Goal: Communication & Community: Answer question/provide support

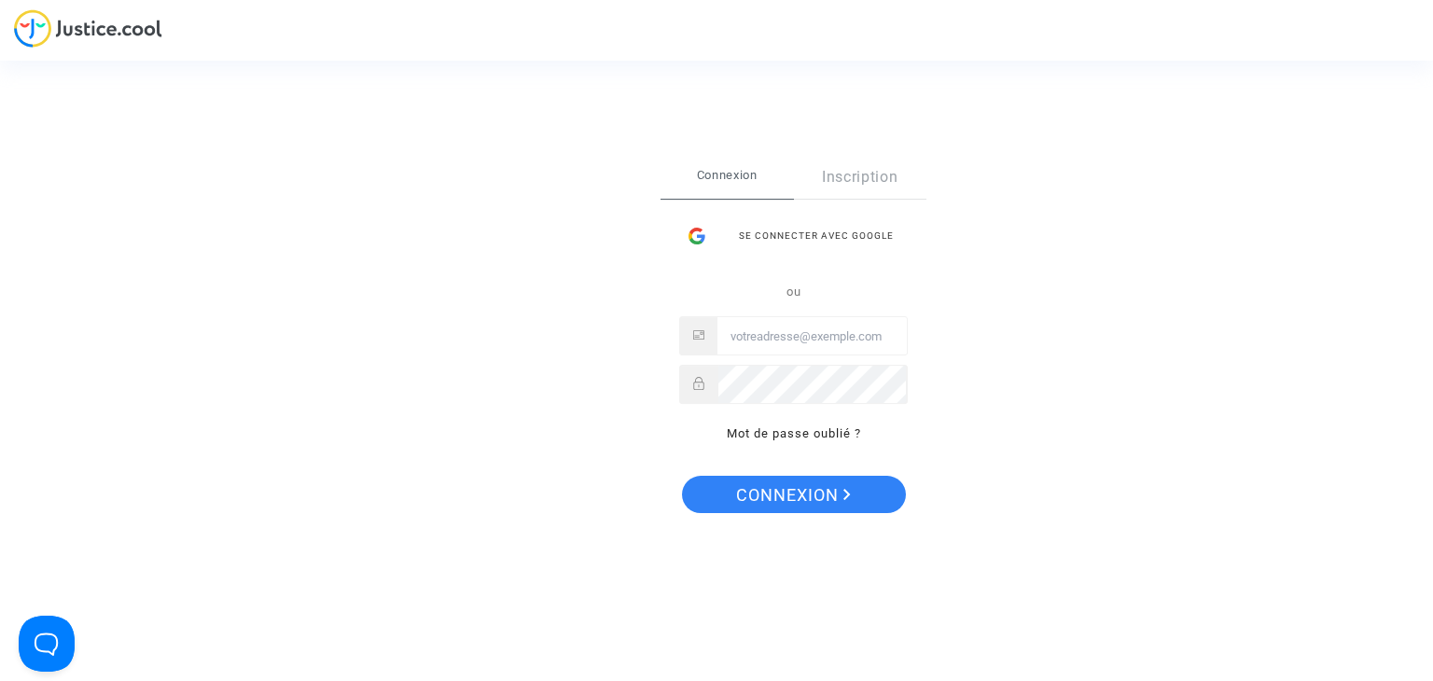
click at [804, 240] on div "Se connecter avec Google" at bounding box center [793, 235] width 229 height 37
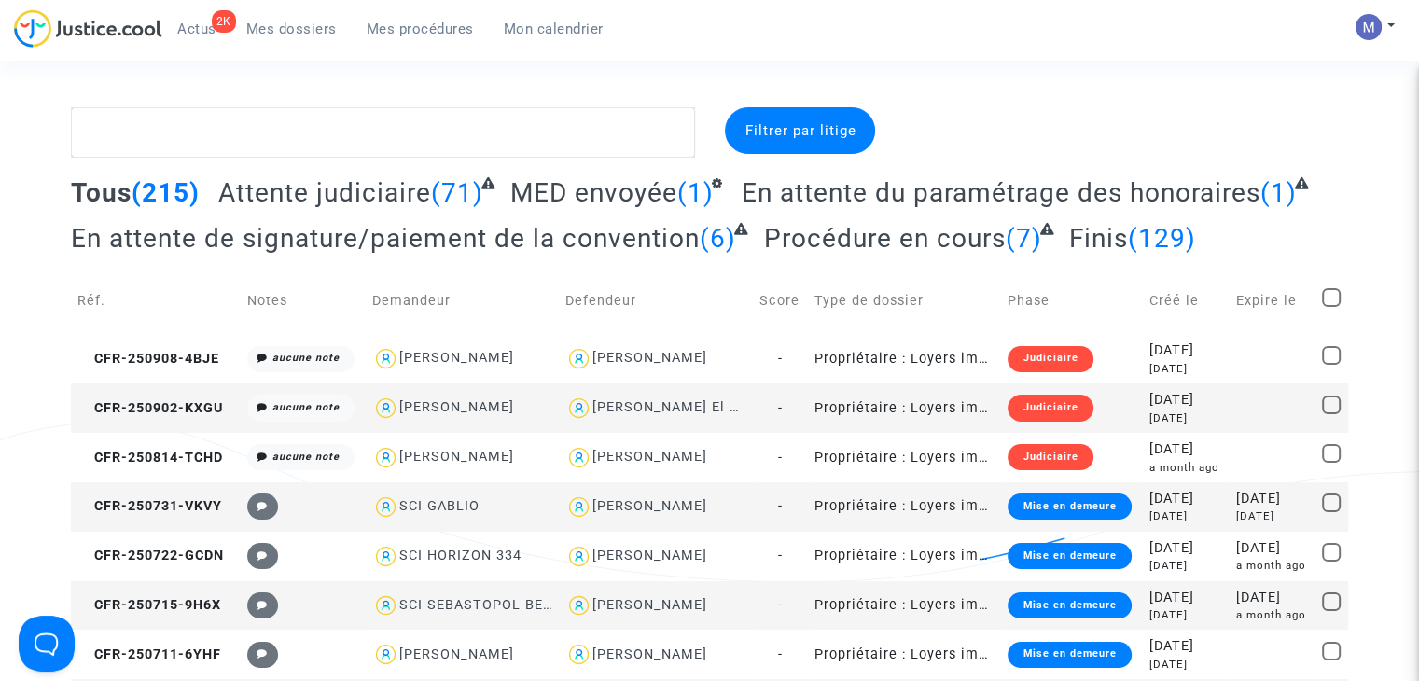
click at [281, 195] on span "Attente judiciaire" at bounding box center [324, 192] width 213 height 31
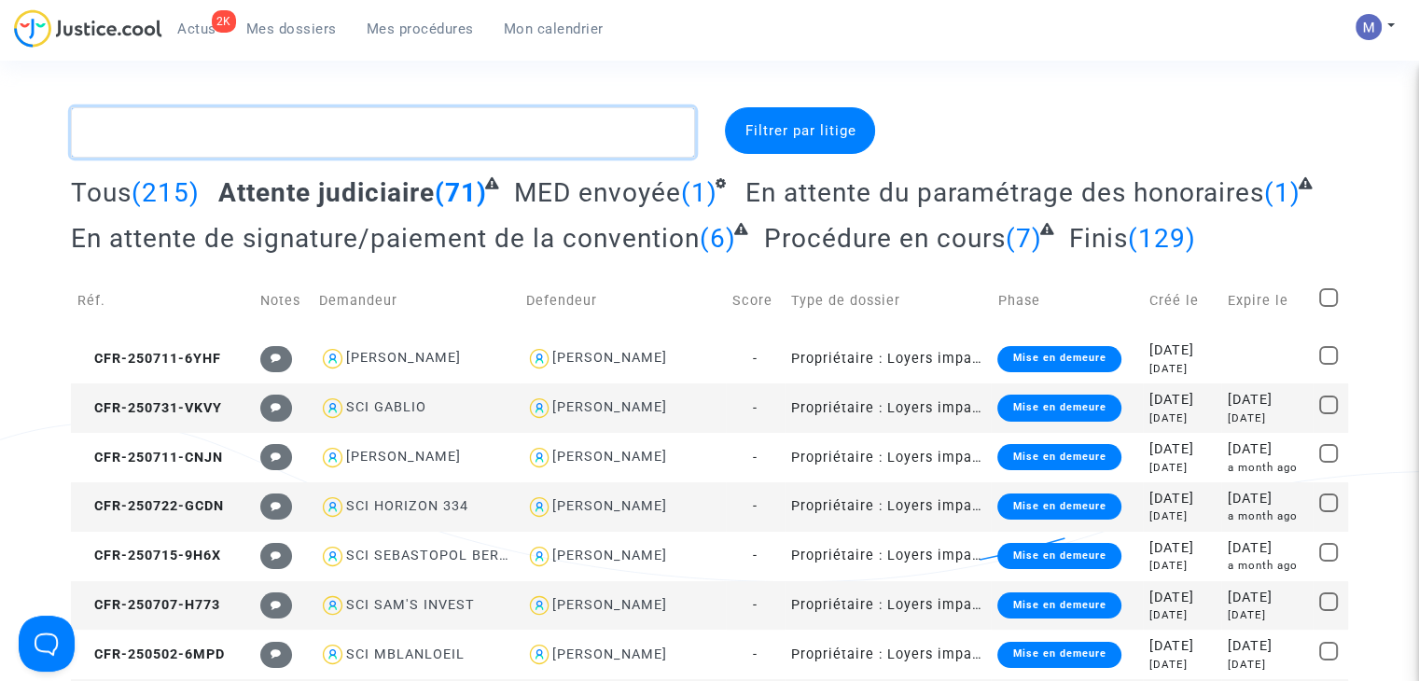
click at [366, 133] on textarea at bounding box center [383, 132] width 624 height 50
paste textarea "CFR-250711-6YHF"
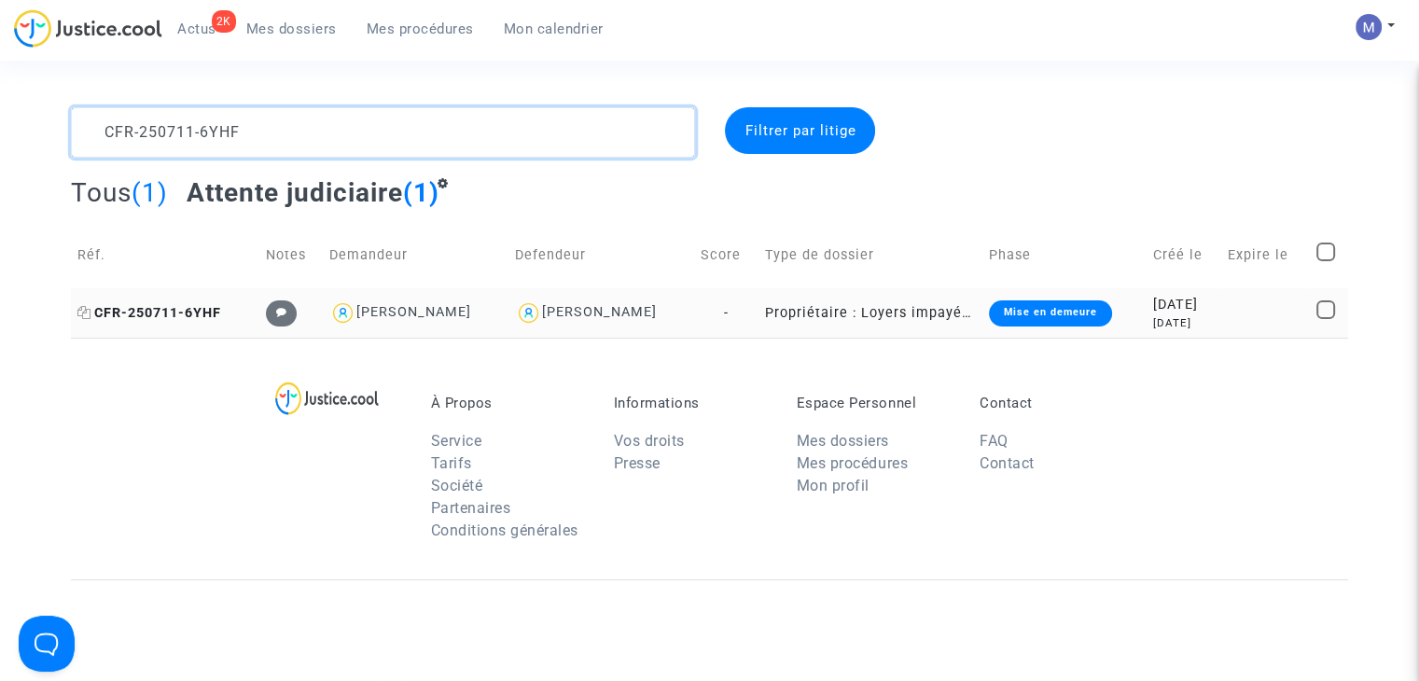
type textarea "CFR-250711-6YHF"
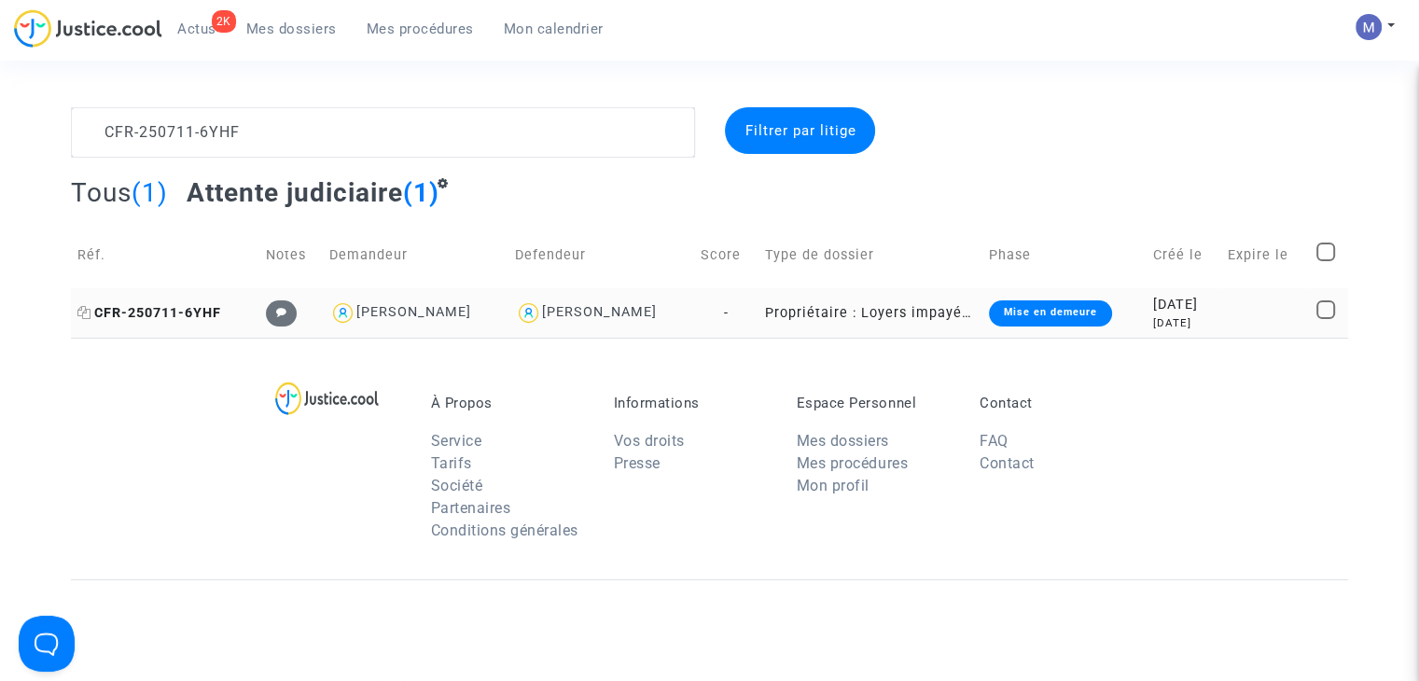
click at [165, 310] on span "CFR-250711-6YHF" at bounding box center [149, 313] width 144 height 16
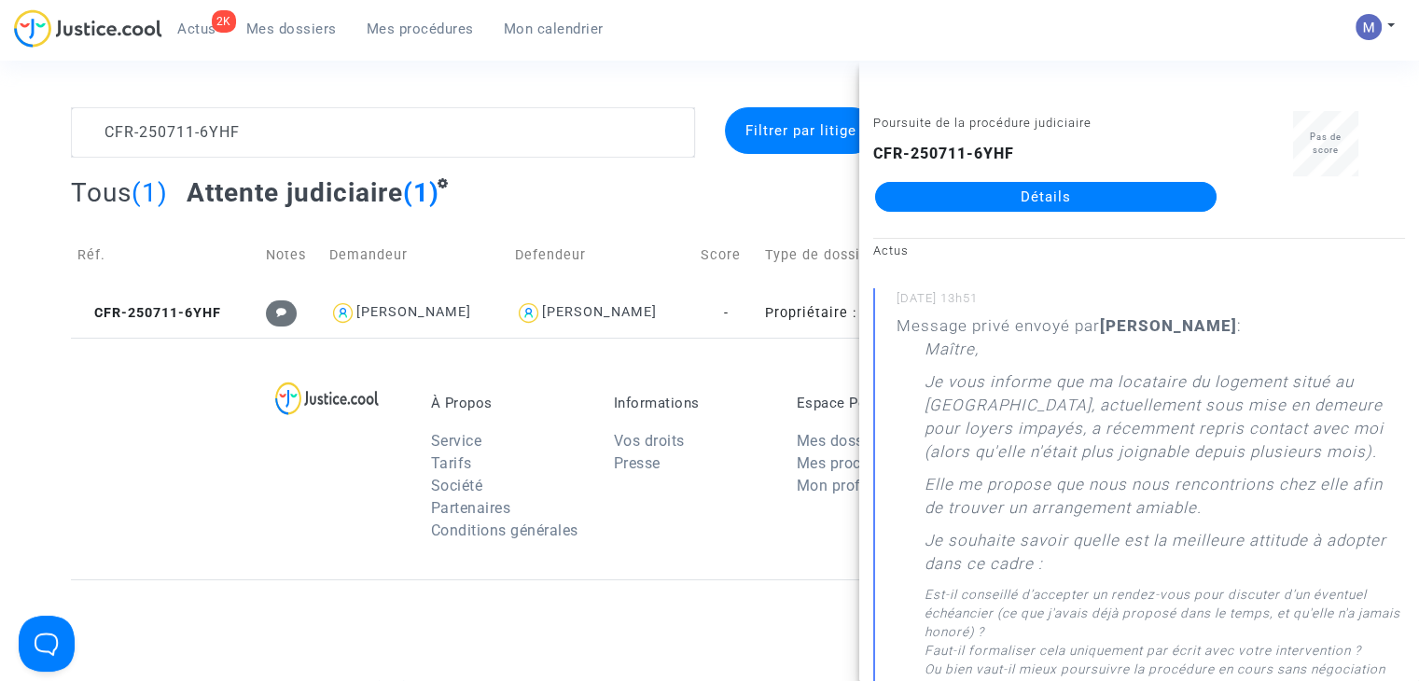
click at [998, 206] on link "Détails" at bounding box center [1046, 197] width 342 height 30
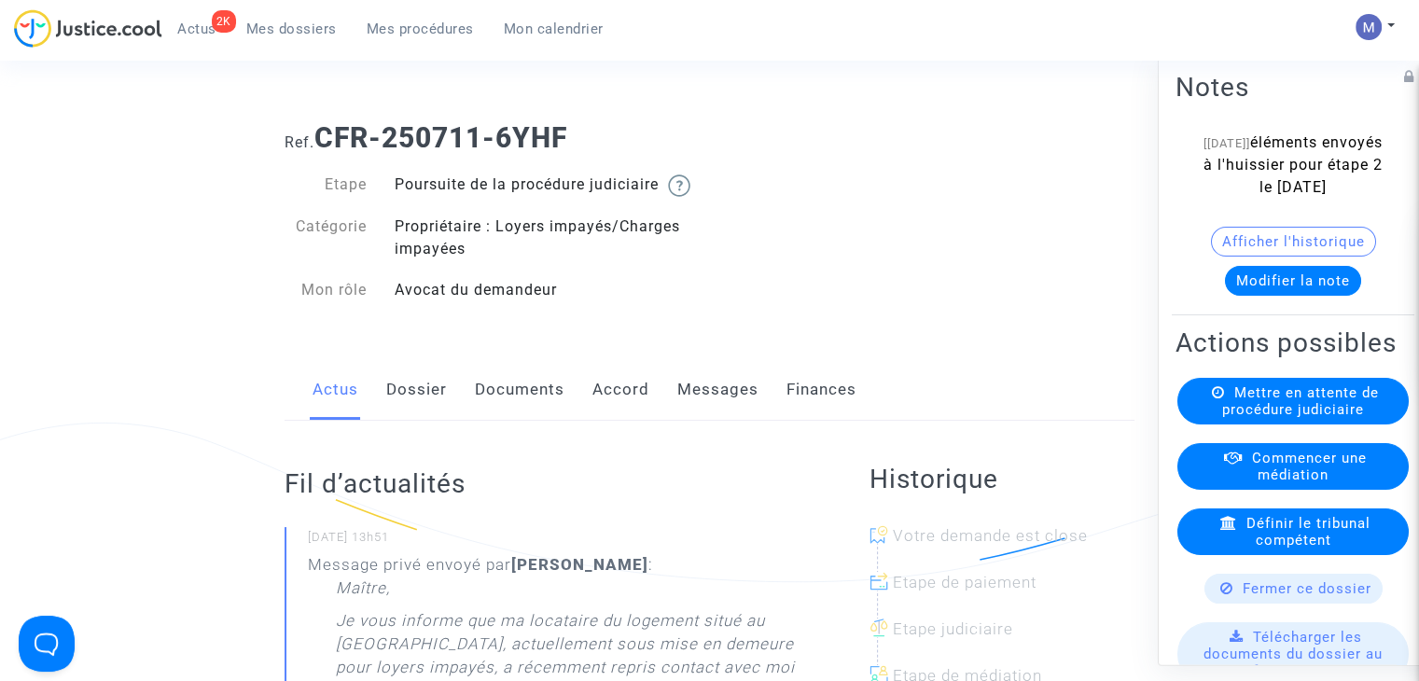
click at [696, 404] on link "Messages" at bounding box center [717, 390] width 81 height 62
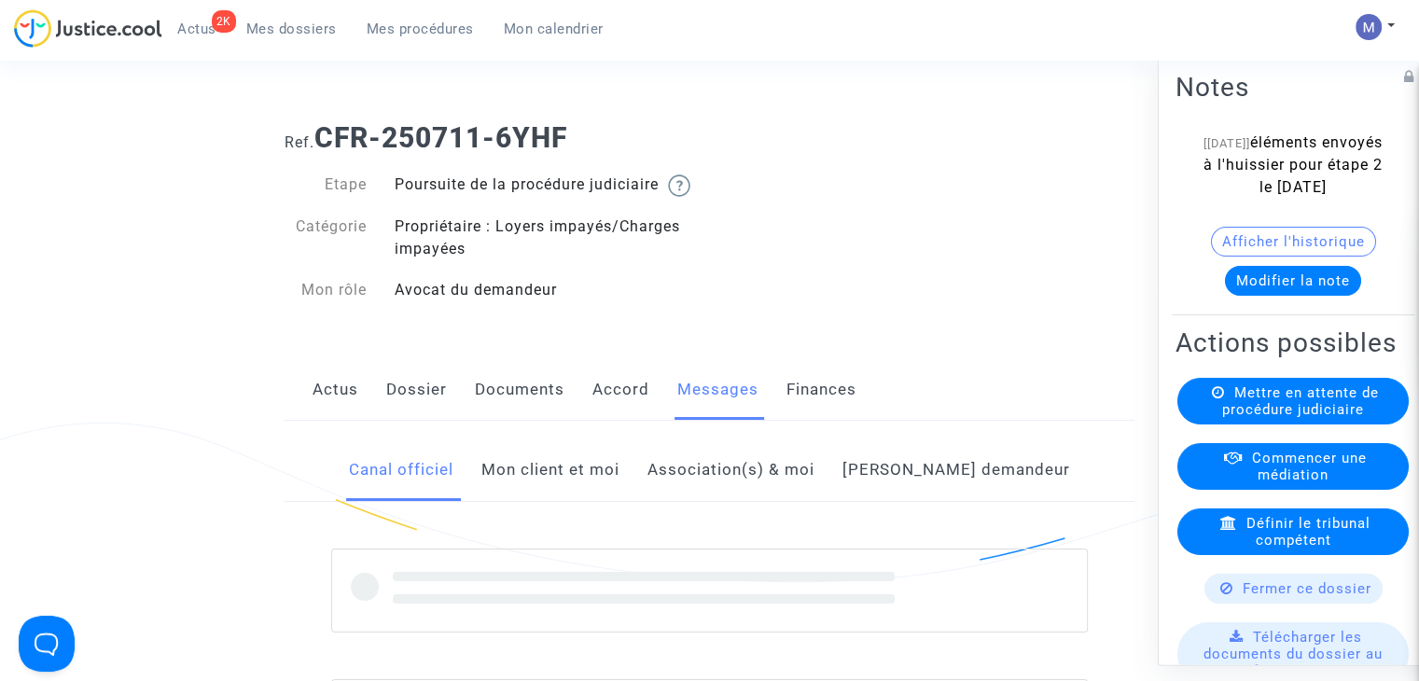
click at [585, 490] on link "Mon client et moi" at bounding box center [551, 471] width 138 height 62
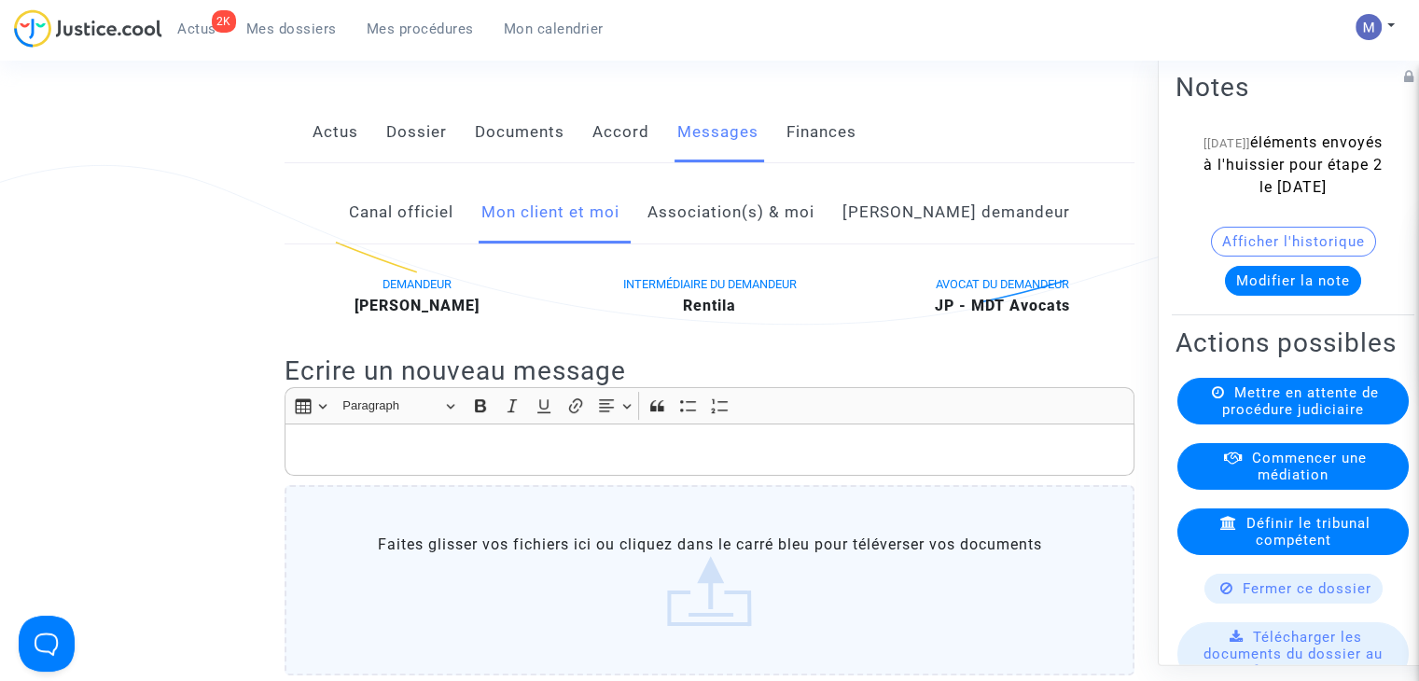
scroll to position [280, 0]
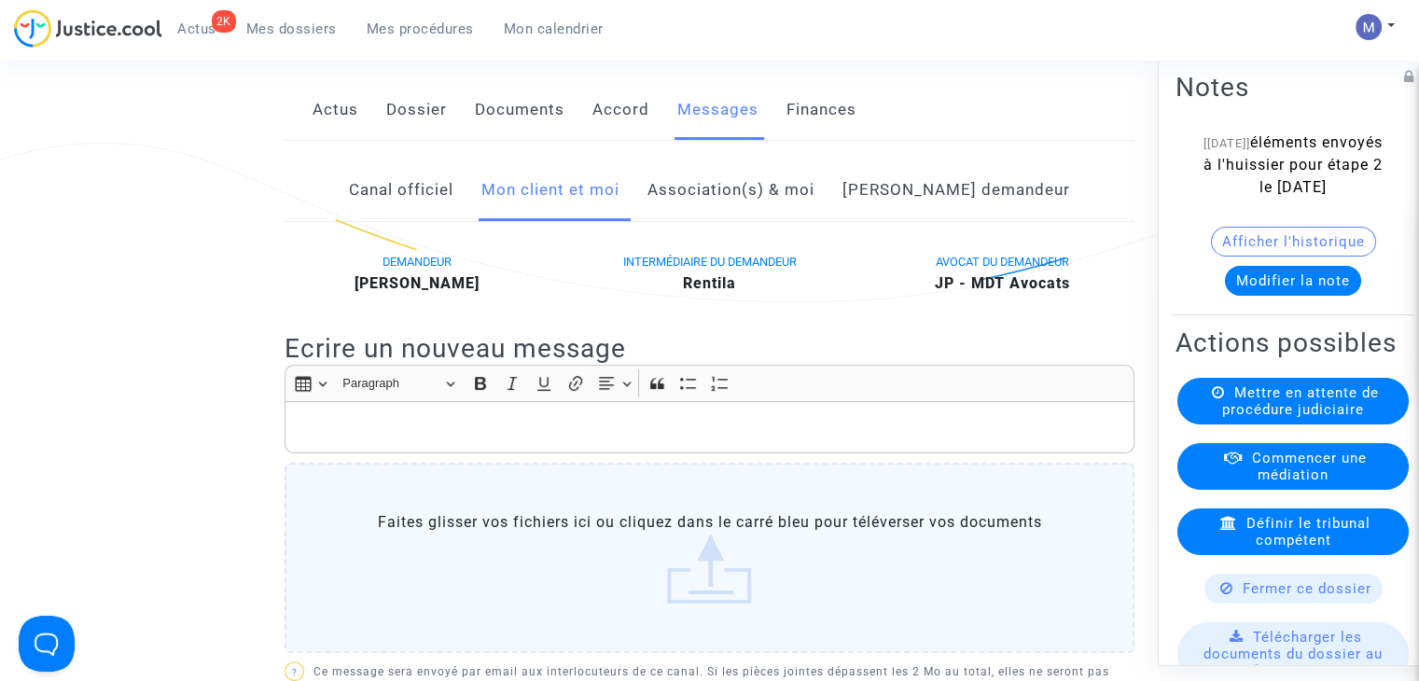
click at [324, 436] on div "Rich Text Editor, main" at bounding box center [710, 427] width 850 height 52
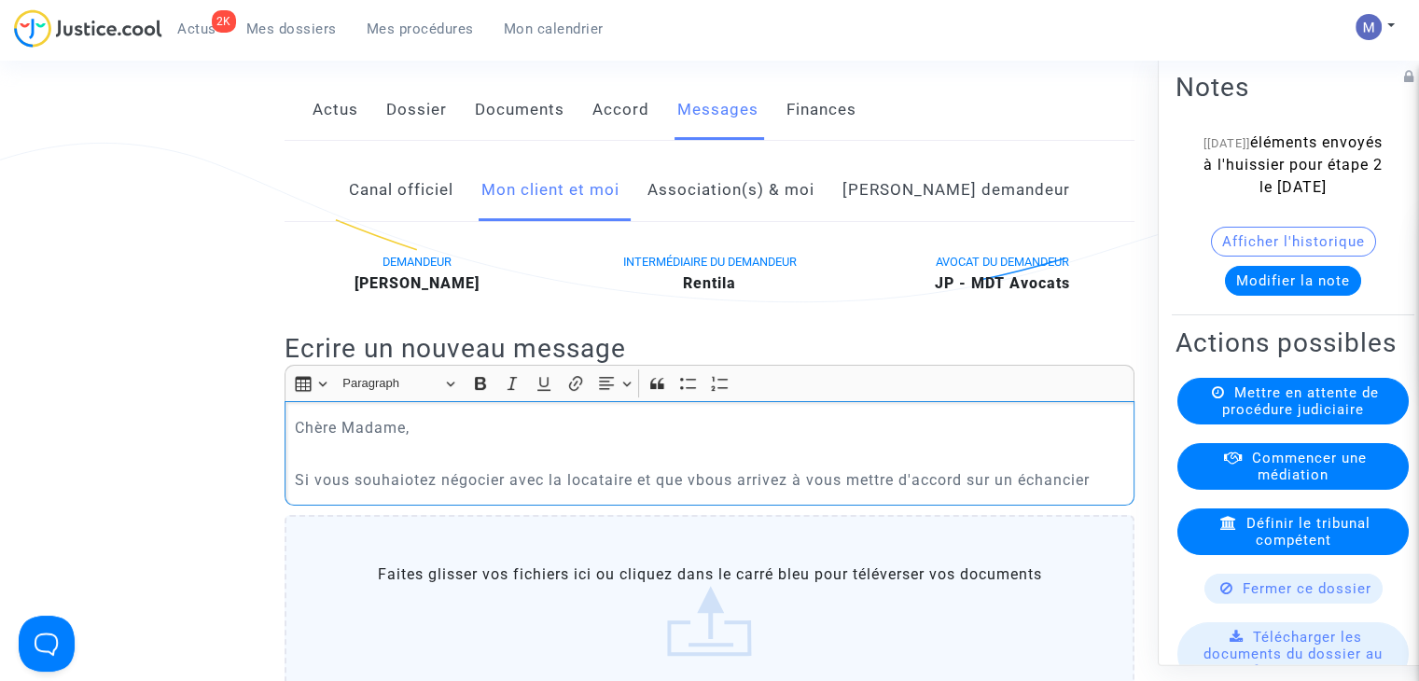
click at [705, 492] on p "Si vous souhaiotez négocier avec la locataire et que vbous arrivez à vous mettr…" at bounding box center [710, 479] width 831 height 23
click at [412, 492] on p "Si vous souhaiotez négocier avec la locataire et que vous arrivez à vous mettre…" at bounding box center [710, 479] width 831 height 23
click at [1027, 492] on p "Si vous souhaitez négocier avec la locataire et que vous arrivez à vous mettre …" at bounding box center [710, 479] width 831 height 23
click at [1087, 492] on p "Si vous souhaitez négocier avec la locataire et que vous arrivez à vous mettre …" at bounding box center [710, 479] width 831 height 23
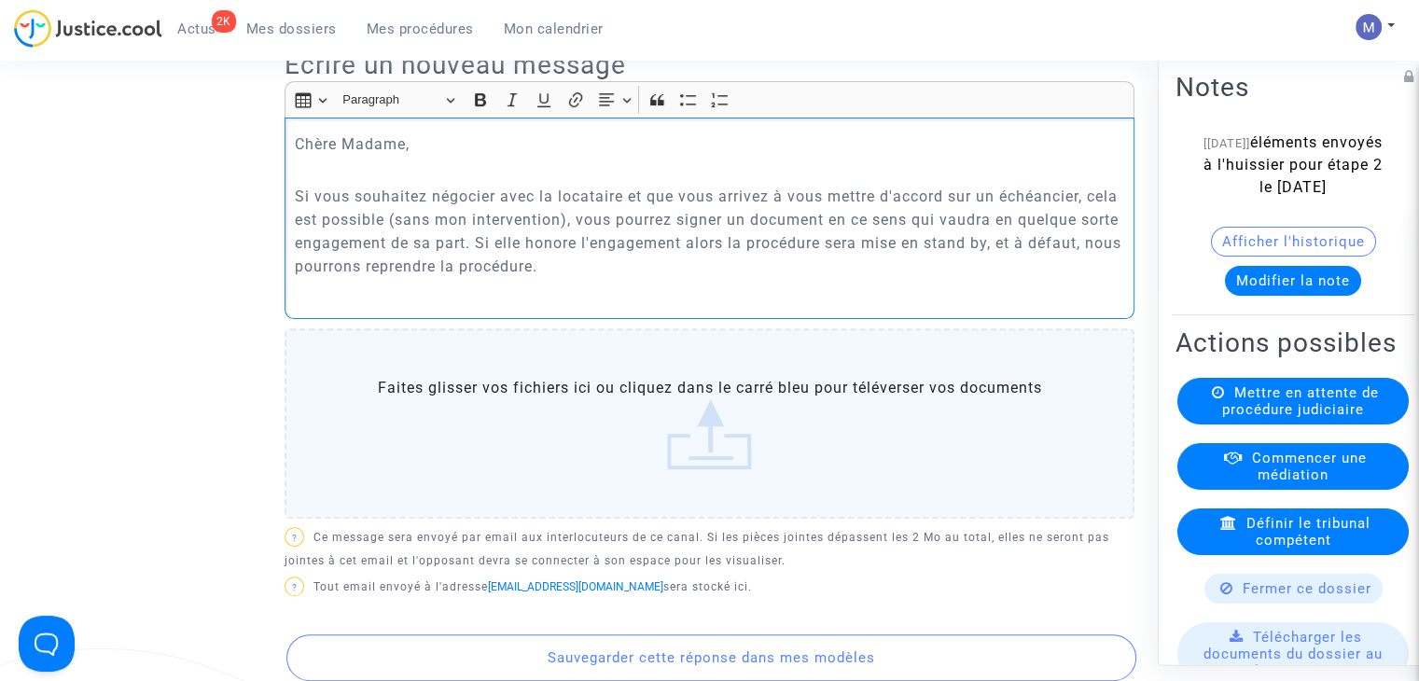
scroll to position [560, 0]
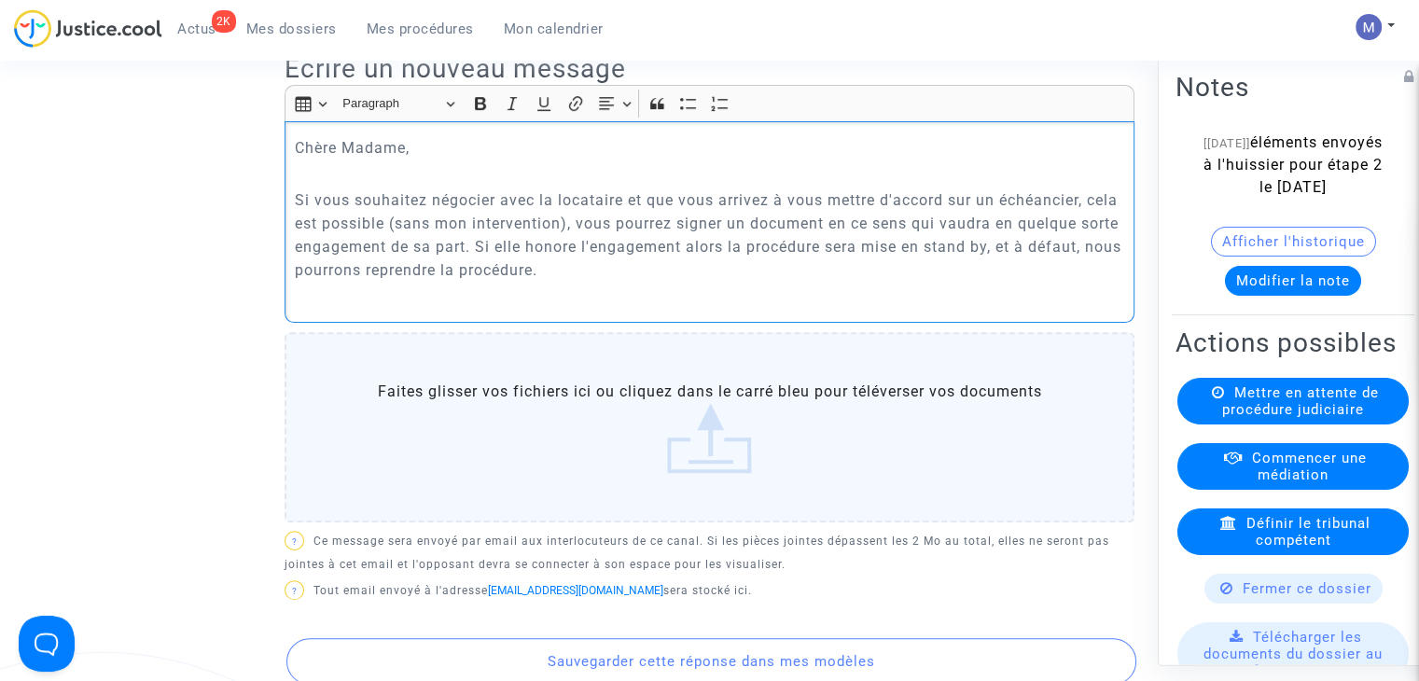
click at [519, 266] on p "Si vous souhaitez négocier avec la locataire et que vous arrivez à vous mettre …" at bounding box center [710, 235] width 831 height 93
click at [1000, 247] on p "Si vous souhaitez négocier avec la locataire et que vous arrivez à vous mettre …" at bounding box center [710, 235] width 831 height 93
click at [330, 270] on p "Si vous souhaitez négocier avec la locataire et que vous arrivez à vous mettre …" at bounding box center [710, 235] width 831 height 93
click at [521, 270] on p "Si vous souhaitez négocier avec la locataire et que vous arrivez à vous mettre …" at bounding box center [710, 235] width 831 height 93
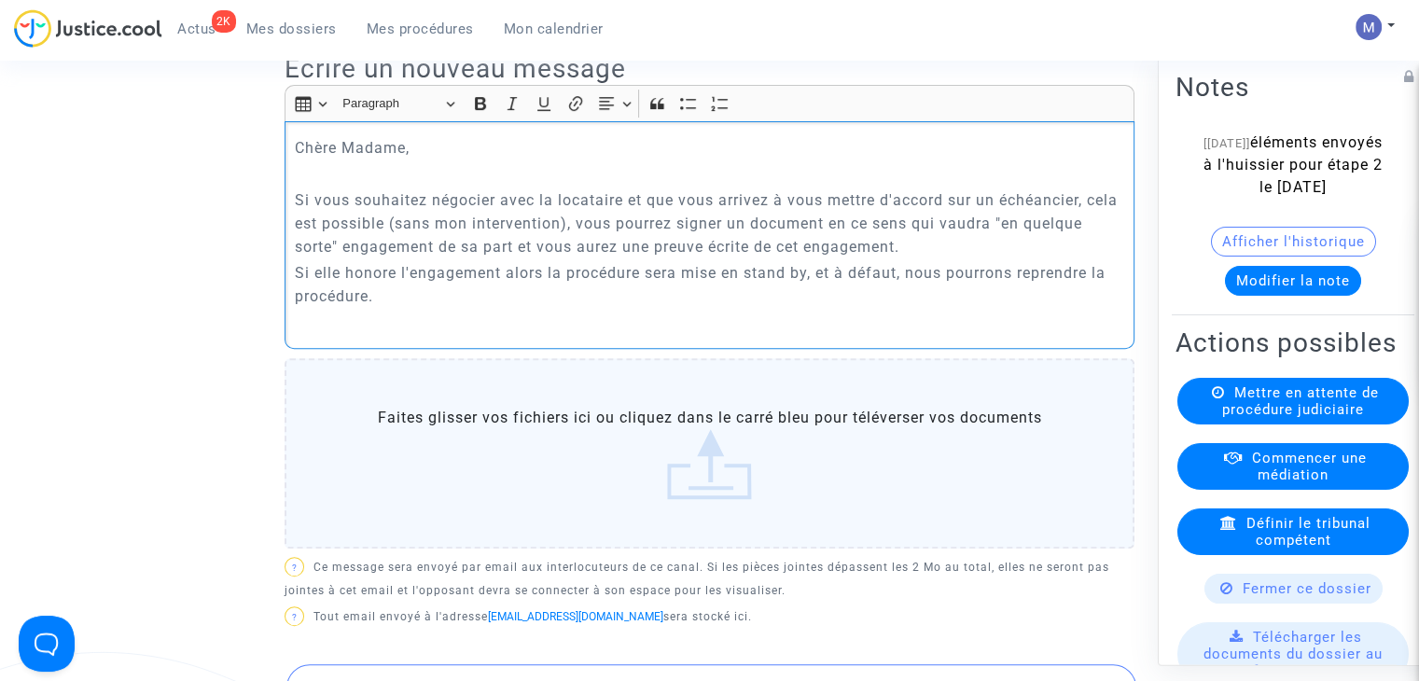
click at [646, 295] on p "Si elle honore l'engagement alors la procédure sera mise en stand by, et à défa…" at bounding box center [710, 284] width 831 height 47
click at [481, 308] on p "Si elle honore l'engagement alors la procédure engagée sera mise en stand by, e…" at bounding box center [710, 284] width 831 height 47
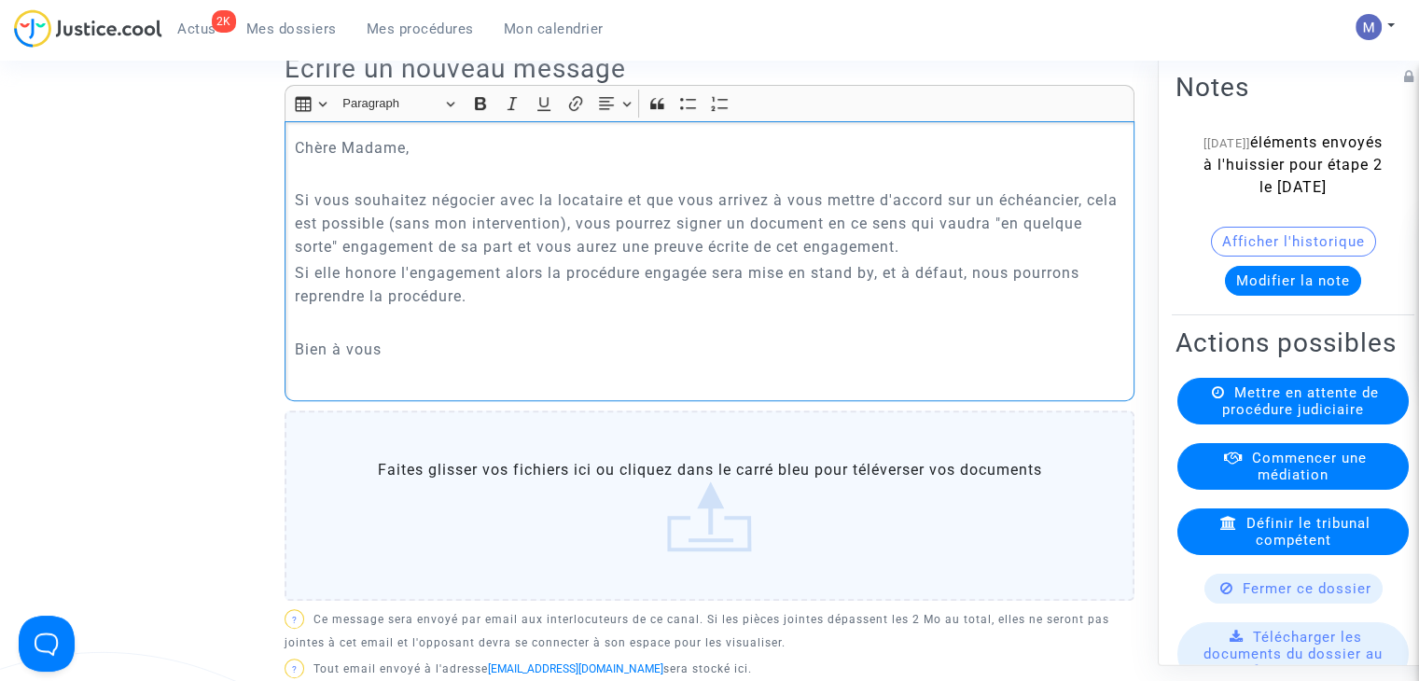
click at [340, 334] on p "Rich Text Editor, main" at bounding box center [710, 322] width 831 height 23
click at [482, 308] on p "Si elle honore l'engagement alors la procédure engagée sera mise en stand by, e…" at bounding box center [710, 284] width 831 height 47
click at [706, 308] on p "Si elle honore l'engagement alors la procédure engagée sera mise en stand by, e…" at bounding box center [710, 284] width 831 height 47
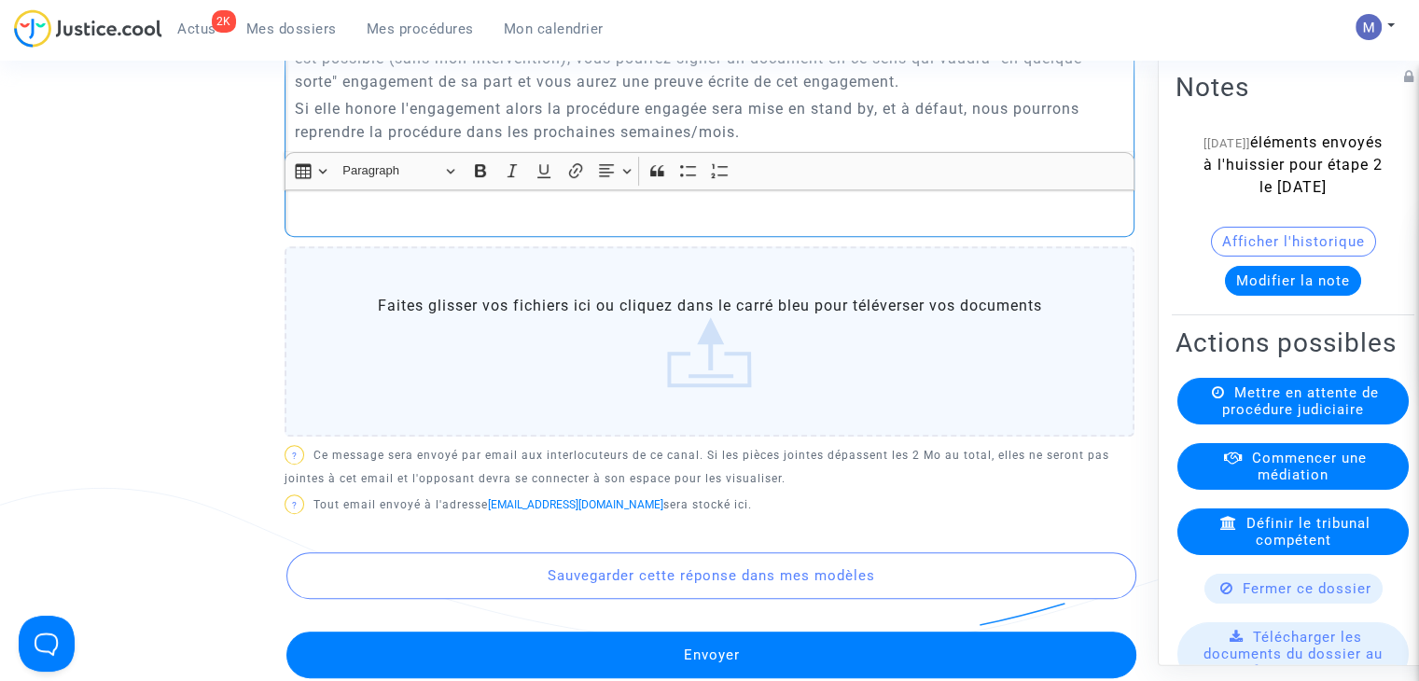
scroll to position [1027, 0]
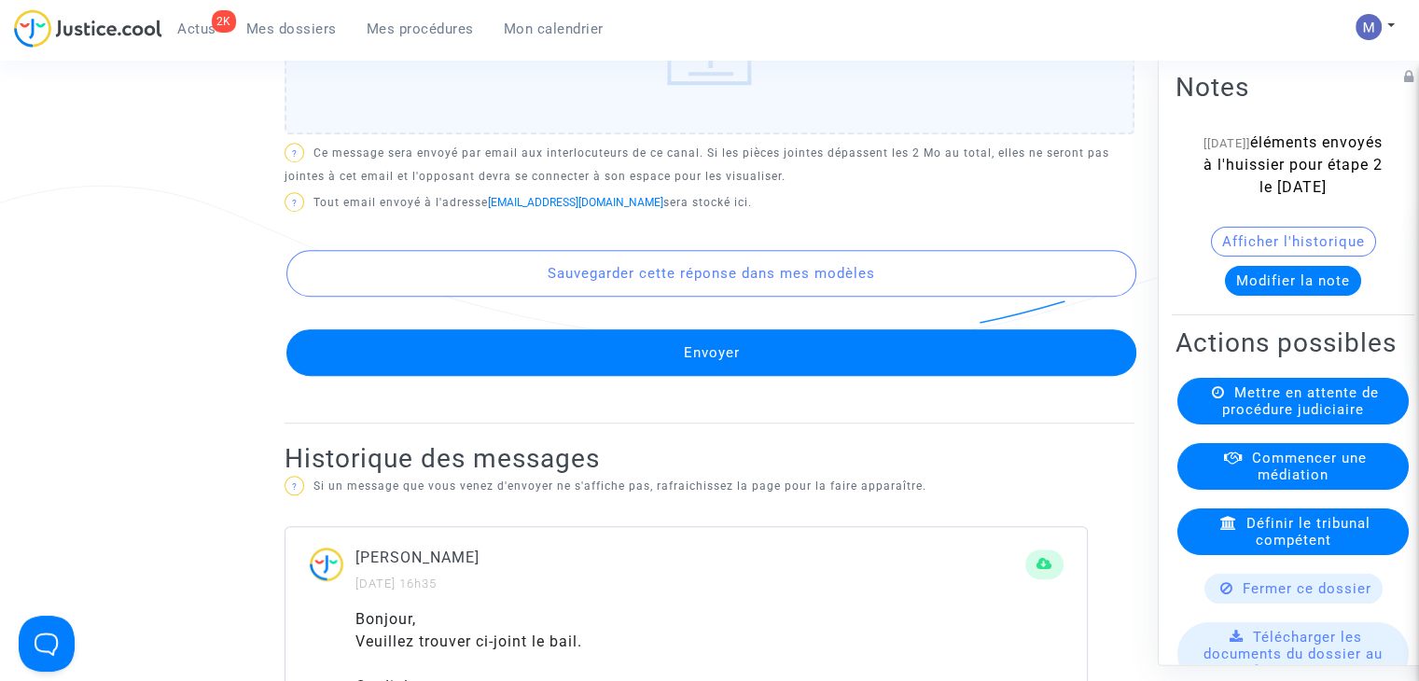
click at [691, 376] on button "Envoyer" at bounding box center [711, 352] width 850 height 47
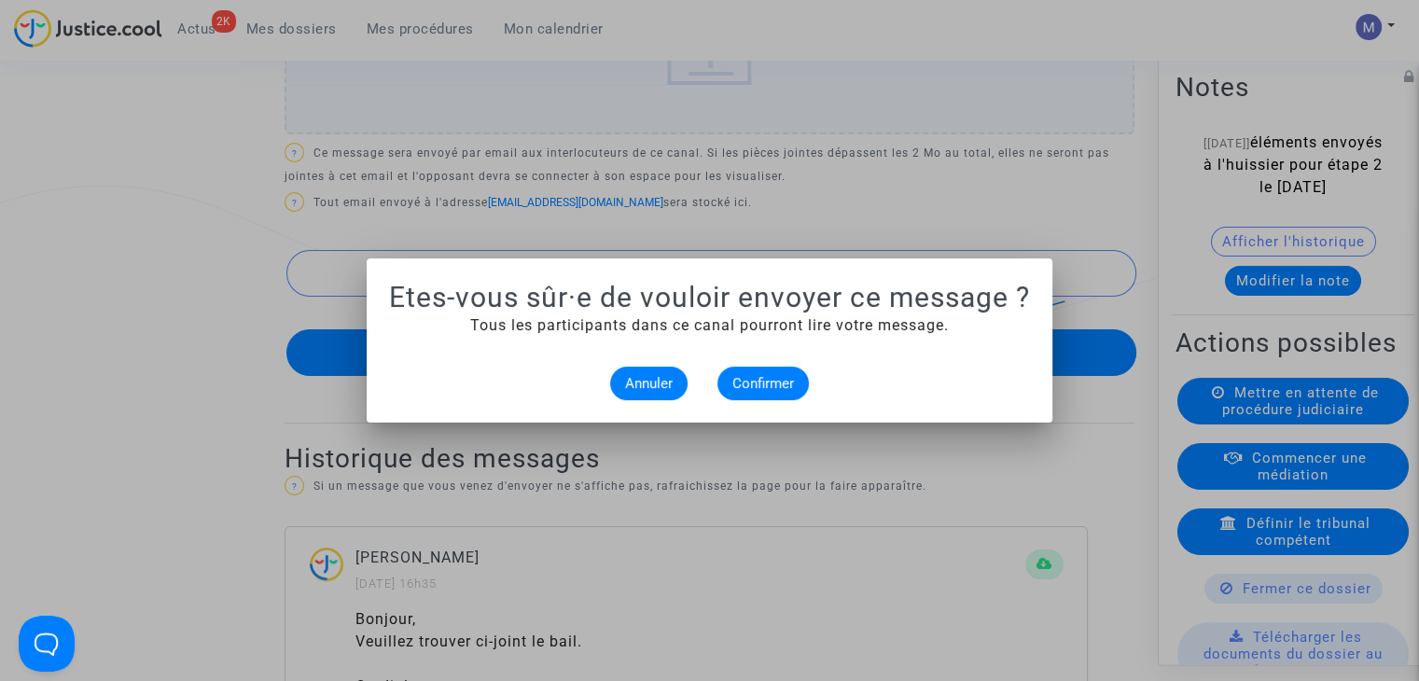
scroll to position [0, 0]
click at [761, 384] on span "Confirmer" at bounding box center [764, 383] width 62 height 17
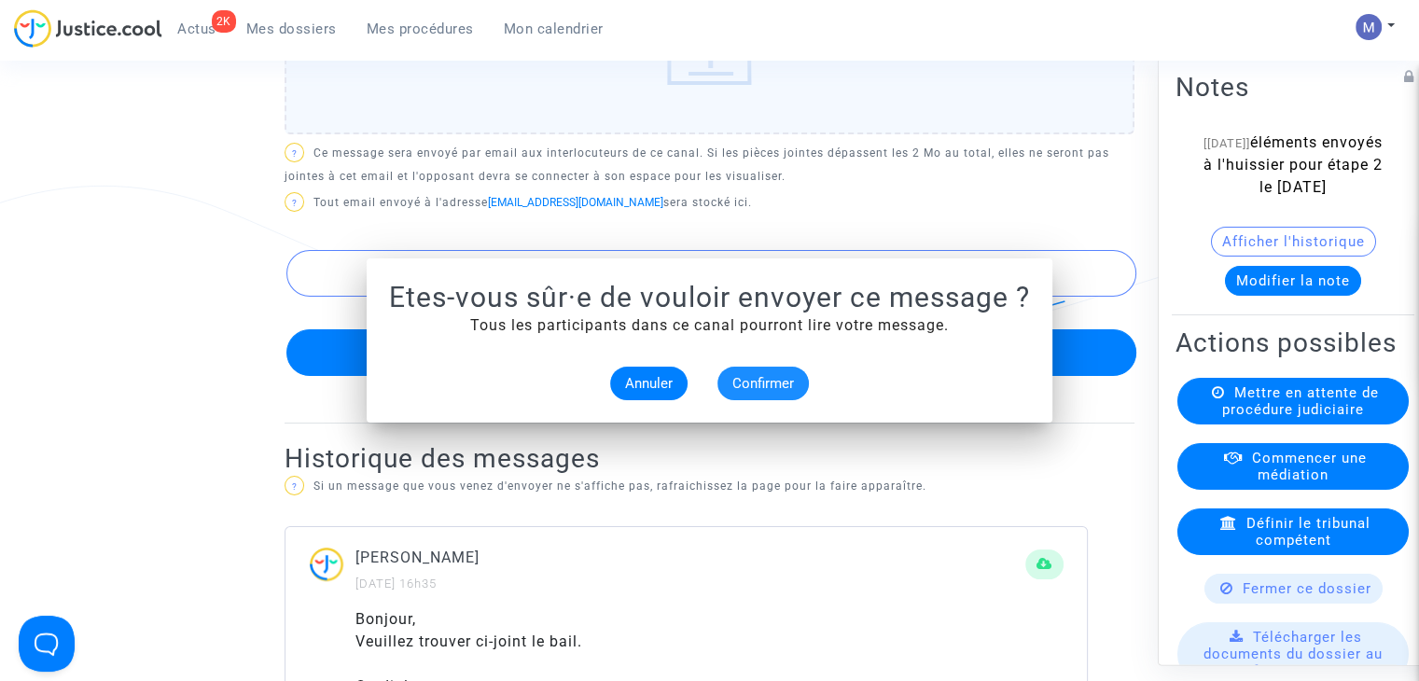
scroll to position [1027, 0]
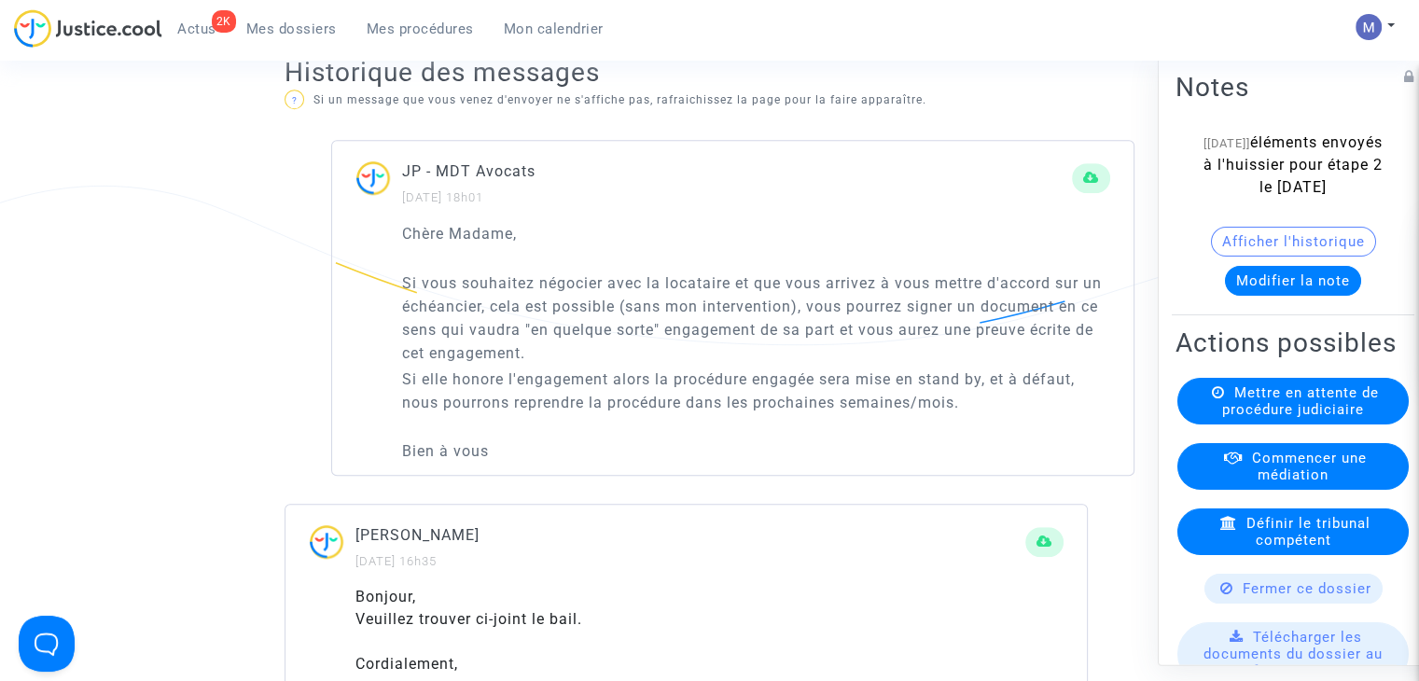
drag, startPoint x: 281, startPoint y: 29, endPoint x: 258, endPoint y: 5, distance: 33.0
click at [281, 29] on span "Mes dossiers" at bounding box center [291, 29] width 91 height 17
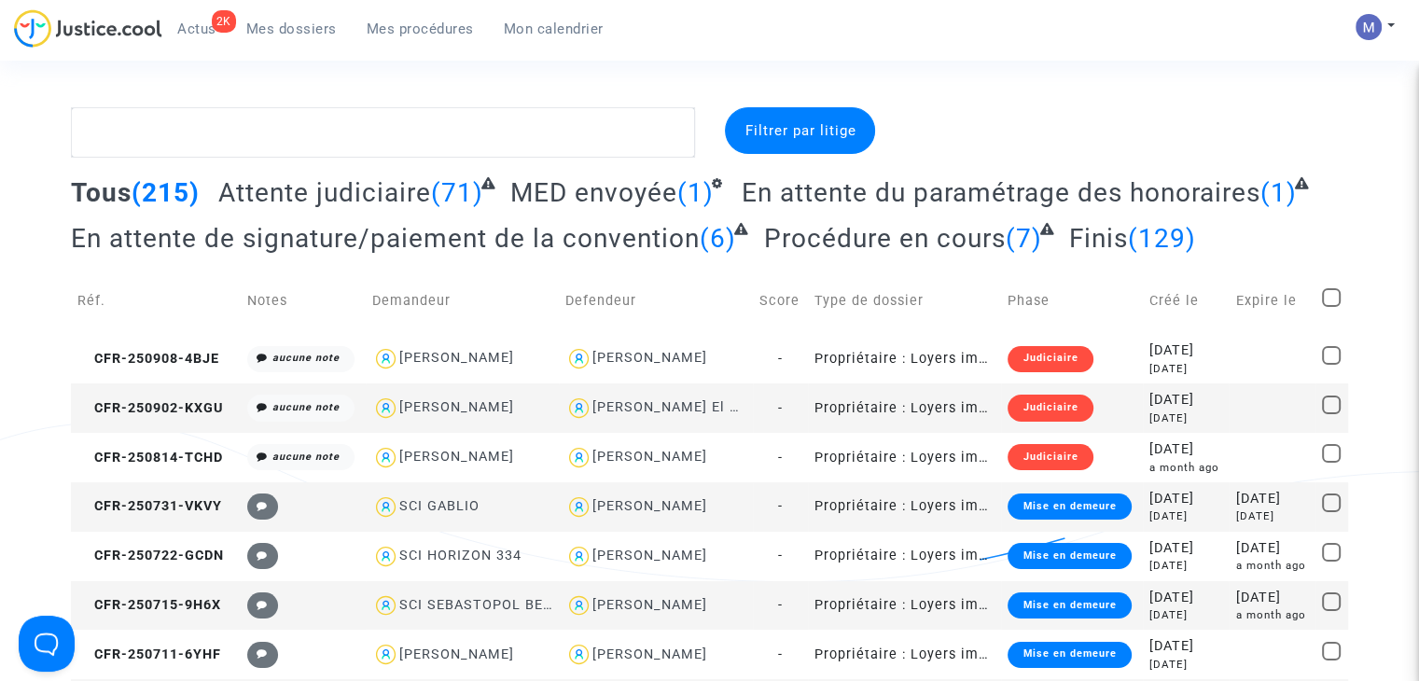
click at [332, 194] on span "Attente judiciaire" at bounding box center [324, 192] width 213 height 31
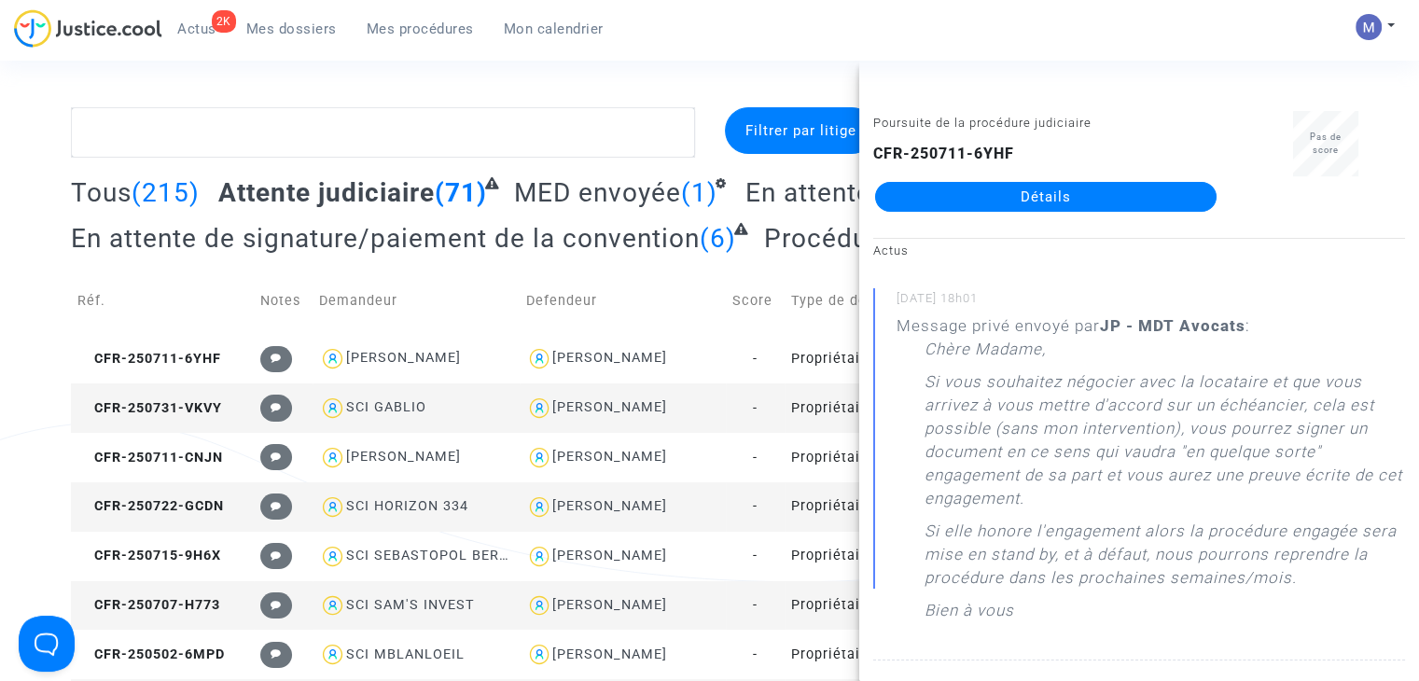
click at [970, 191] on link "Détails" at bounding box center [1046, 197] width 342 height 30
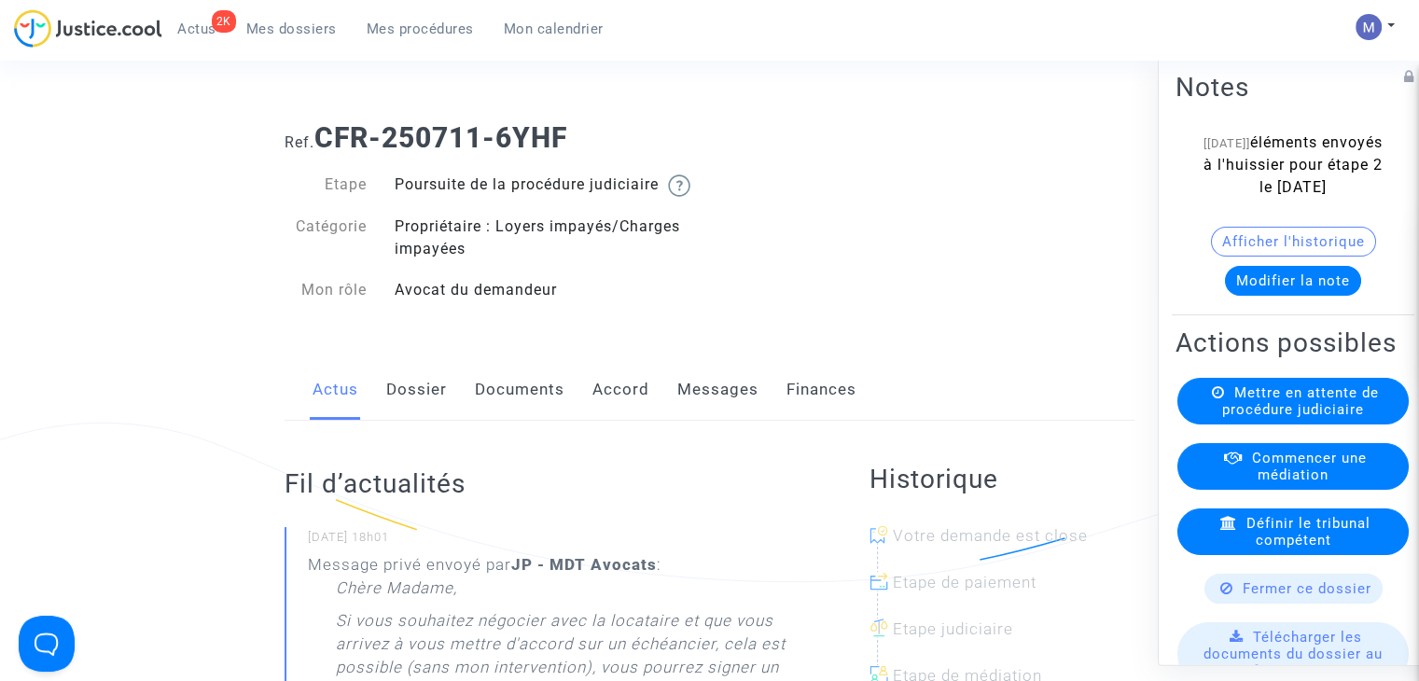
click at [689, 410] on link "Messages" at bounding box center [717, 390] width 81 height 62
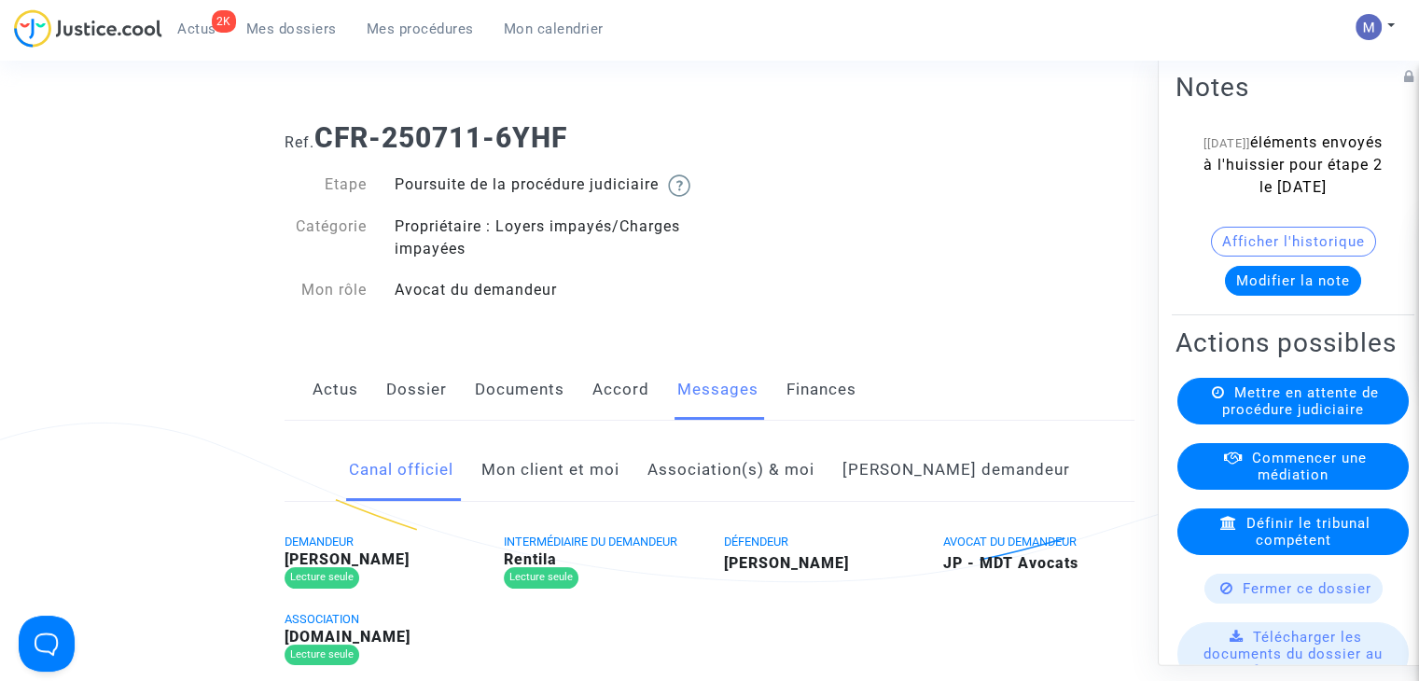
click at [575, 486] on link "Mon client et moi" at bounding box center [551, 471] width 138 height 62
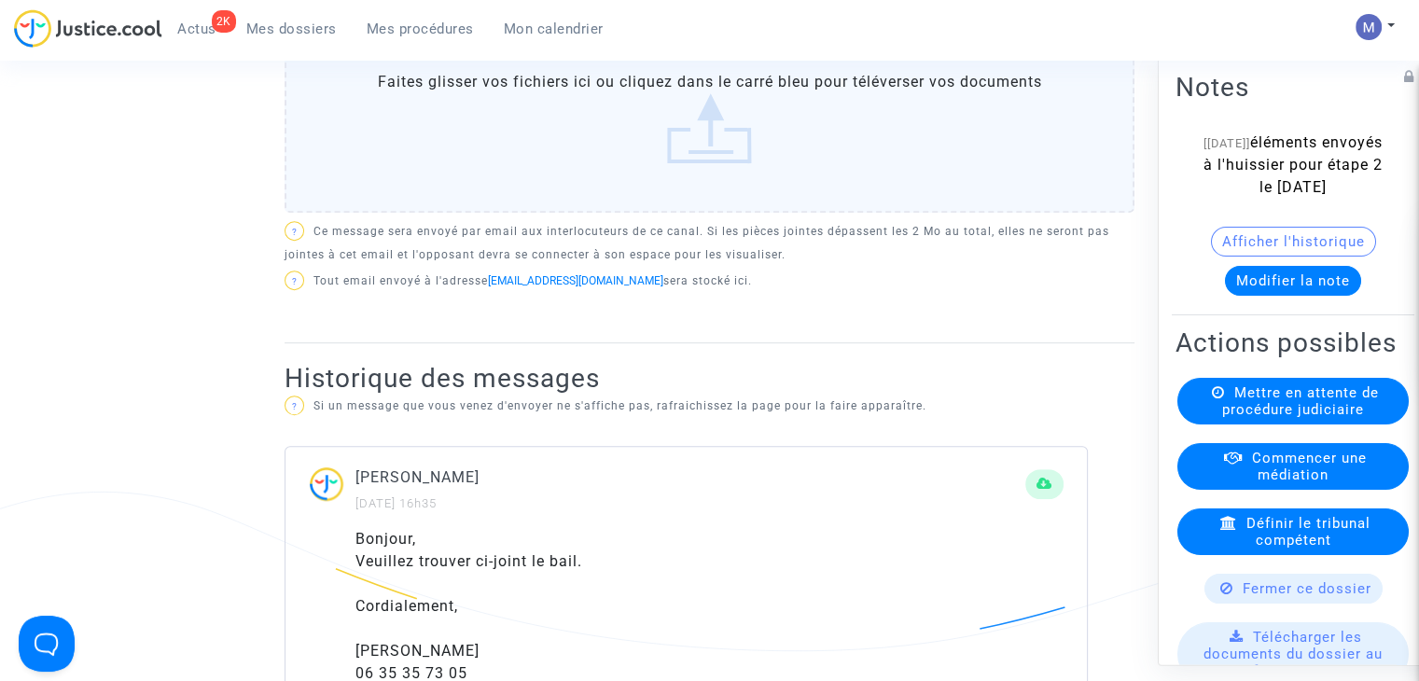
scroll to position [467, 0]
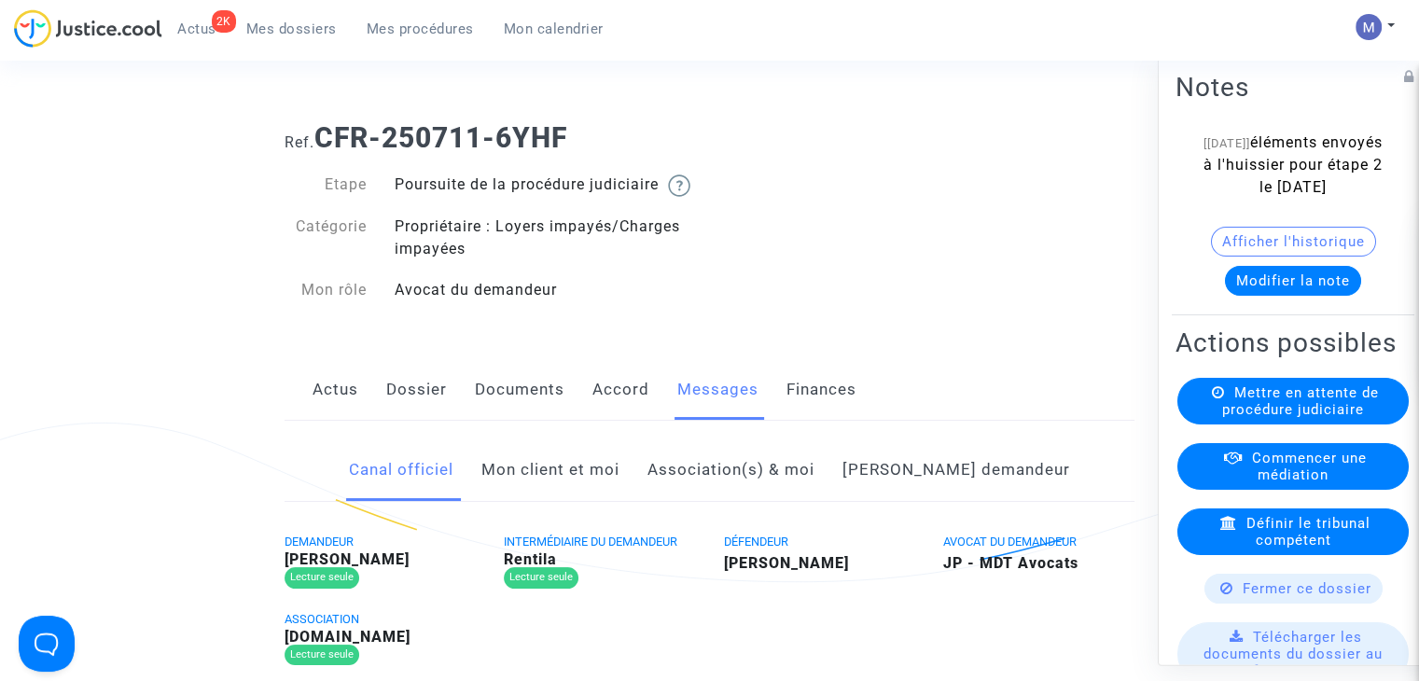
click at [263, 22] on span "Mes dossiers" at bounding box center [291, 29] width 91 height 17
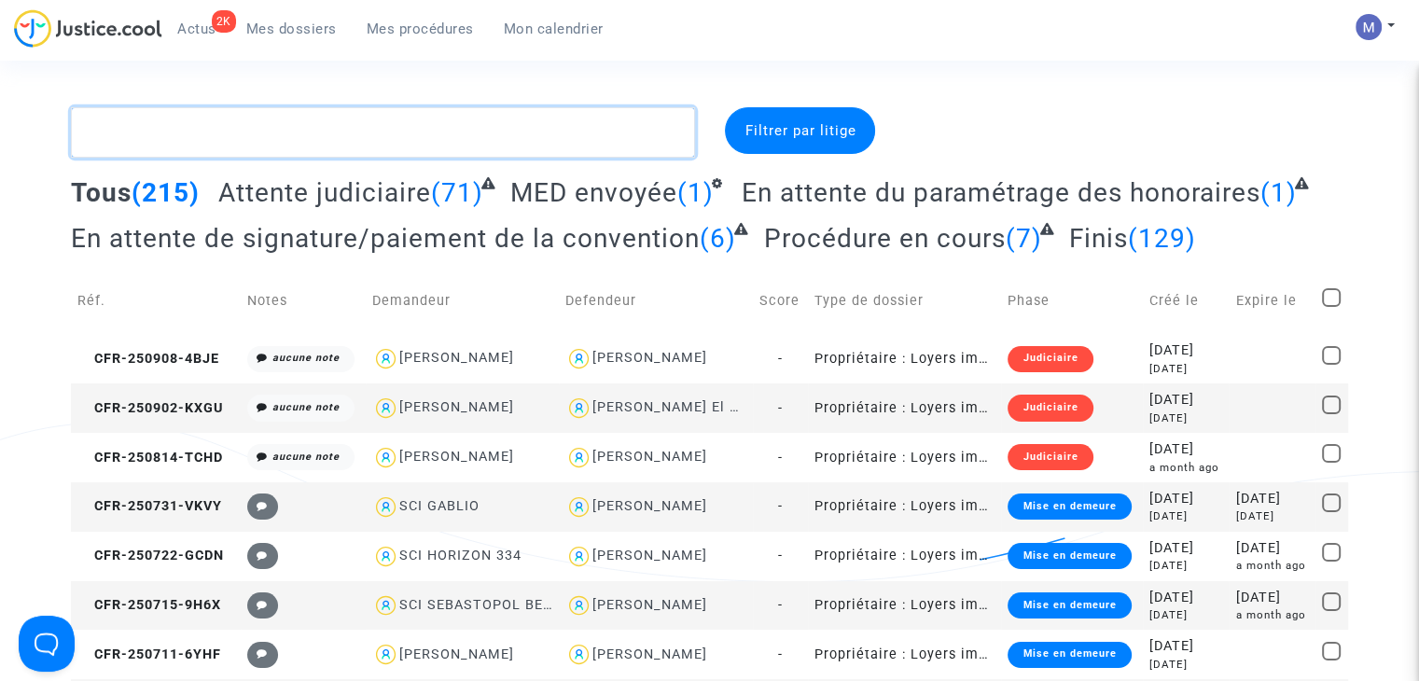
click at [235, 141] on textarea at bounding box center [383, 132] width 624 height 50
type textarea "d"
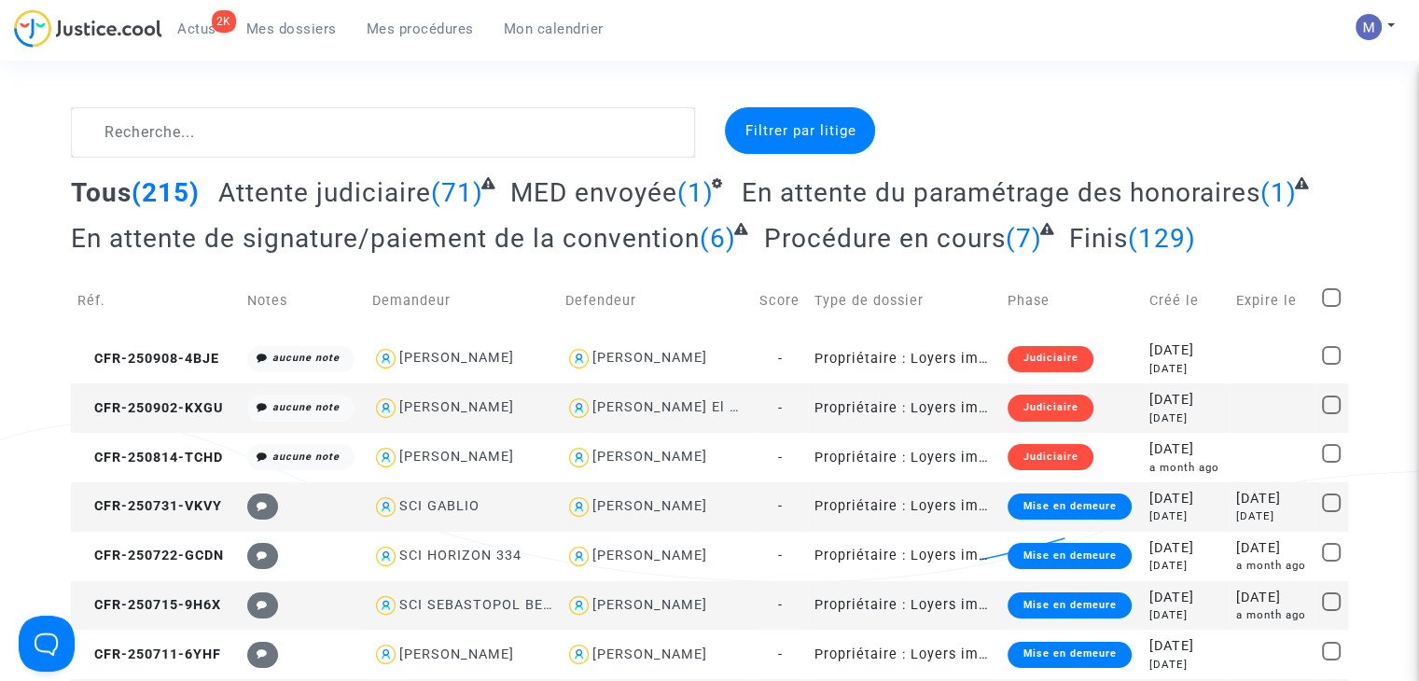
click at [280, 189] on span "Attente judiciaire" at bounding box center [324, 192] width 213 height 31
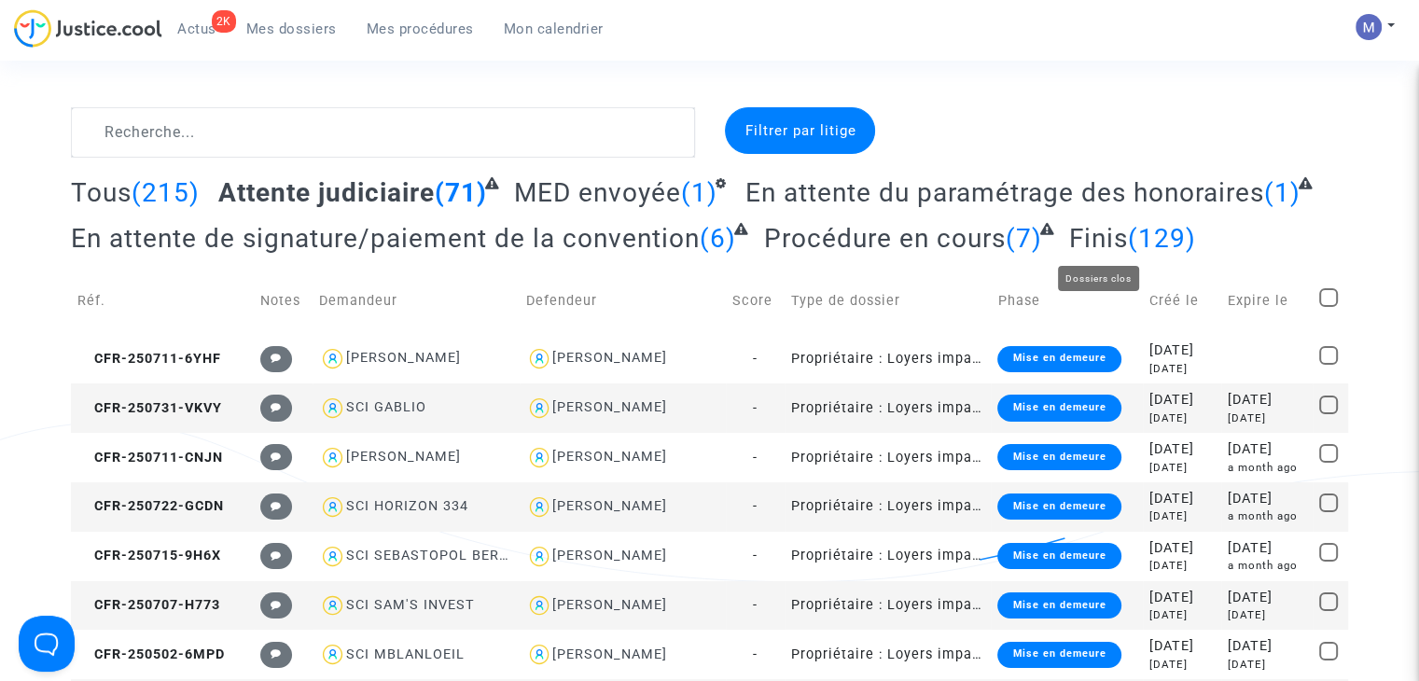
click at [199, 360] on span "CFR-250711-6YHF" at bounding box center [149, 359] width 144 height 16
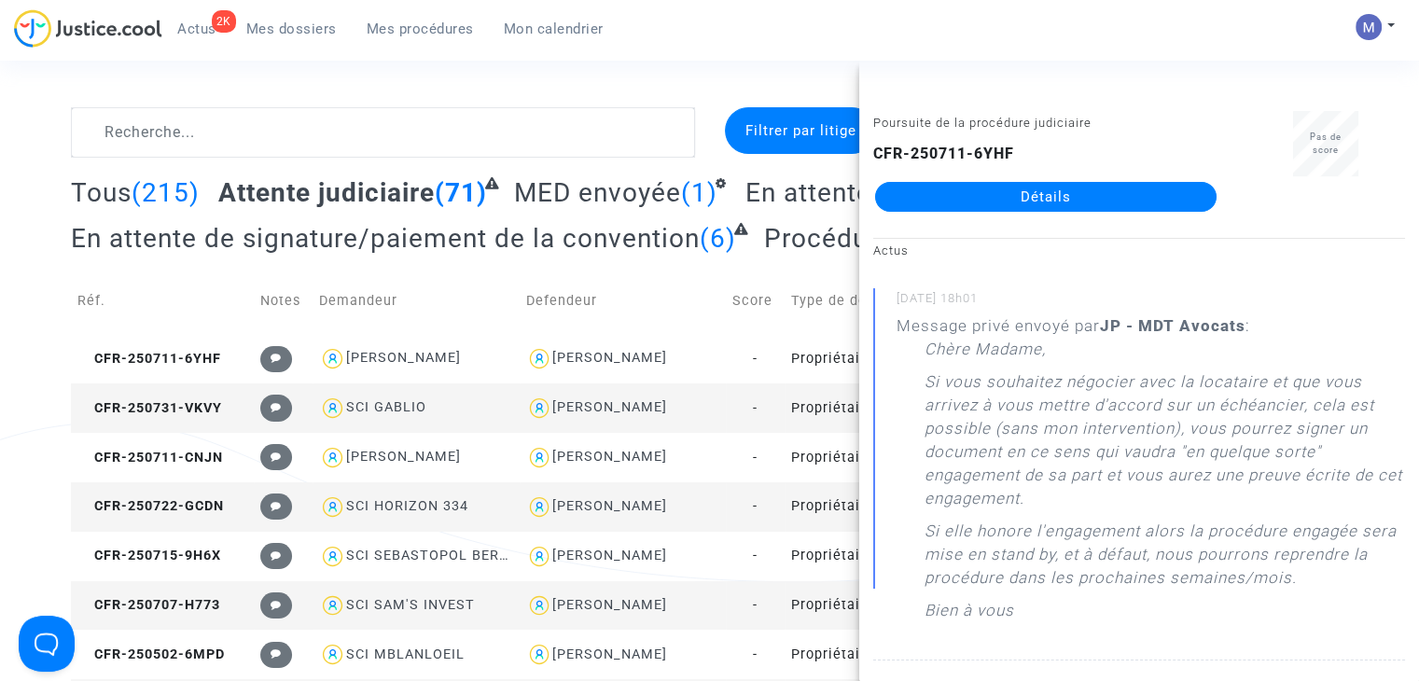
click at [1081, 199] on link "Détails" at bounding box center [1046, 197] width 342 height 30
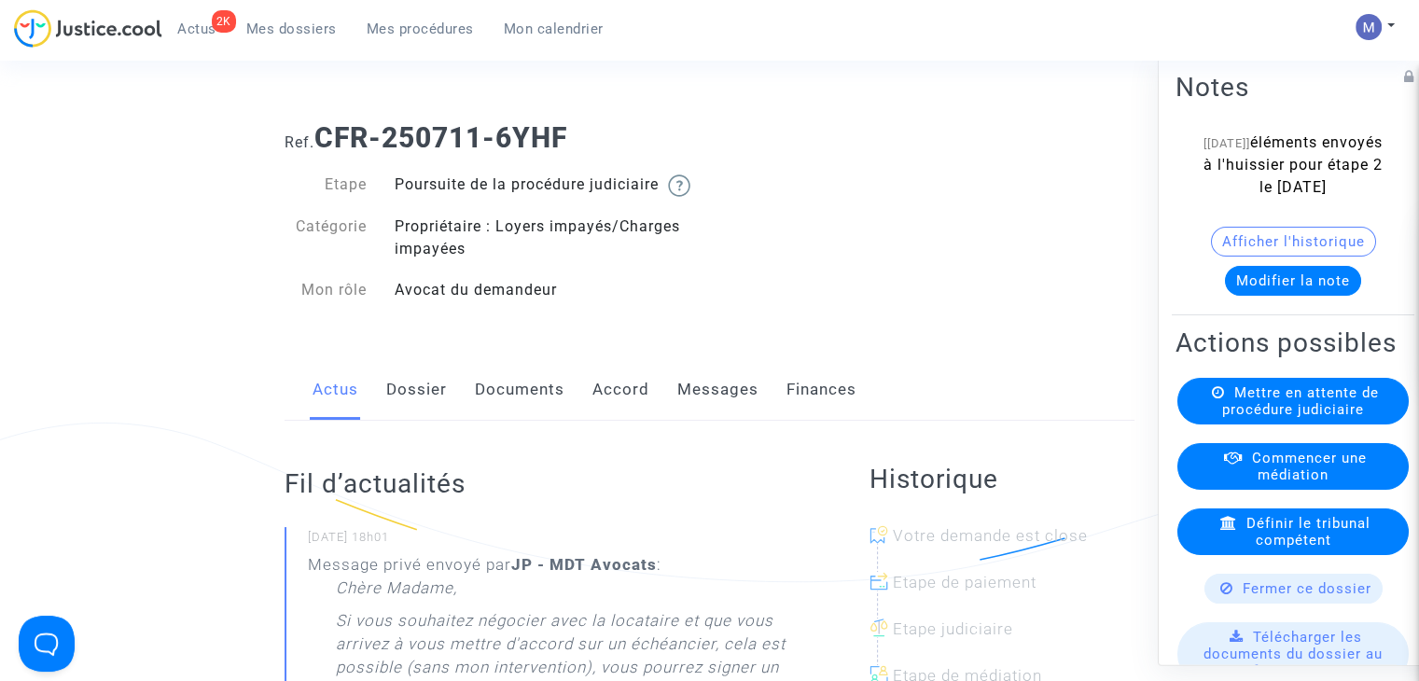
click at [720, 415] on link "Messages" at bounding box center [717, 390] width 81 height 62
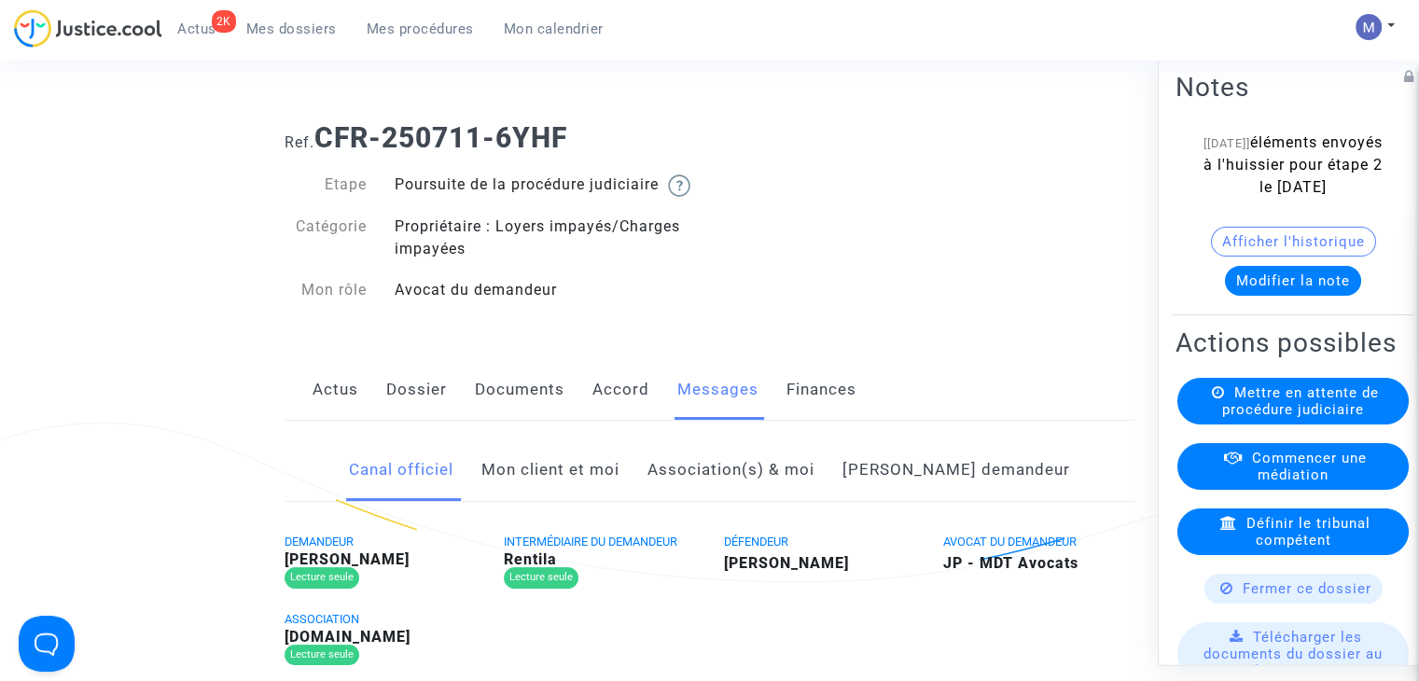
click at [585, 494] on link "Mon client et moi" at bounding box center [551, 471] width 138 height 62
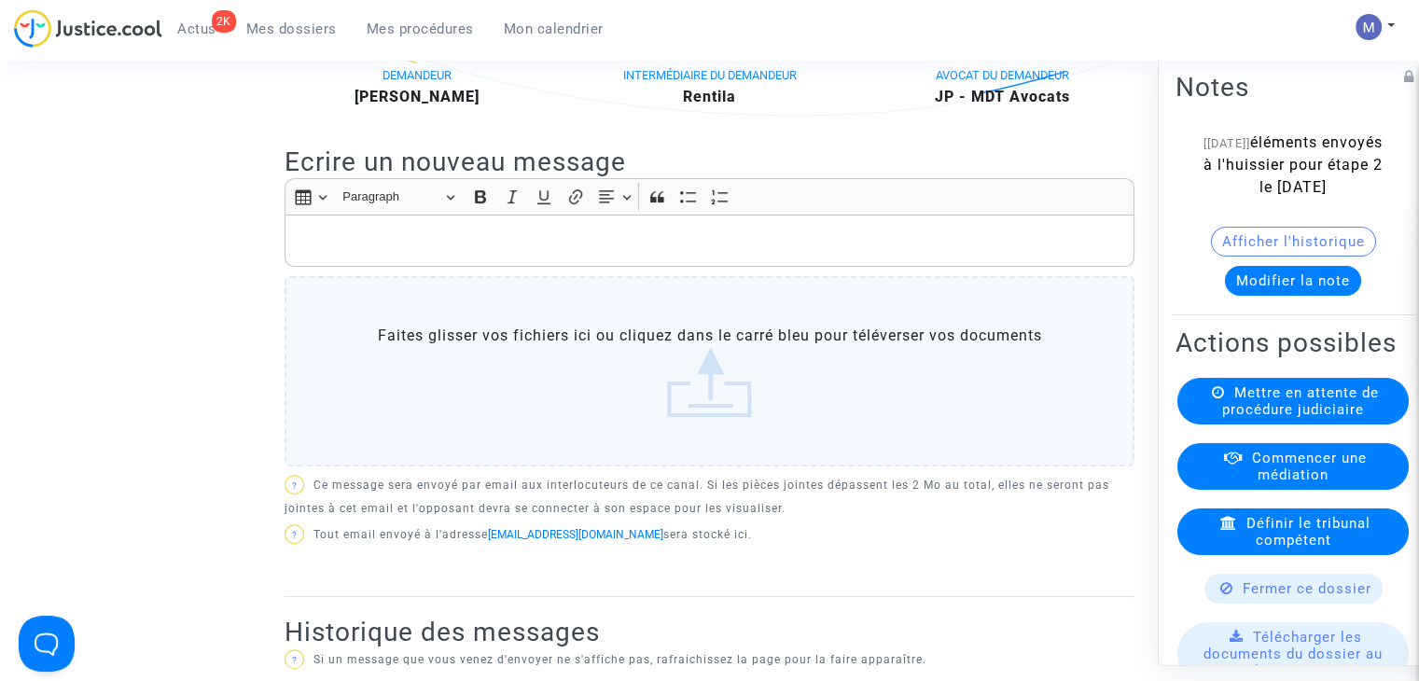
scroll to position [93, 0]
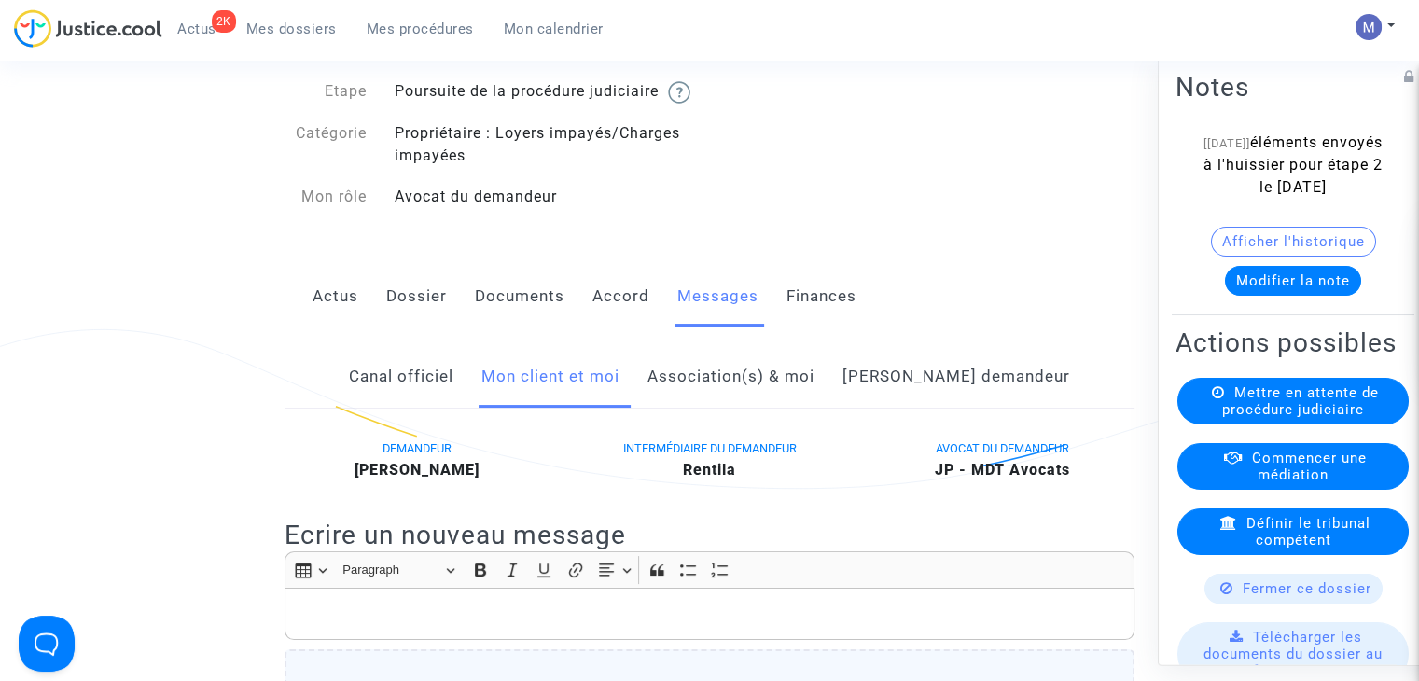
click at [451, 400] on link "Canal officiel" at bounding box center [401, 377] width 105 height 62
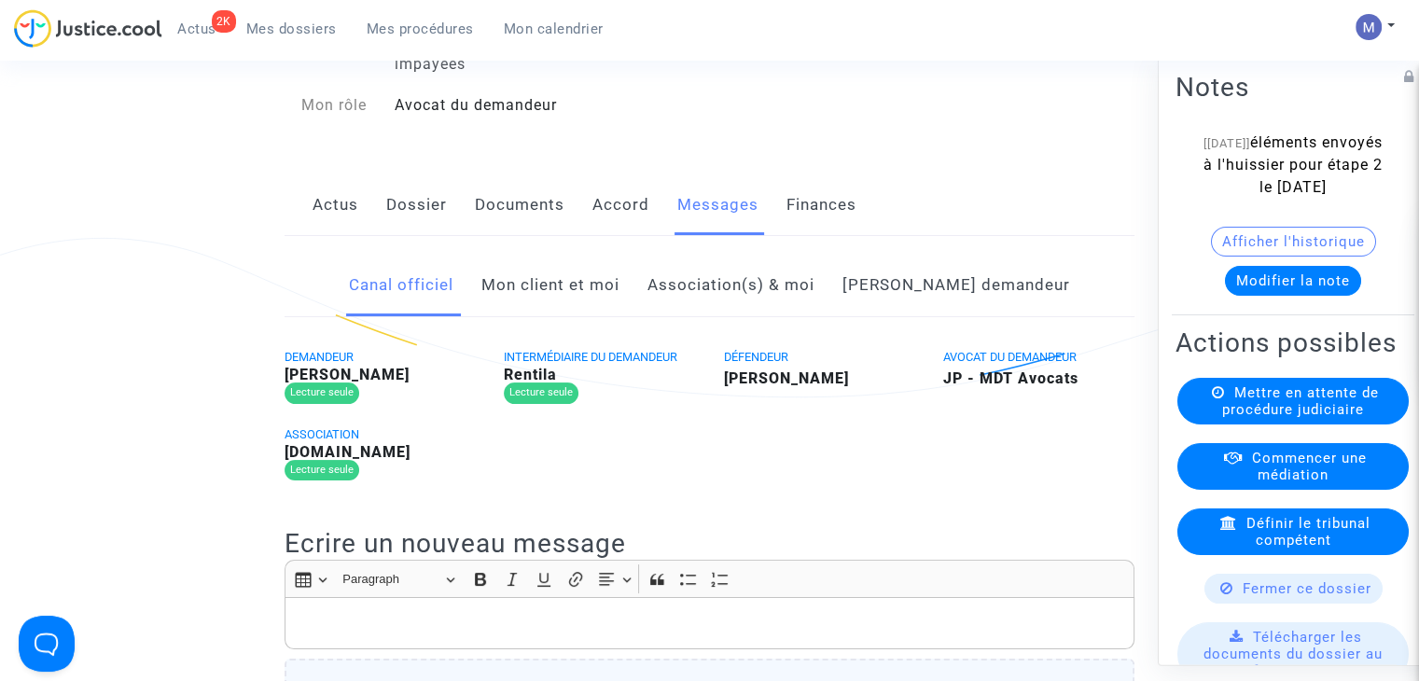
scroll to position [93, 0]
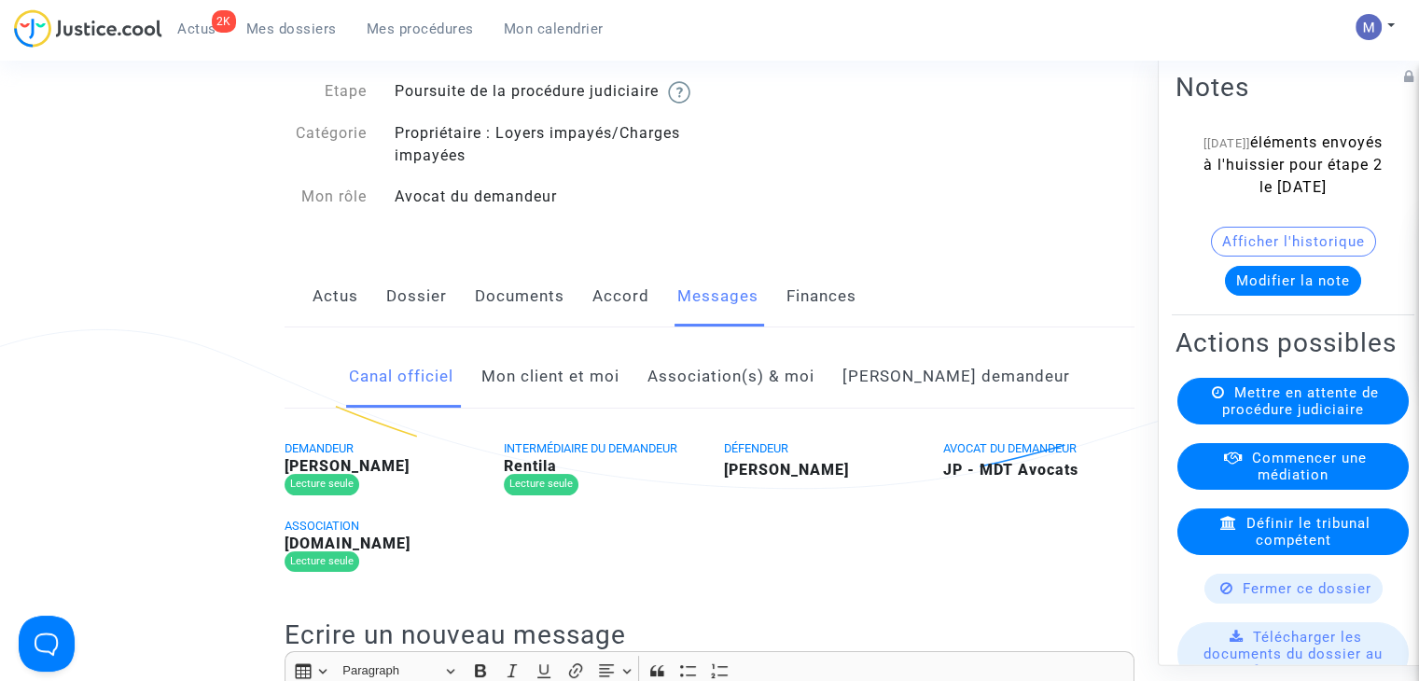
click at [740, 397] on link "Association(s) & moi" at bounding box center [731, 377] width 167 height 62
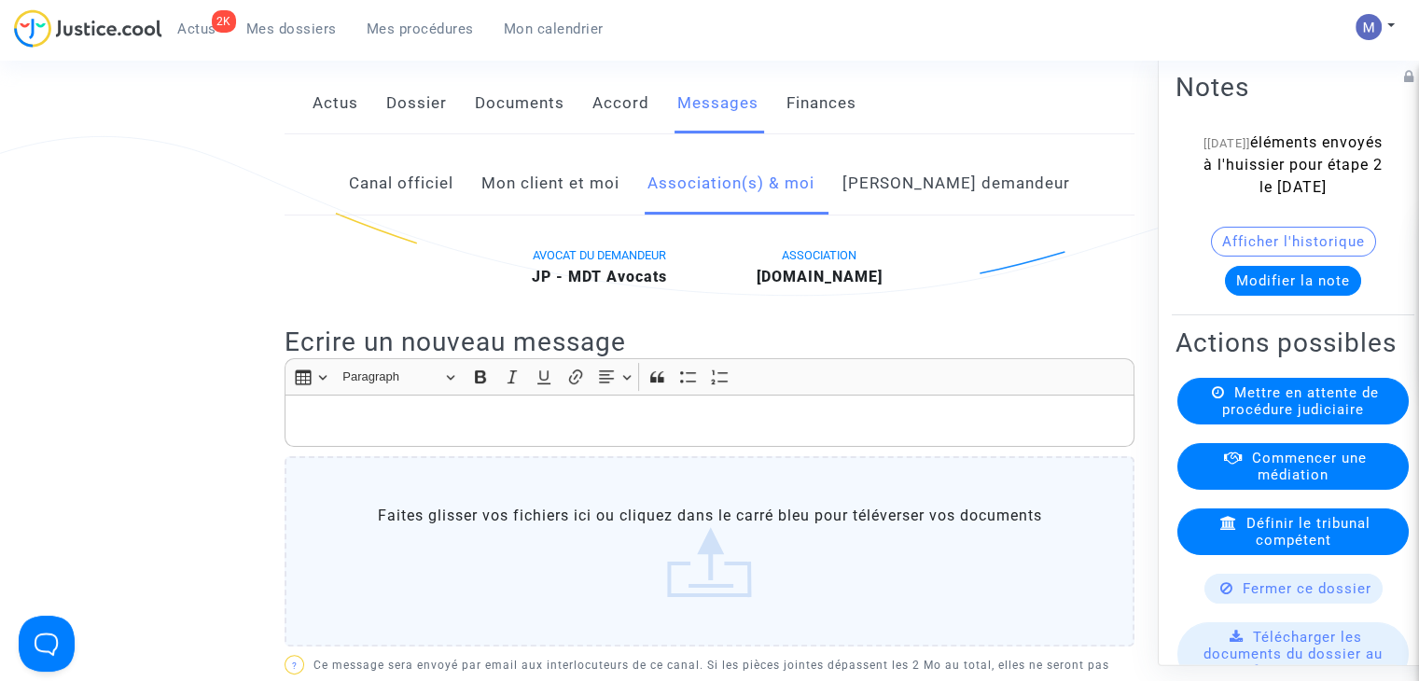
scroll to position [93, 0]
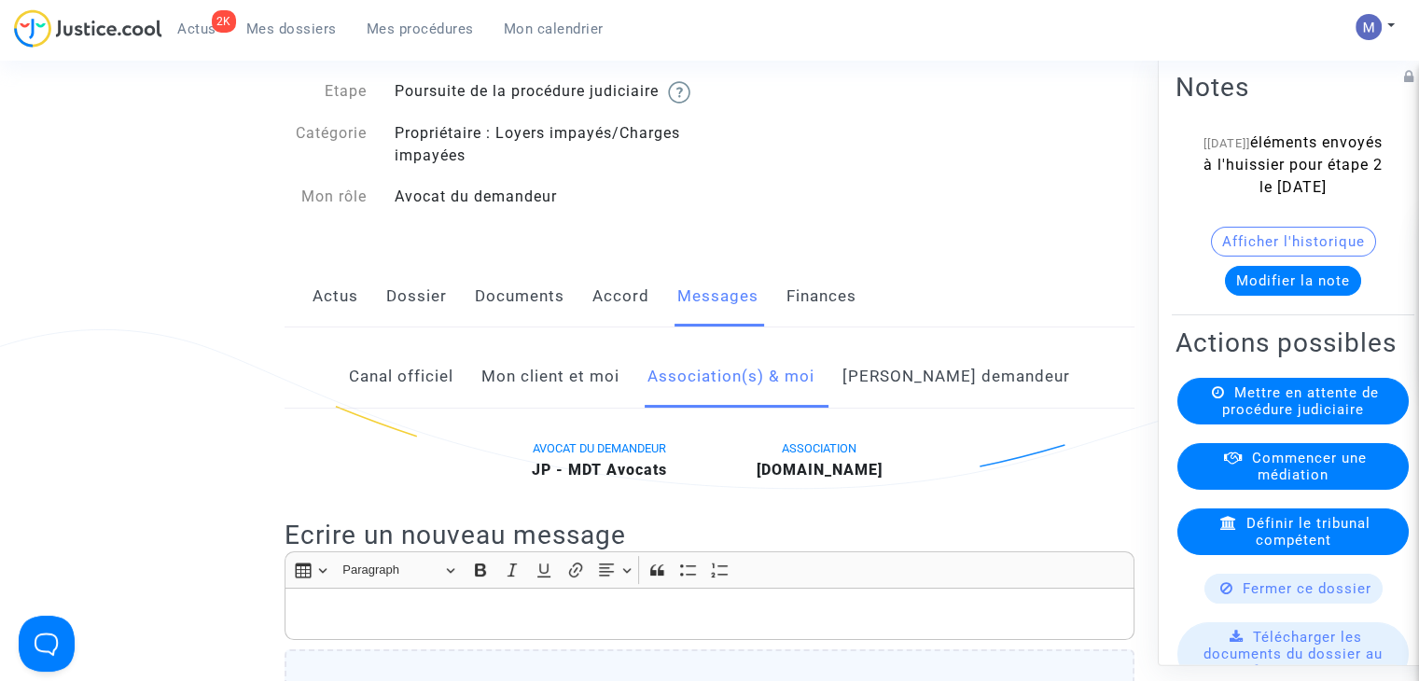
click at [936, 403] on link "Côté demandeur" at bounding box center [957, 377] width 228 height 62
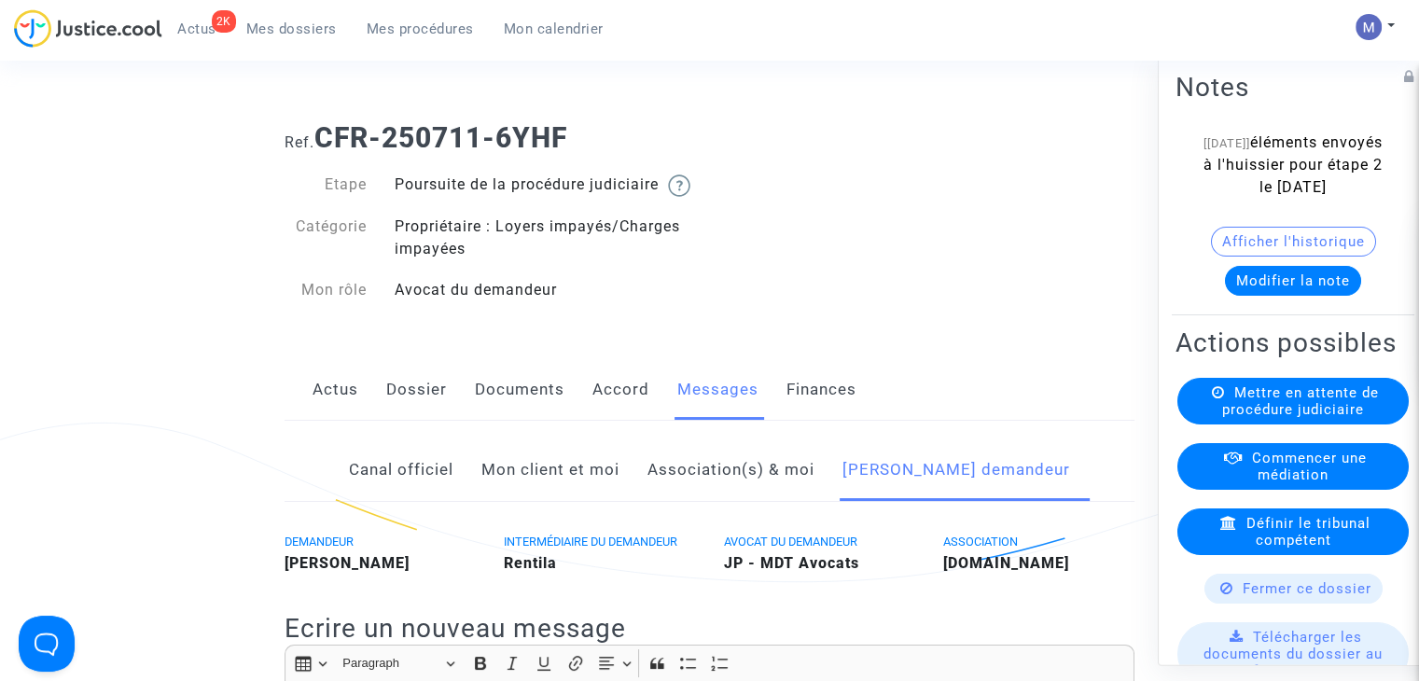
click at [566, 499] on link "Mon client et moi" at bounding box center [551, 471] width 138 height 62
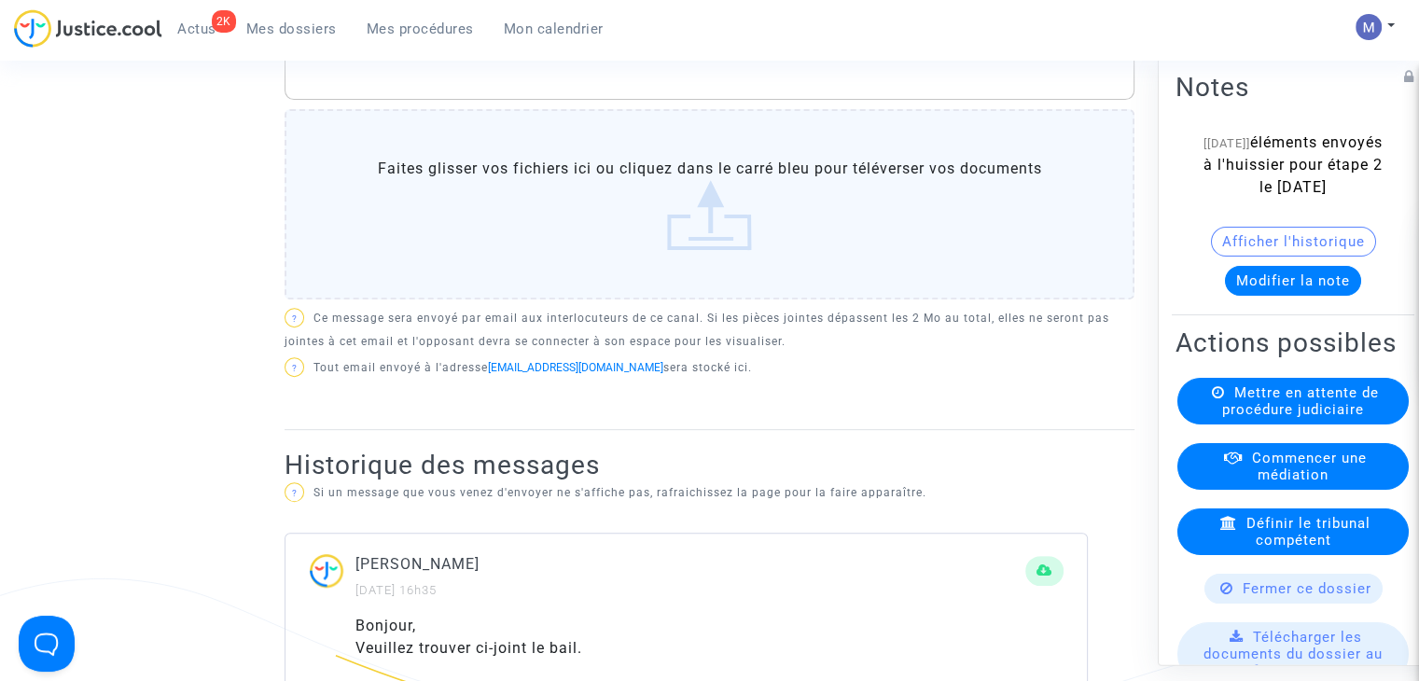
scroll to position [280, 0]
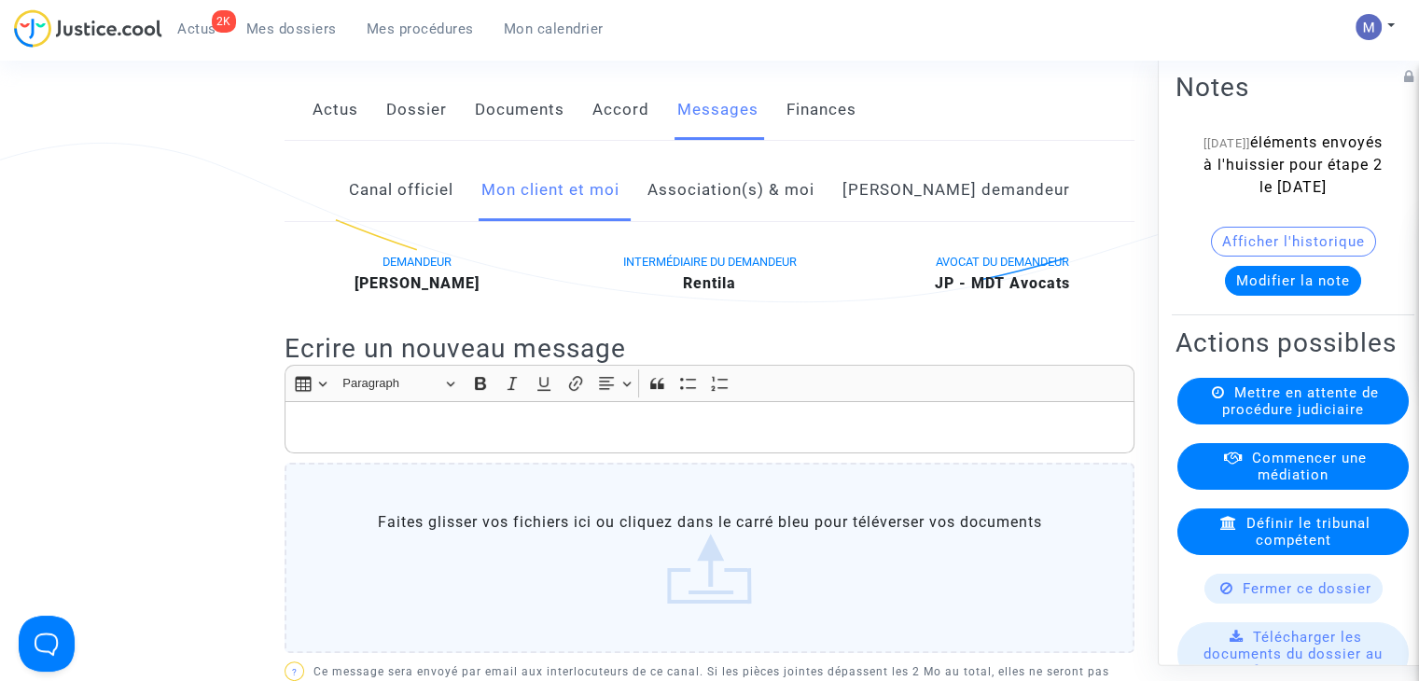
click at [402, 133] on link "Dossier" at bounding box center [416, 110] width 61 height 62
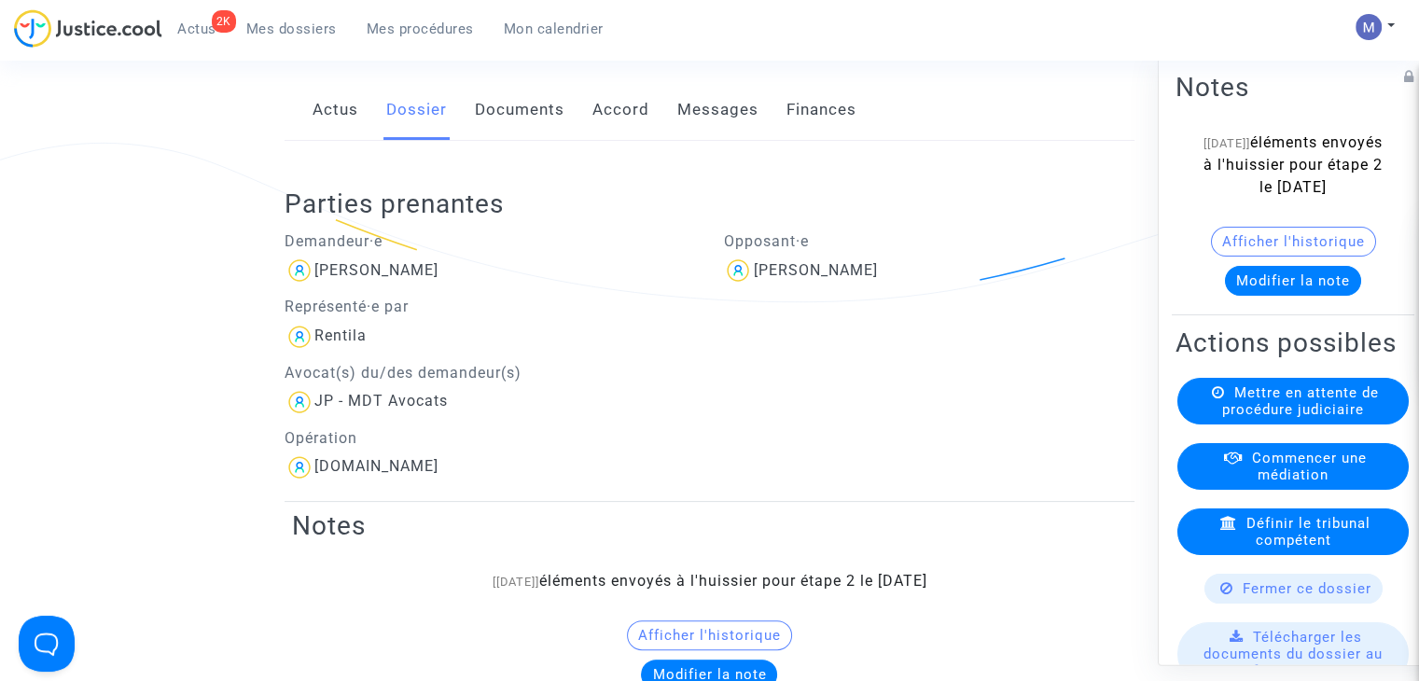
click at [254, 28] on span "Mes dossiers" at bounding box center [291, 29] width 91 height 17
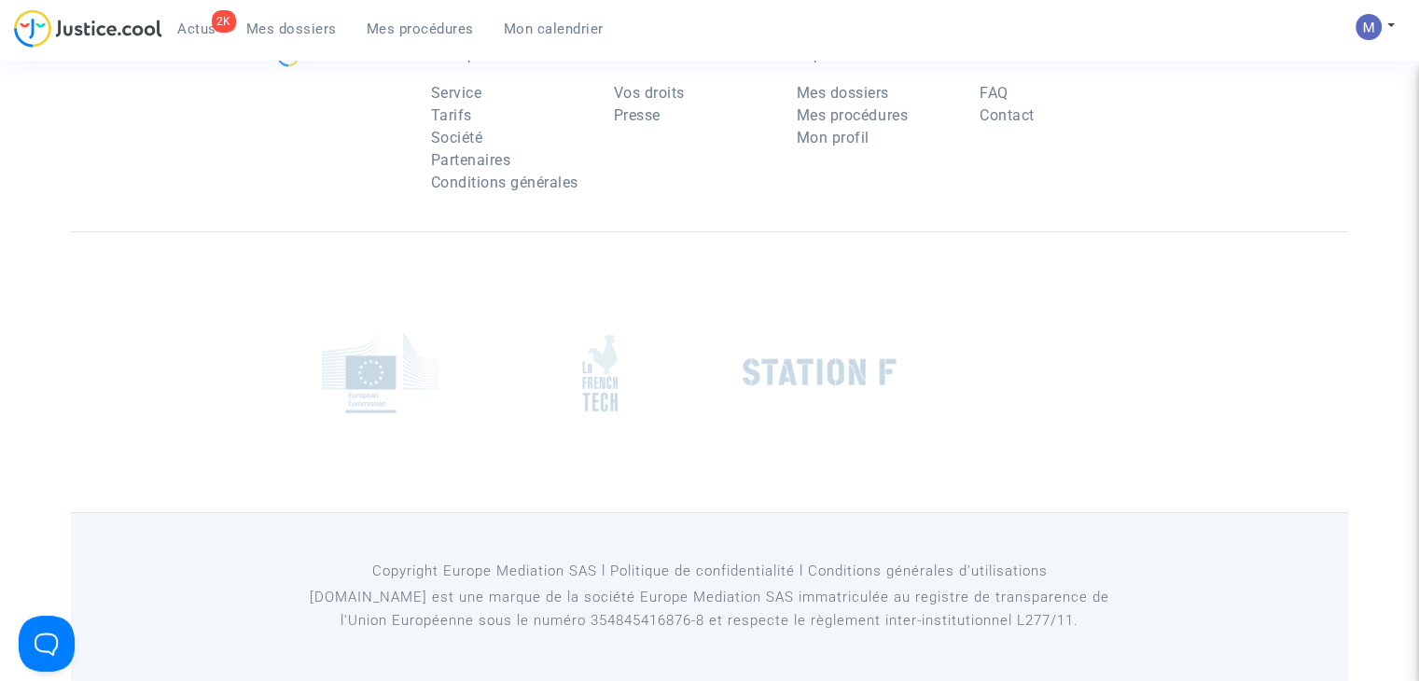
scroll to position [75, 0]
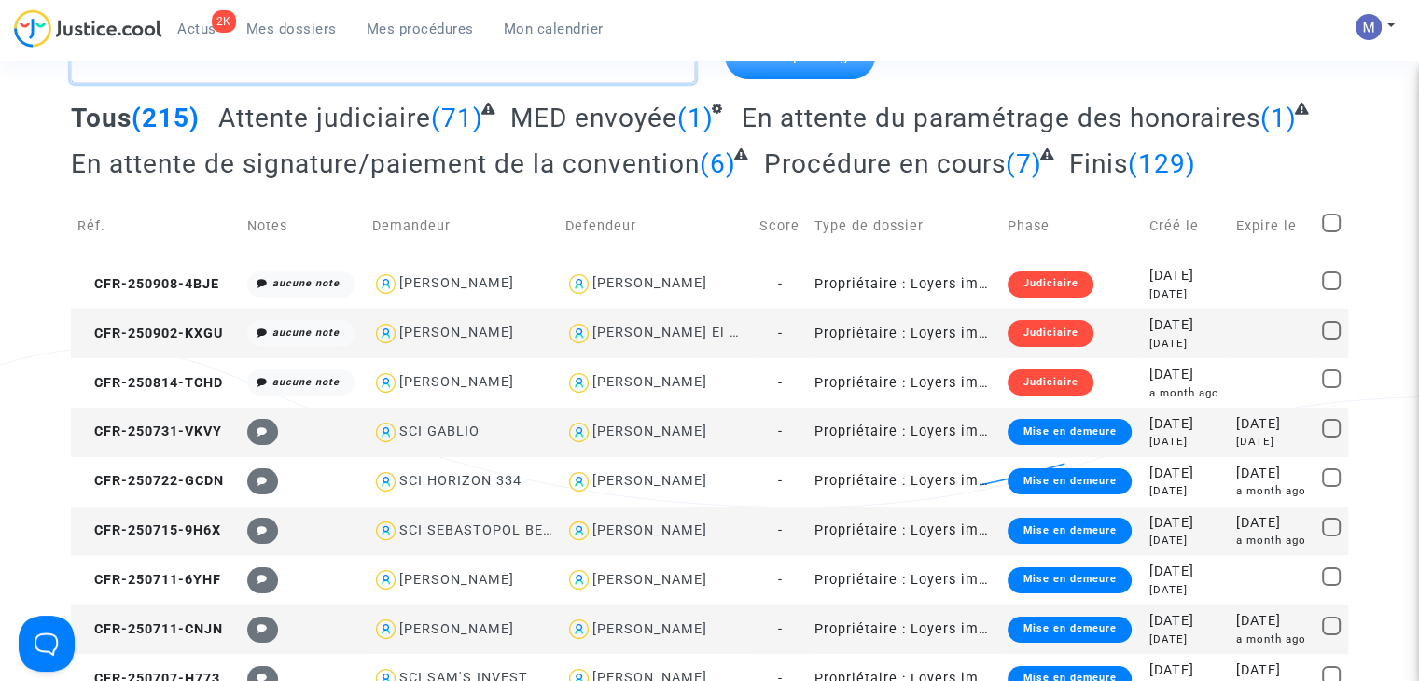
click at [265, 83] on textarea at bounding box center [383, 58] width 624 height 50
paste textarea "CFR-250715-9H6X"
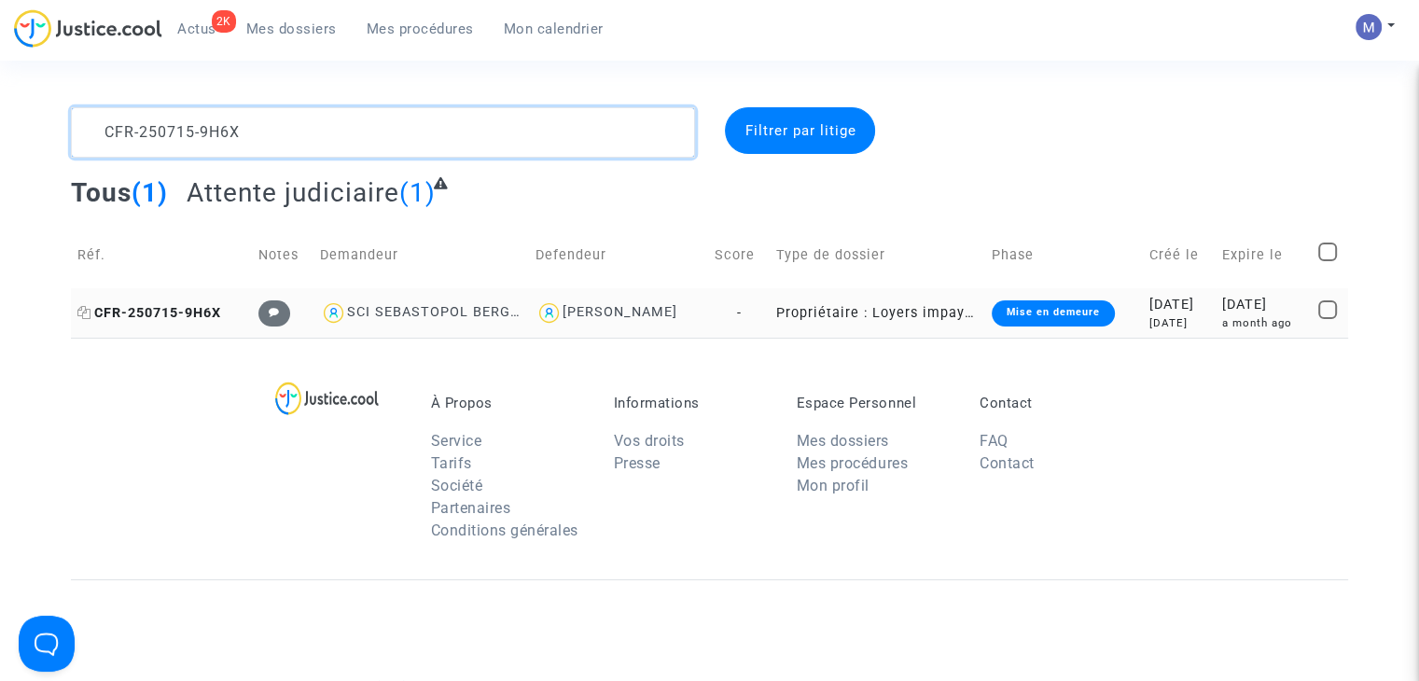
type textarea "CFR-250715-9H6X"
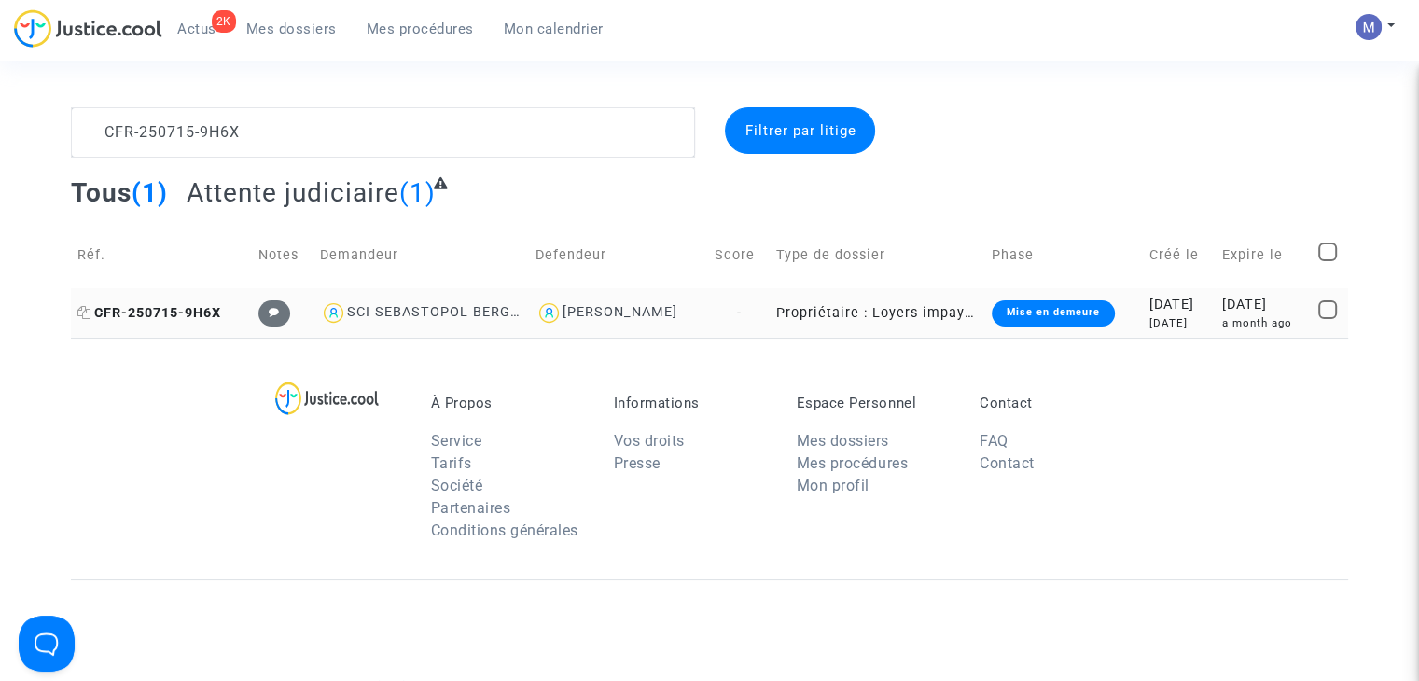
click at [179, 317] on span "CFR-250715-9H6X" at bounding box center [149, 313] width 144 height 16
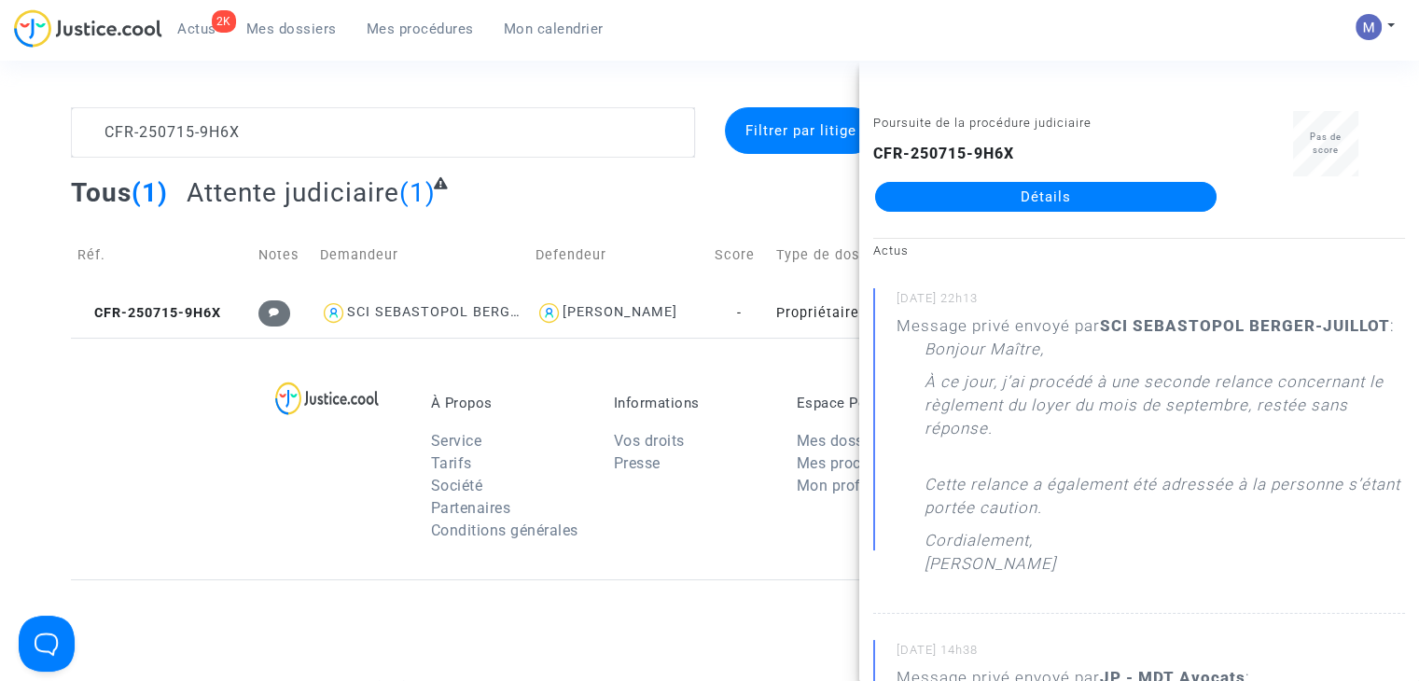
click at [1045, 191] on link "Détails" at bounding box center [1046, 197] width 342 height 30
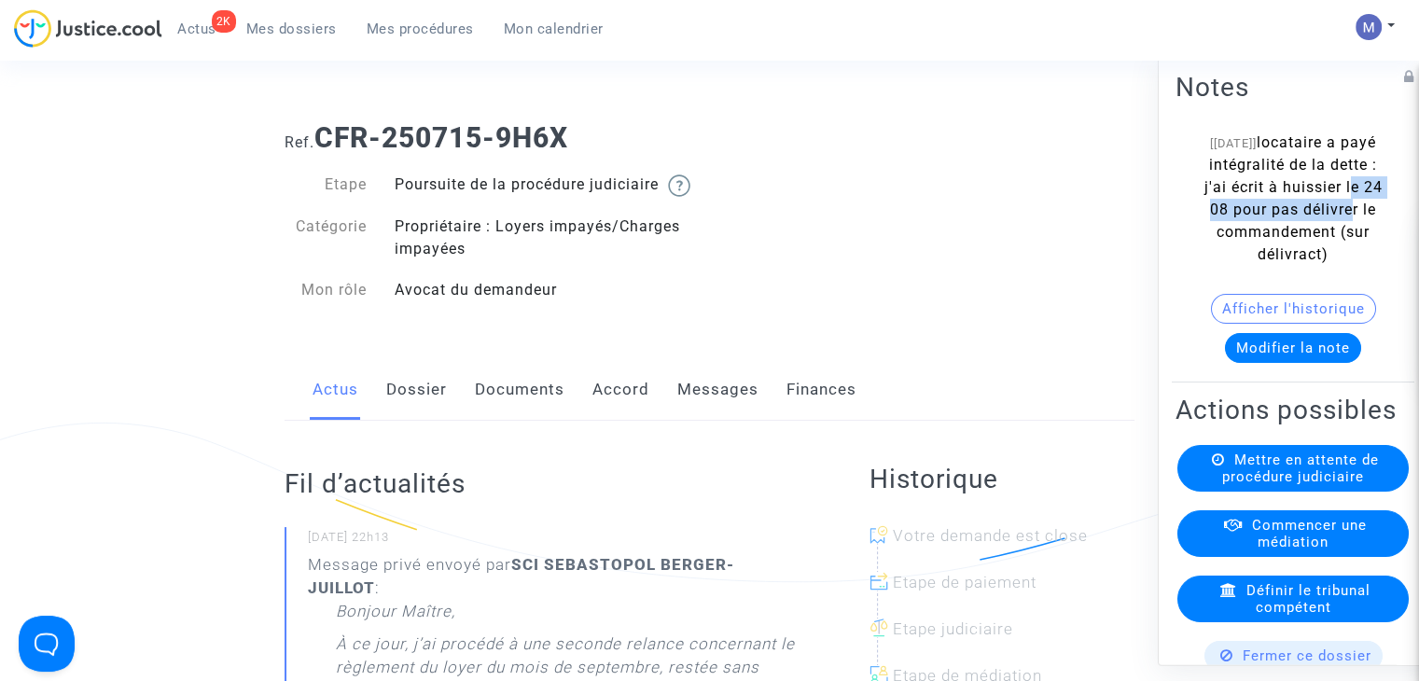
drag, startPoint x: 1276, startPoint y: 205, endPoint x: 1311, endPoint y: 230, distance: 43.0
click at [1311, 230] on span "locataire a payé intégralité de la dette : j'ai écrit à huissier le 24 08 pour …" at bounding box center [1294, 198] width 178 height 130
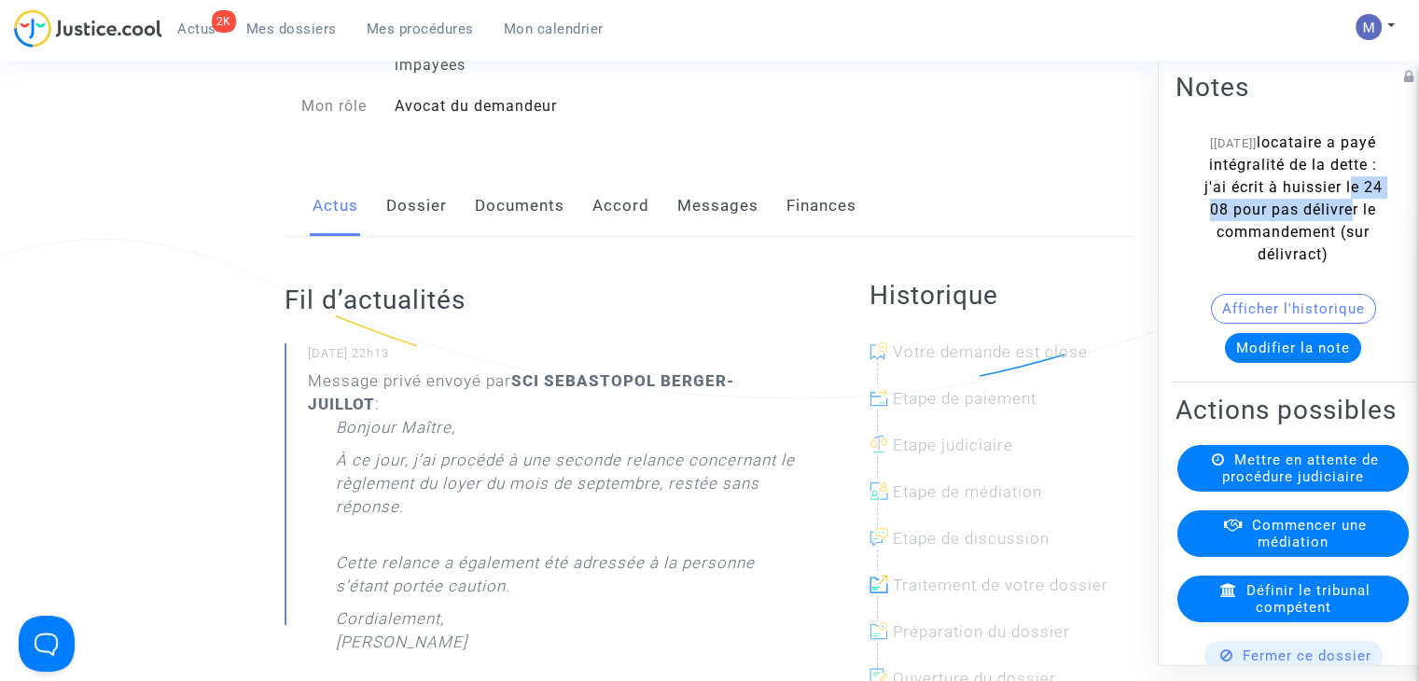
scroll to position [187, 0]
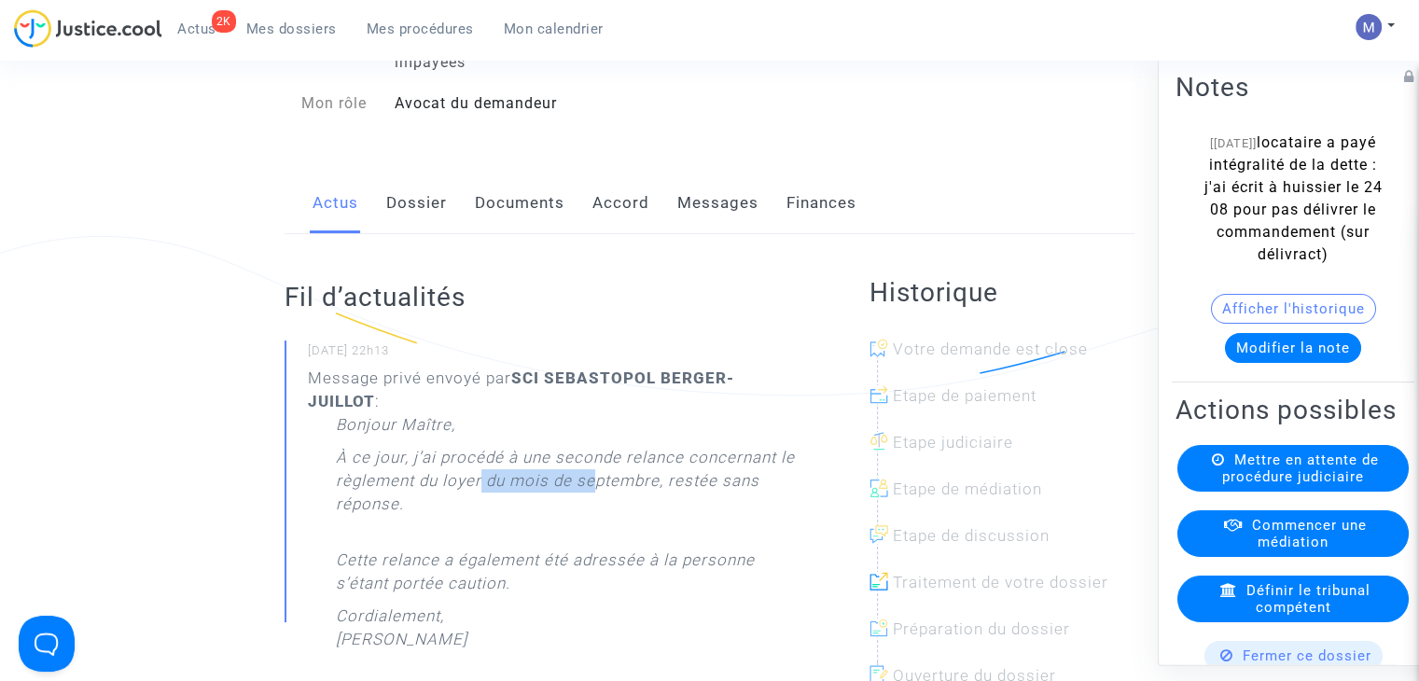
drag, startPoint x: 482, startPoint y: 502, endPoint x: 592, endPoint y: 494, distance: 109.5
click at [592, 494] on p "À ce jour, j’ai procédé à une seconde relance concernant le règlement du loyer …" at bounding box center [565, 485] width 459 height 79
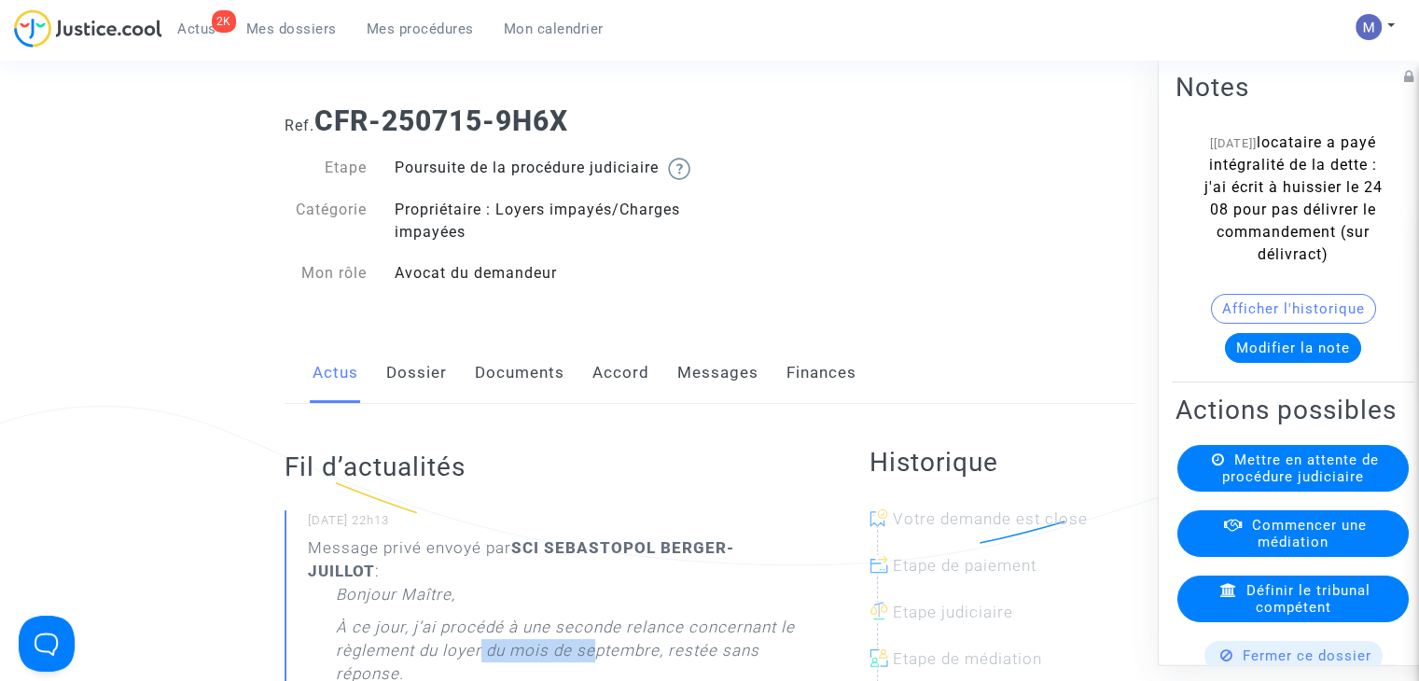
scroll to position [0, 0]
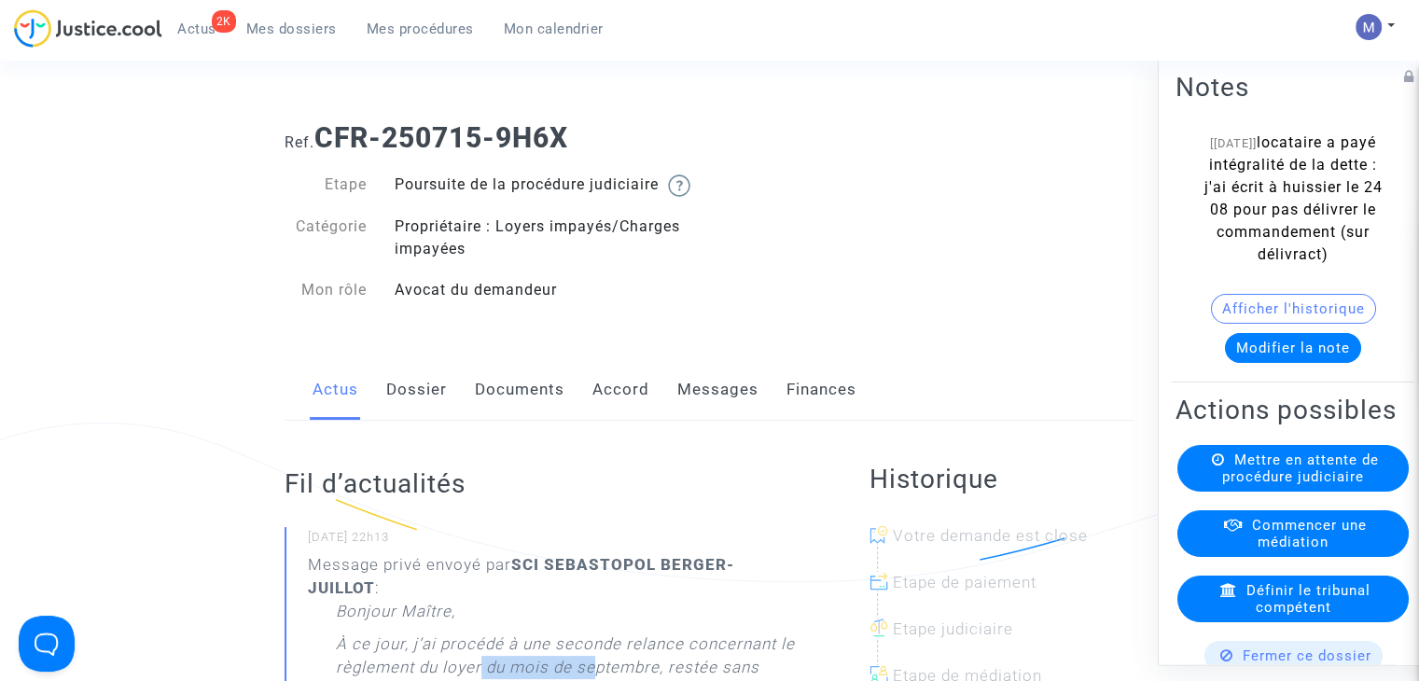
click at [713, 412] on link "Messages" at bounding box center [717, 390] width 81 height 62
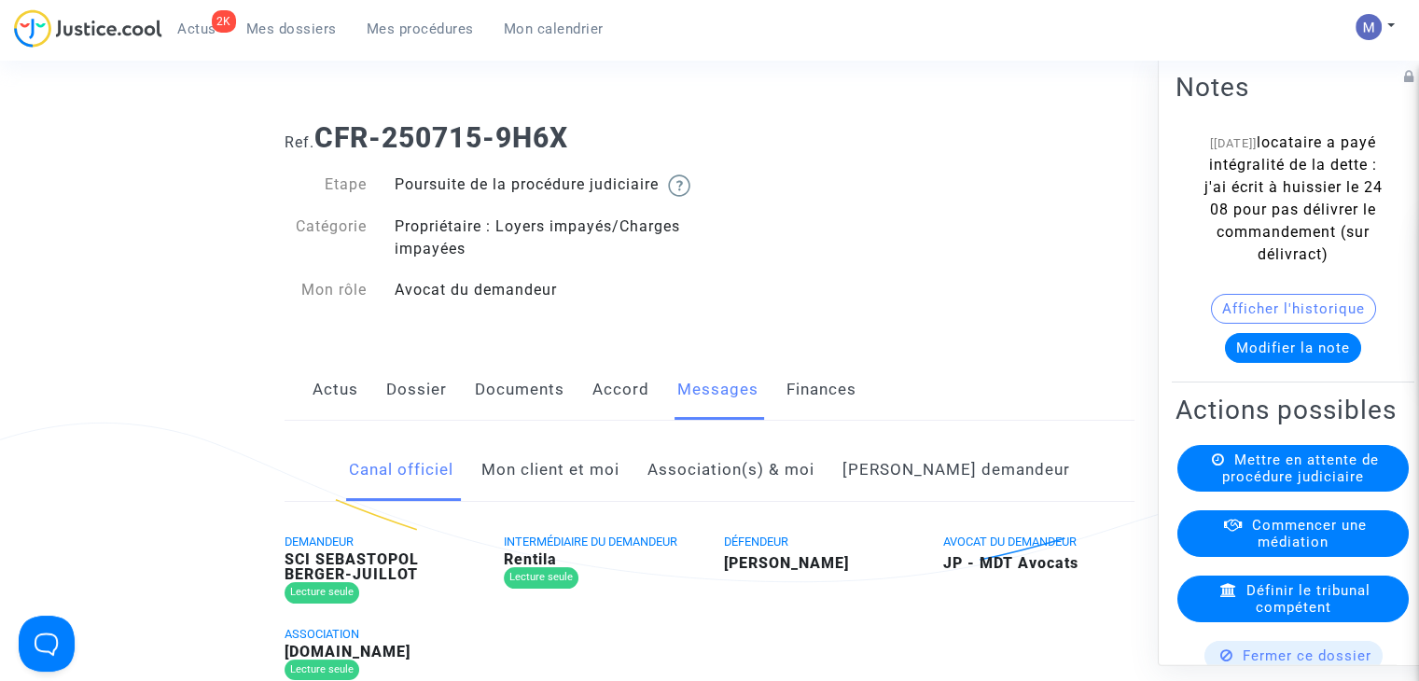
click at [596, 494] on link "Mon client et moi" at bounding box center [551, 471] width 138 height 62
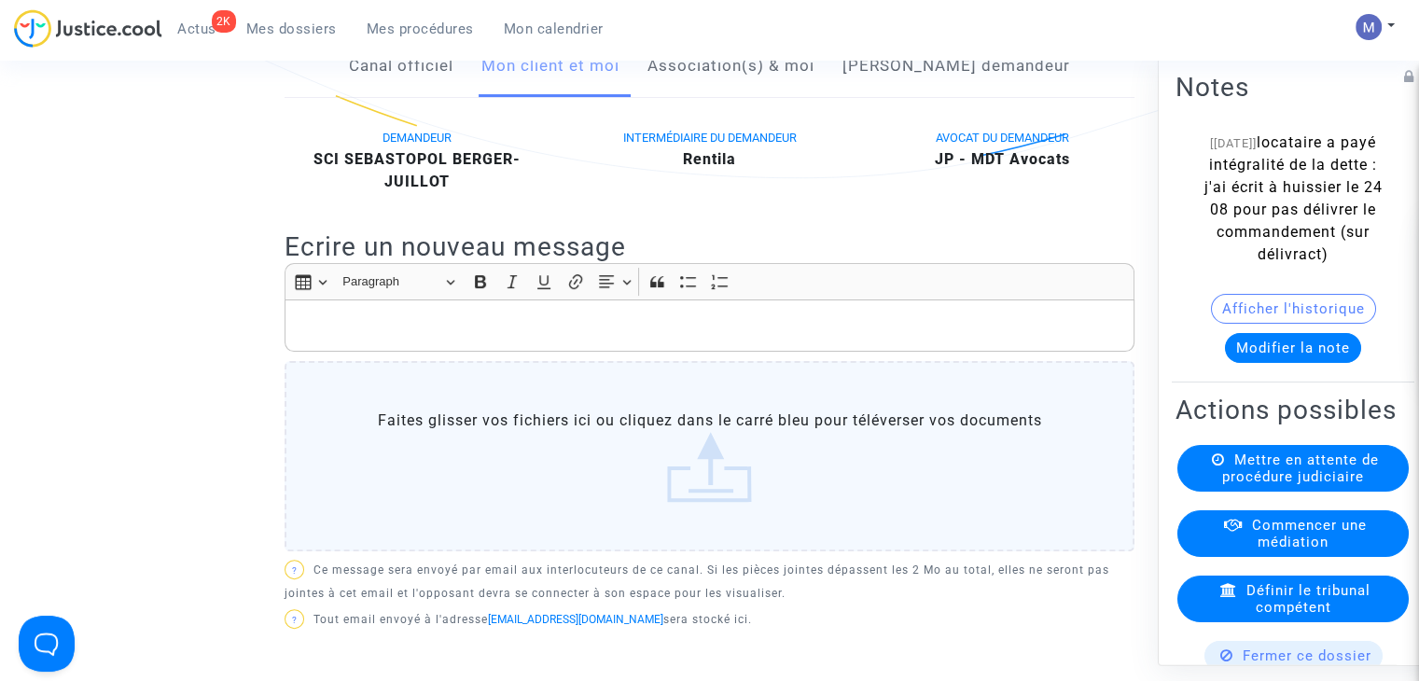
scroll to position [467, 0]
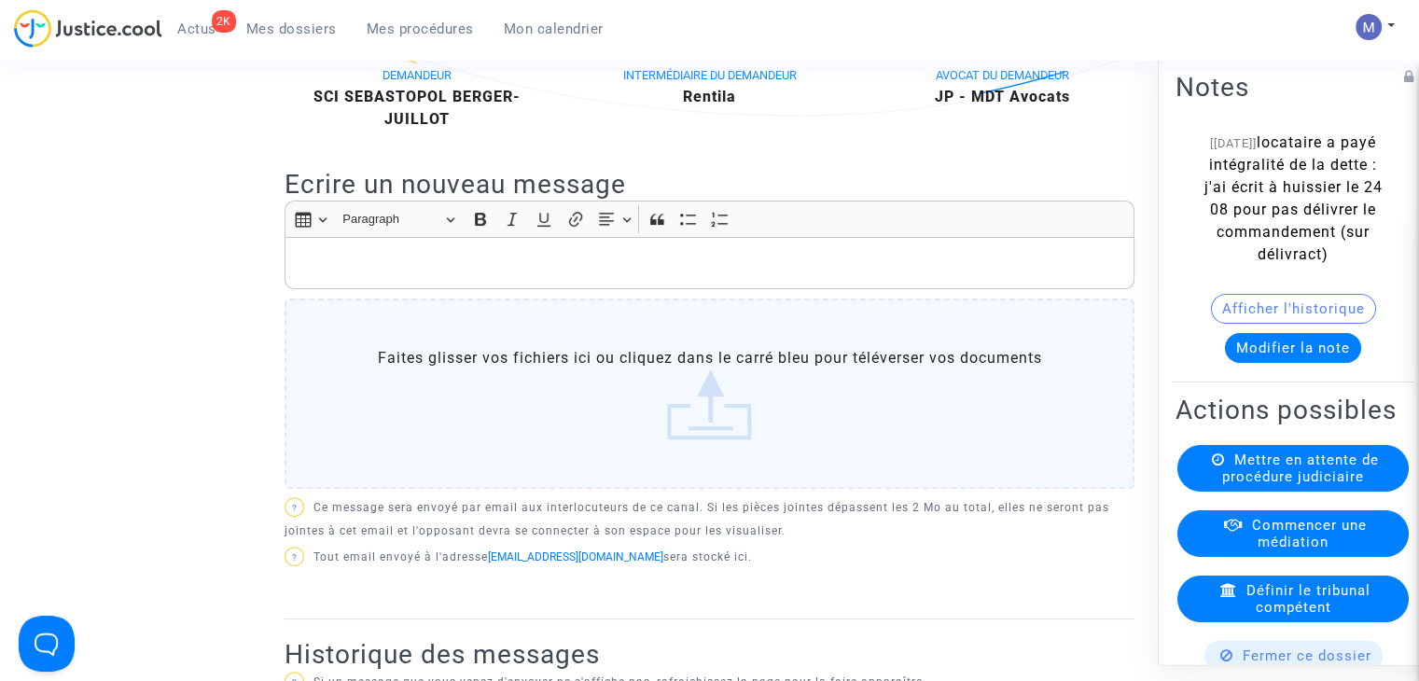
click at [332, 275] on p "Rich Text Editor, main" at bounding box center [710, 263] width 831 height 23
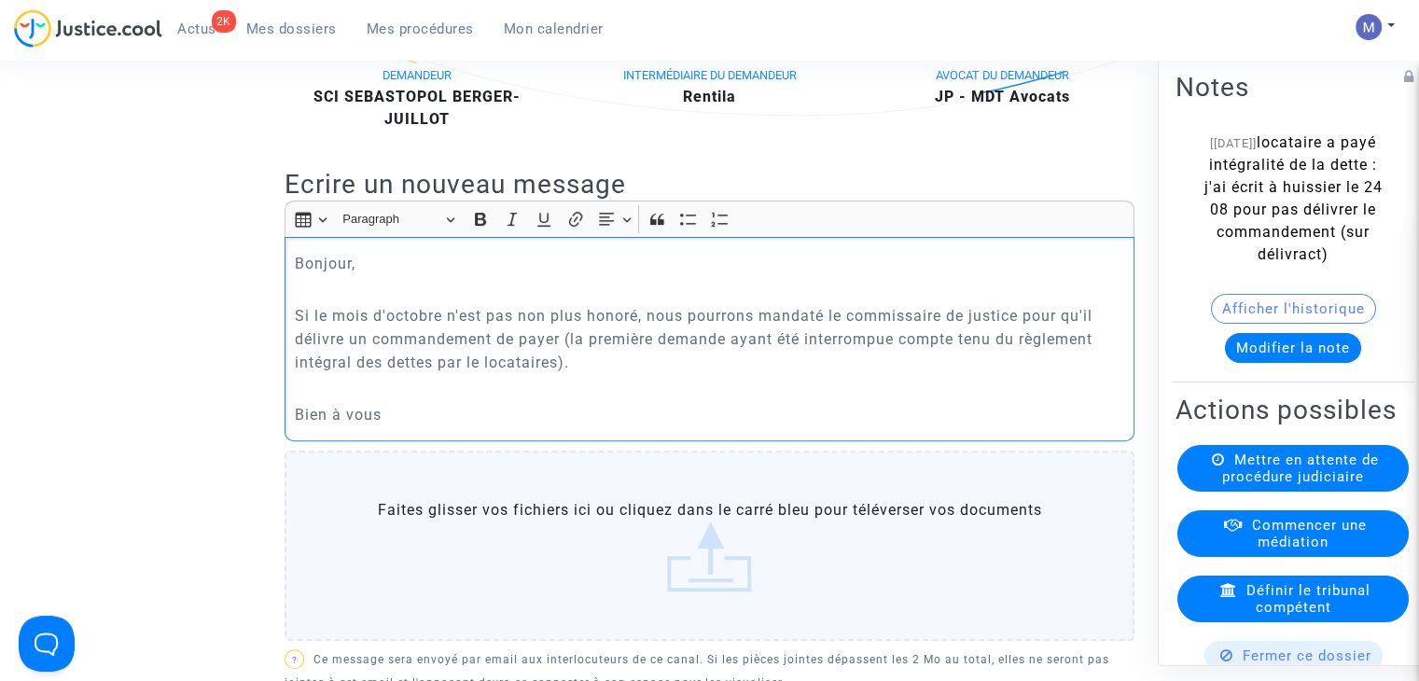
click at [821, 336] on p "Si le mois d'octobre n'est pas non plus honoré, nous pourrons mandaté le commis…" at bounding box center [710, 339] width 831 height 70
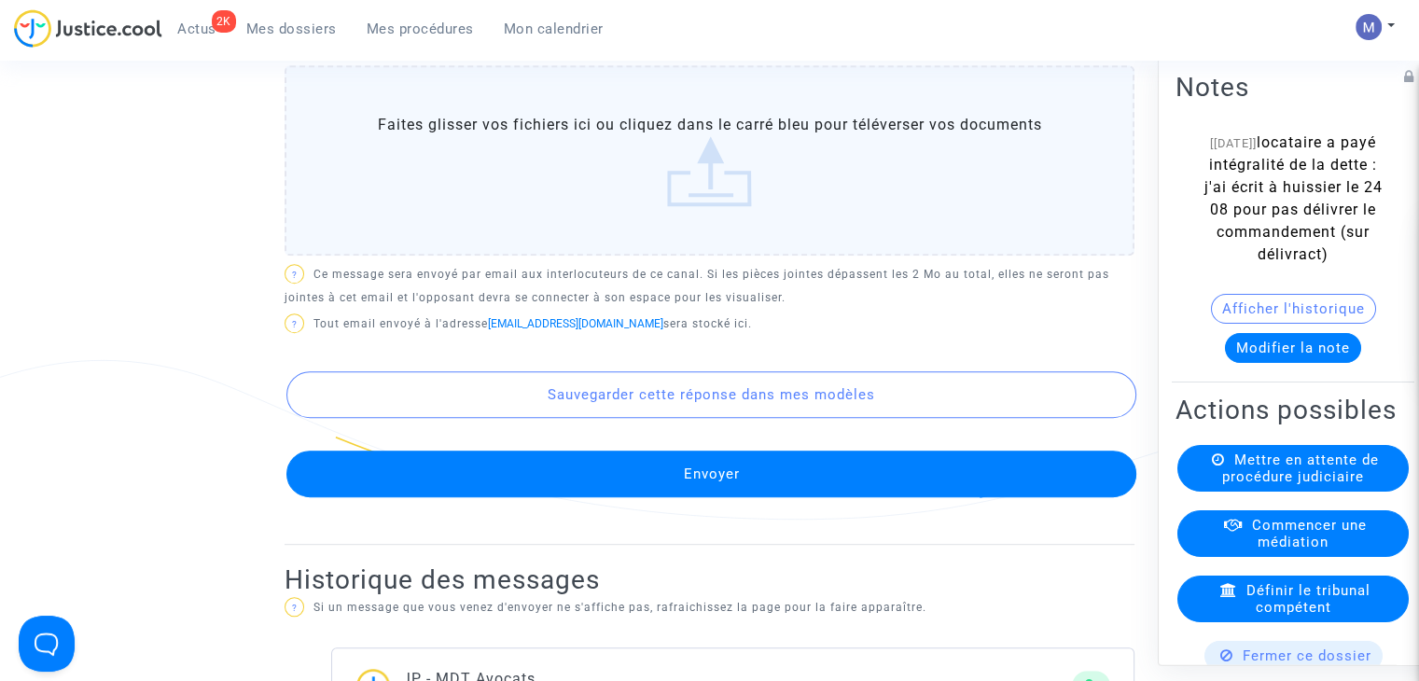
scroll to position [653, 0]
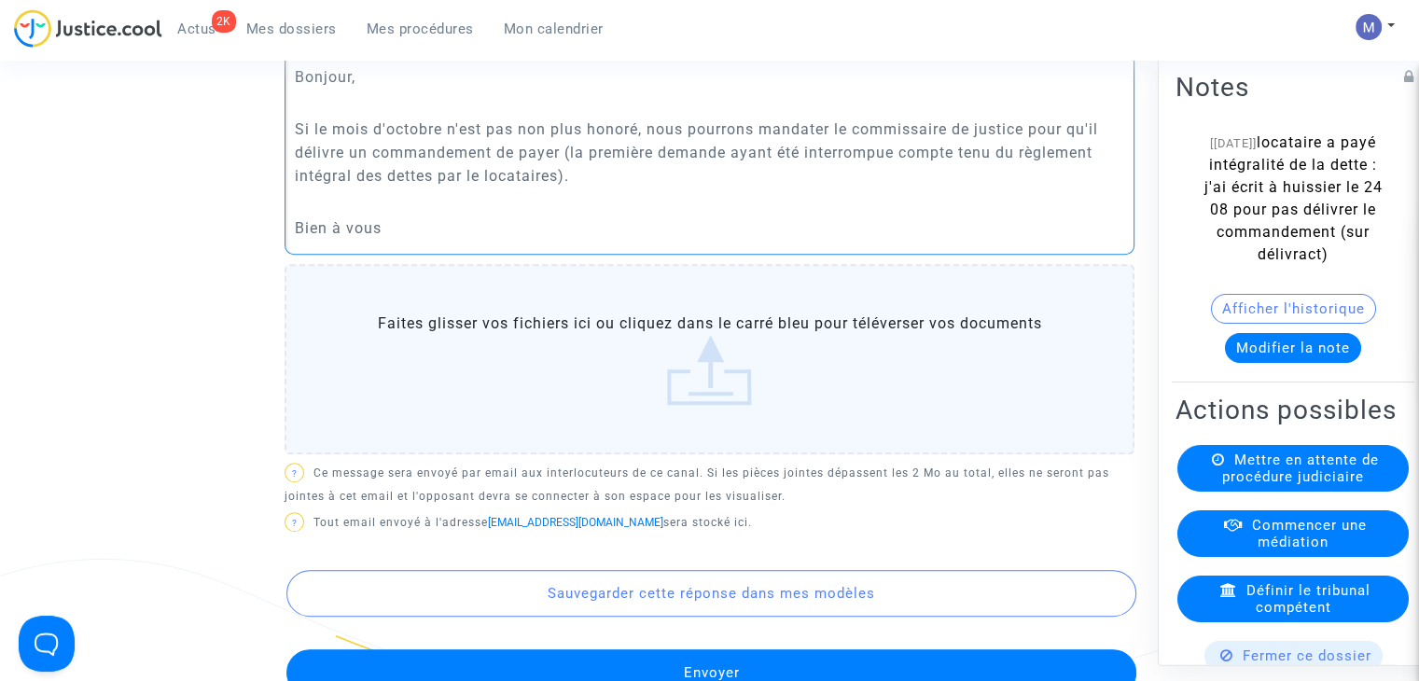
click at [563, 188] on p "Si le mois d'octobre n'est pas non plus honoré, nous pourrons mandater le commi…" at bounding box center [710, 153] width 831 height 70
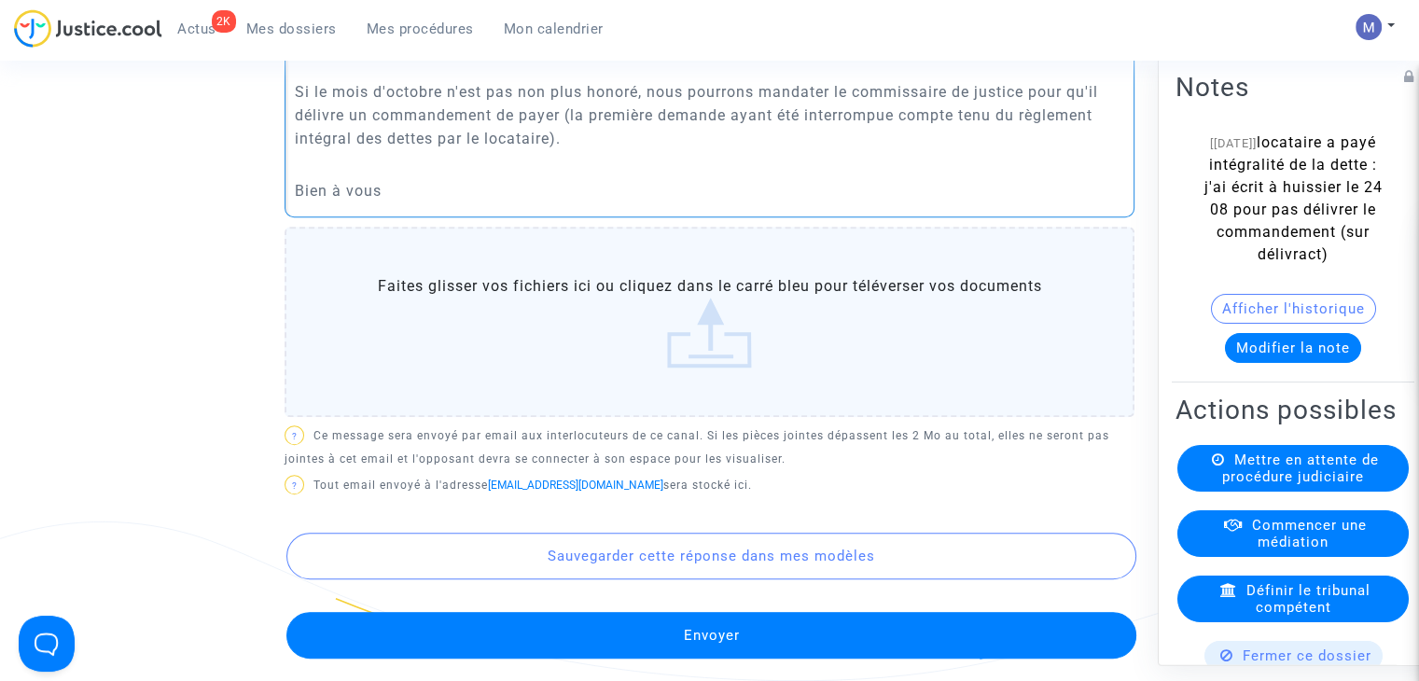
scroll to position [840, 0]
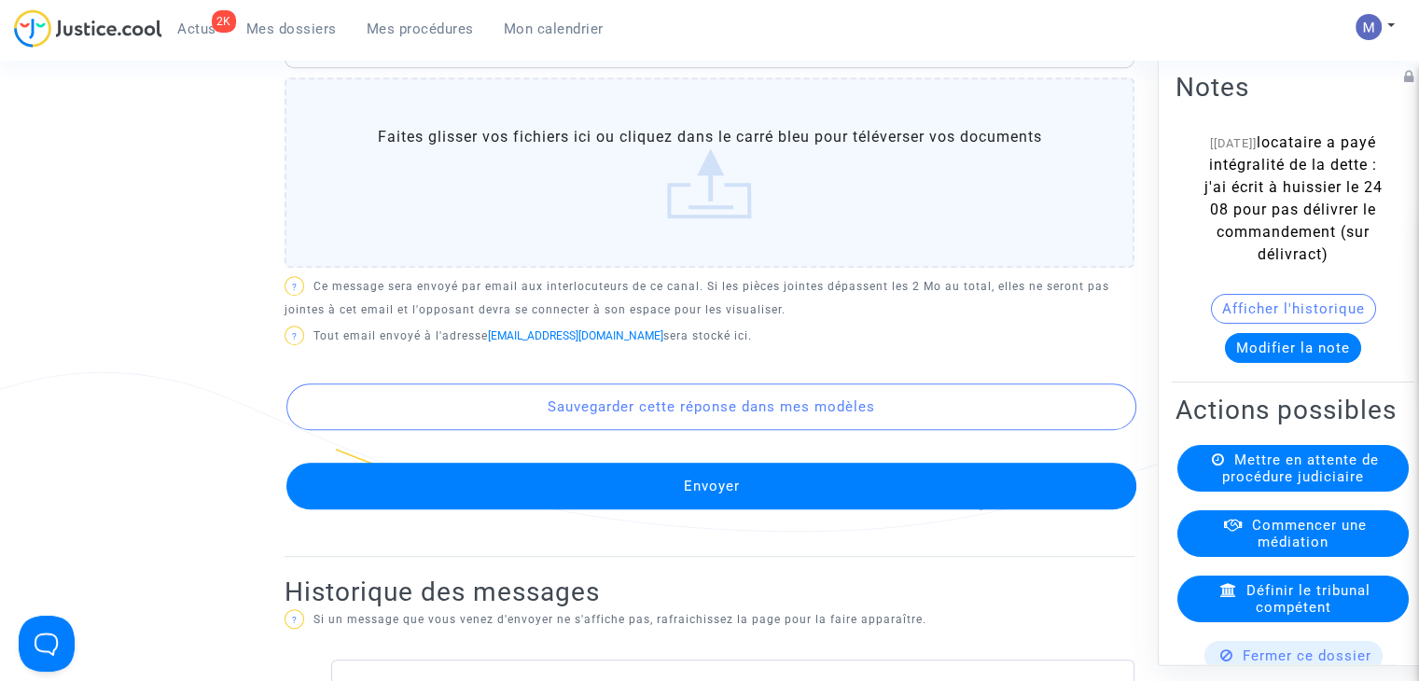
click at [694, 493] on button "Envoyer" at bounding box center [711, 486] width 850 height 47
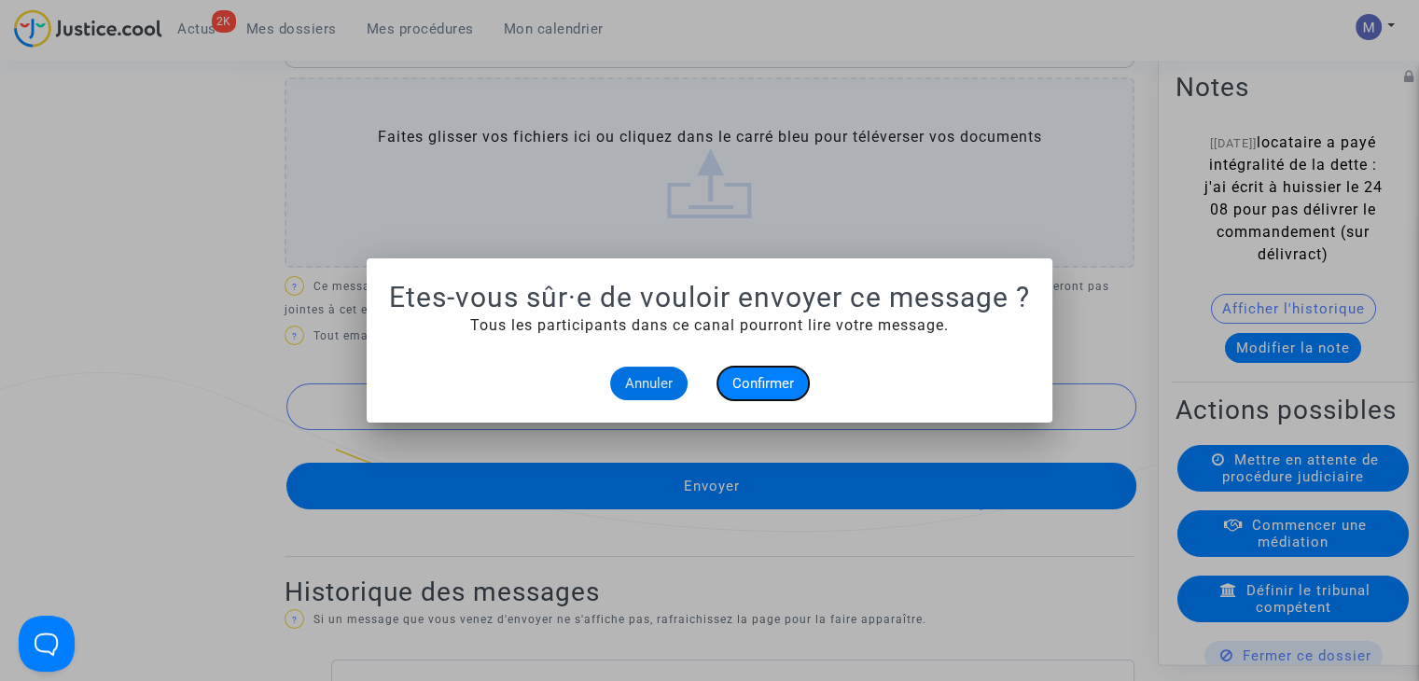
click at [735, 380] on span "Confirmer" at bounding box center [764, 383] width 62 height 17
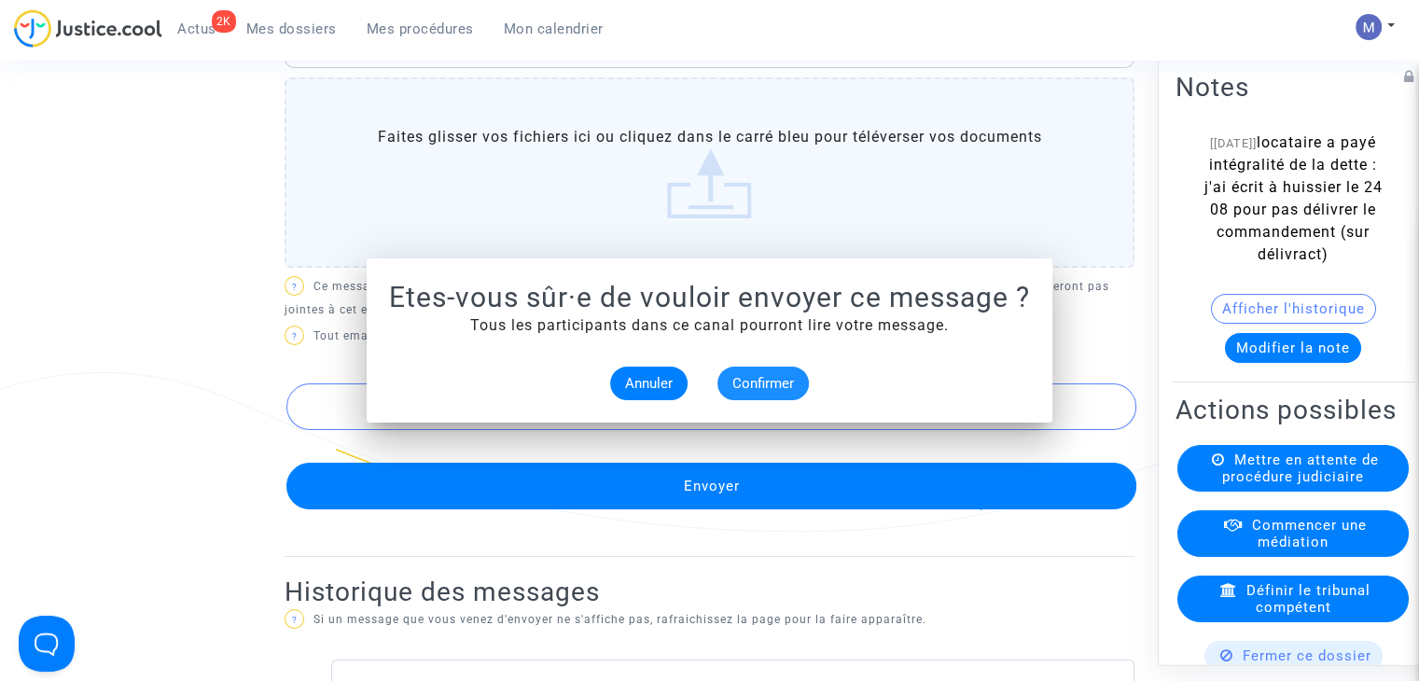
scroll to position [840, 0]
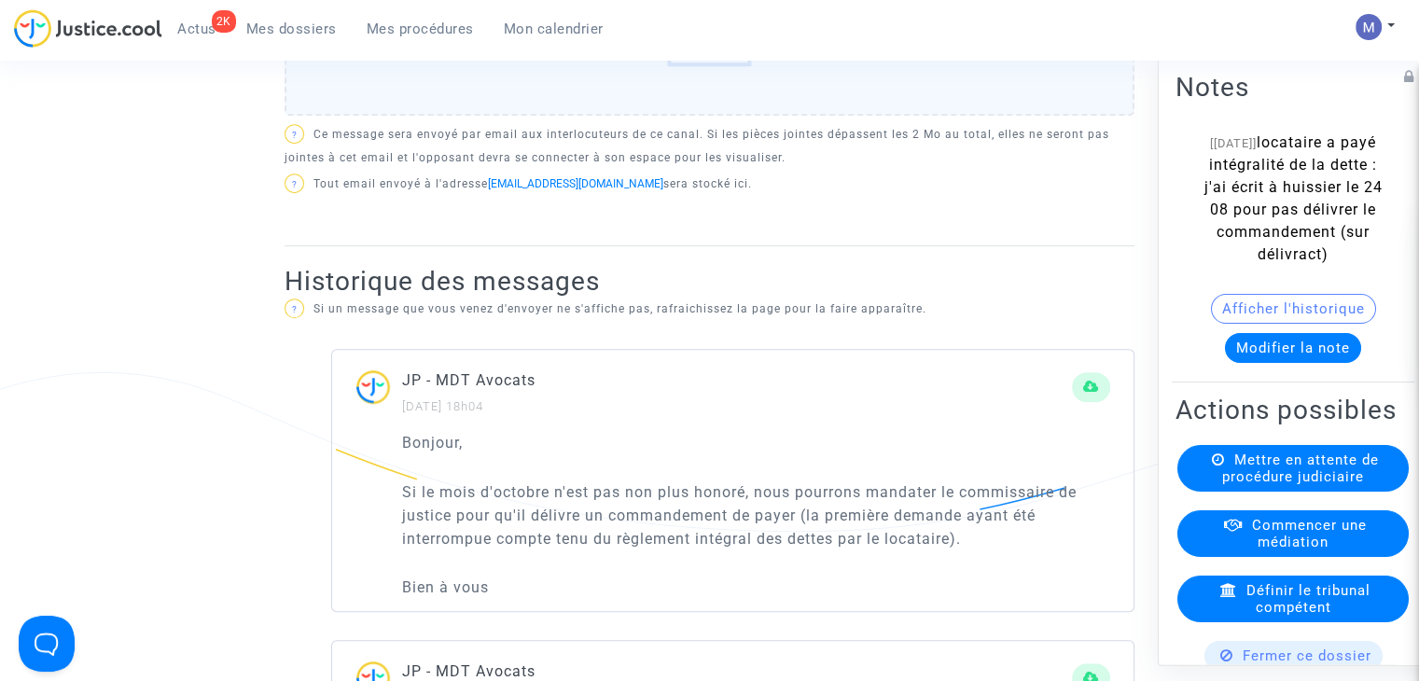
click at [1288, 363] on button "Modifier la note" at bounding box center [1293, 348] width 136 height 30
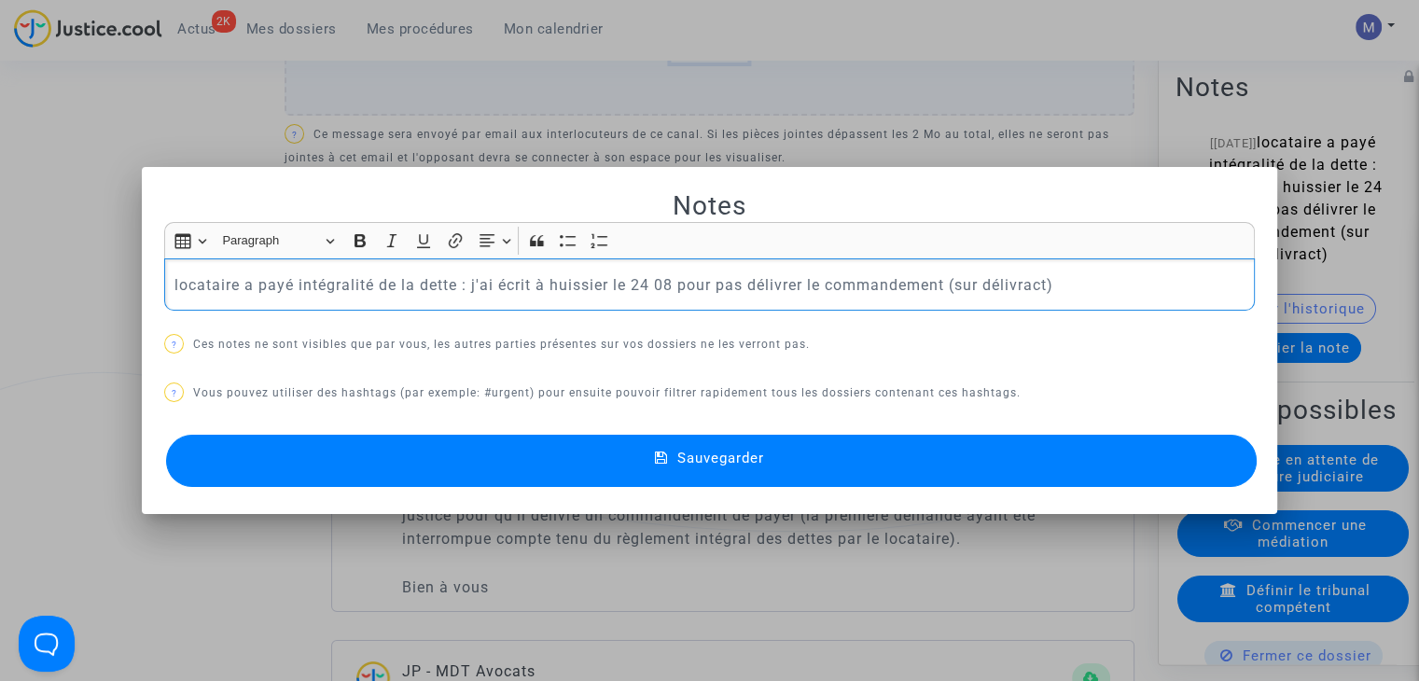
scroll to position [0, 0]
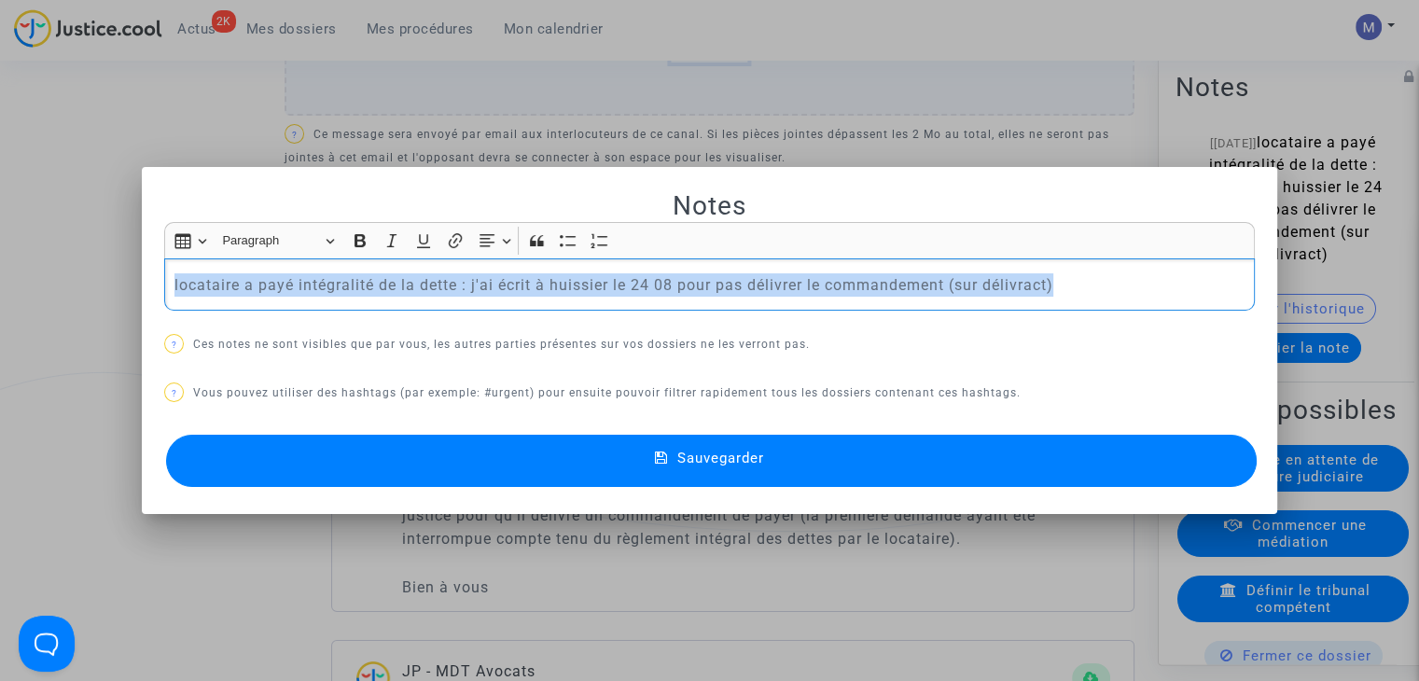
drag, startPoint x: 1061, startPoint y: 283, endPoint x: 49, endPoint y: 309, distance: 1012.8
click at [49, 309] on div "Notes Rich Text Editor Insert table Insert table Heading Paragraph Paragraph He…" at bounding box center [709, 340] width 1419 height 681
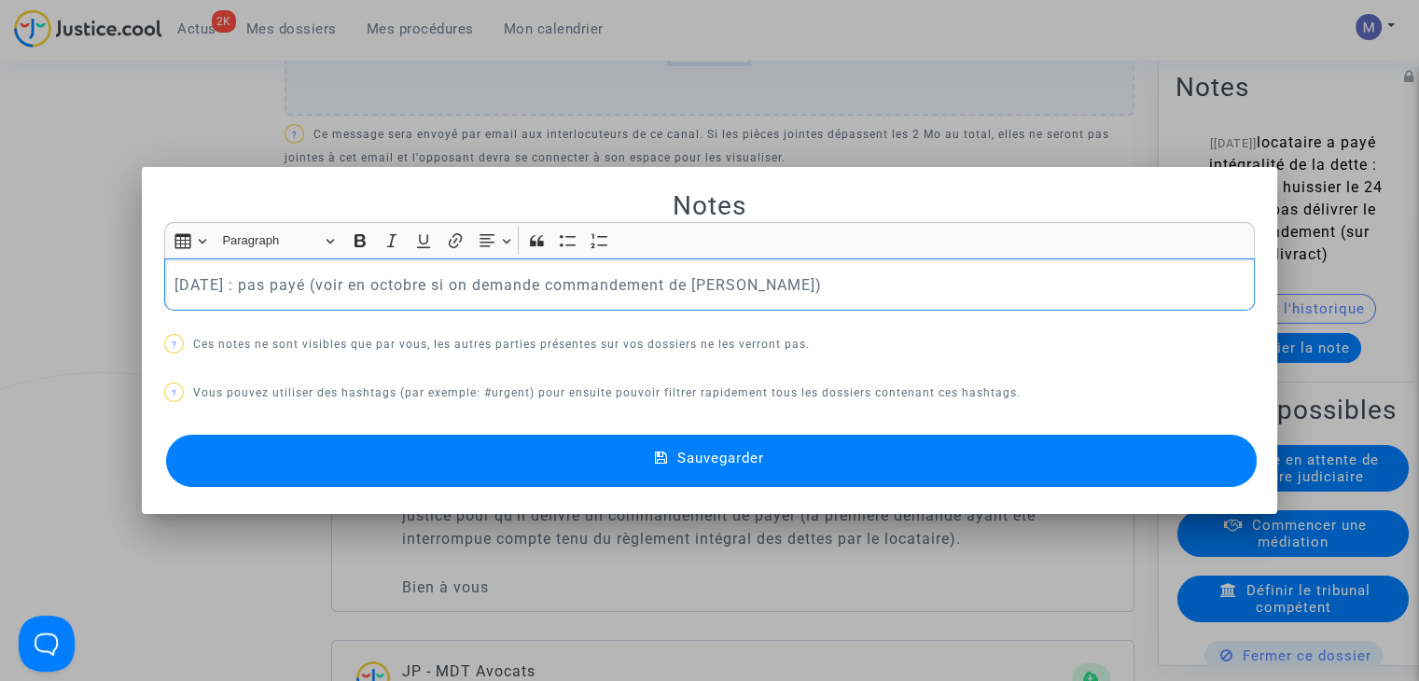
drag, startPoint x: 847, startPoint y: 464, endPoint x: 837, endPoint y: 457, distance: 12.2
click at [846, 464] on button "Sauvegarder" at bounding box center [711, 461] width 1091 height 52
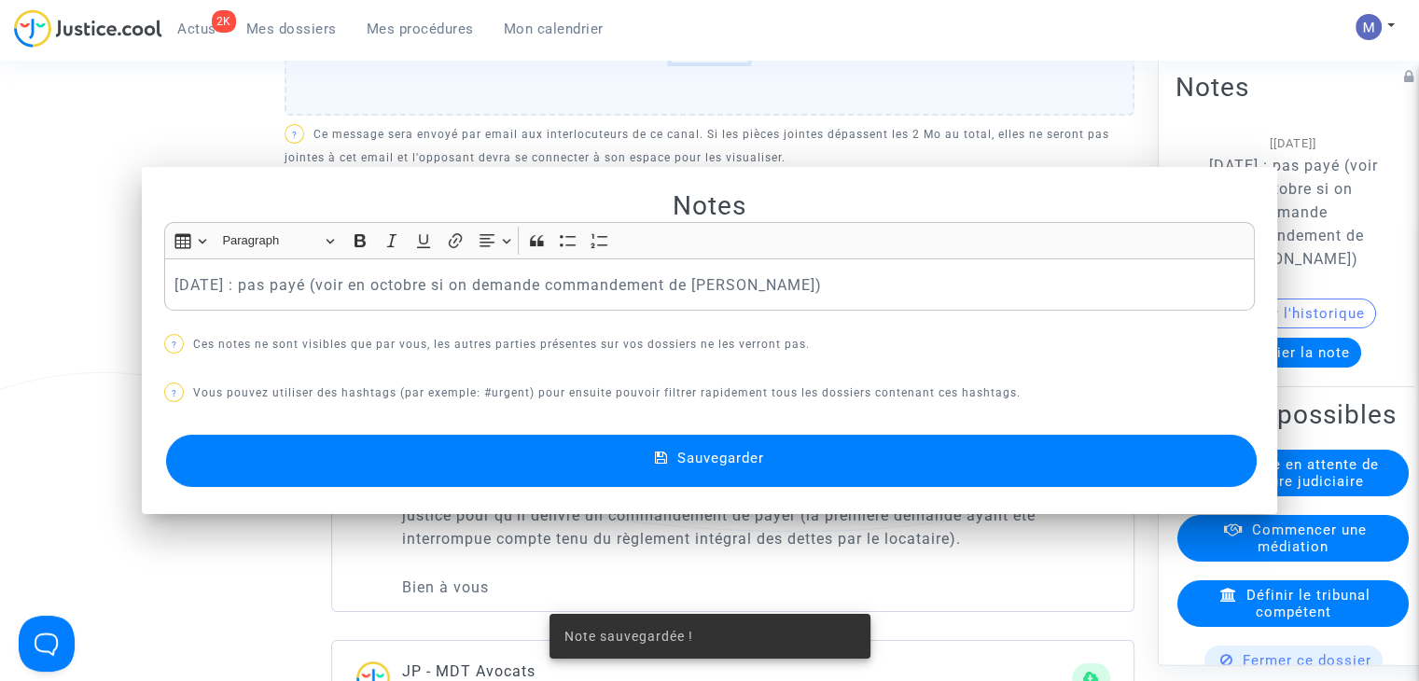
scroll to position [840, 0]
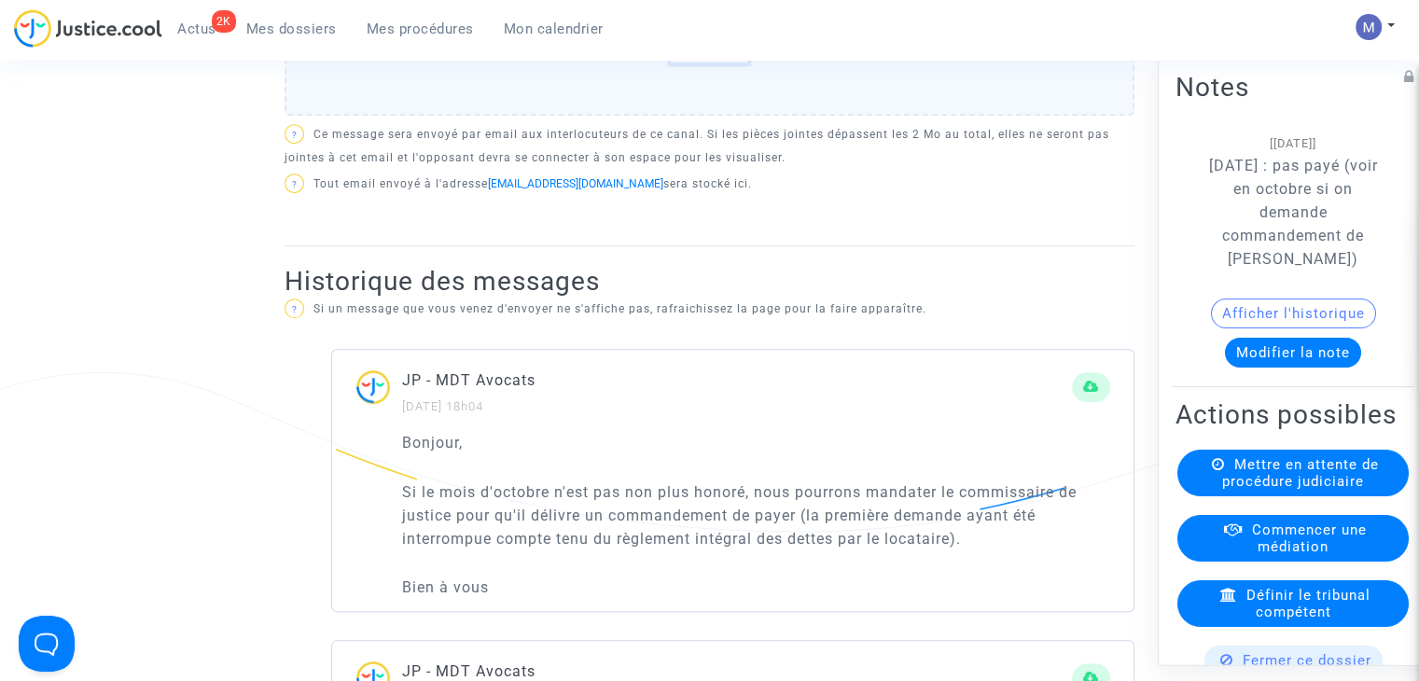
click at [285, 30] on span "Mes dossiers" at bounding box center [291, 29] width 91 height 17
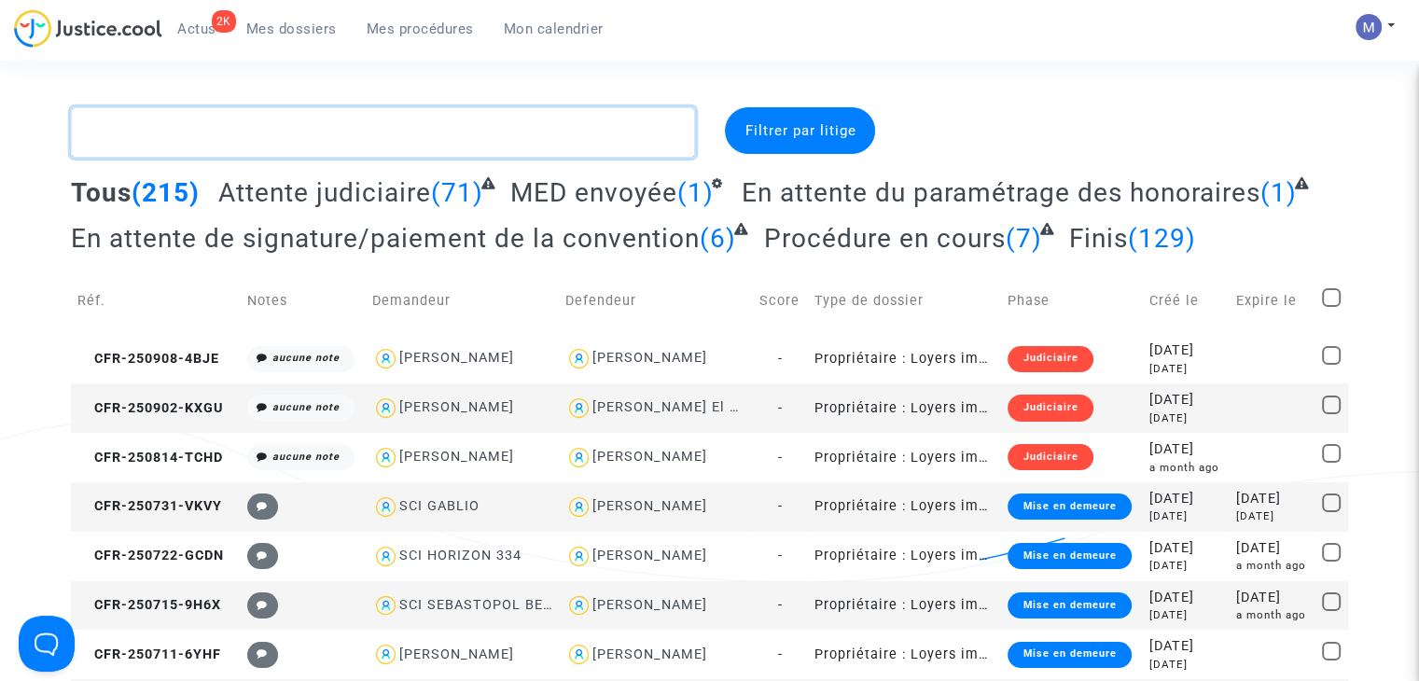
click at [333, 129] on textarea at bounding box center [383, 132] width 624 height 50
paste textarea "CFR-250520-KN7C"
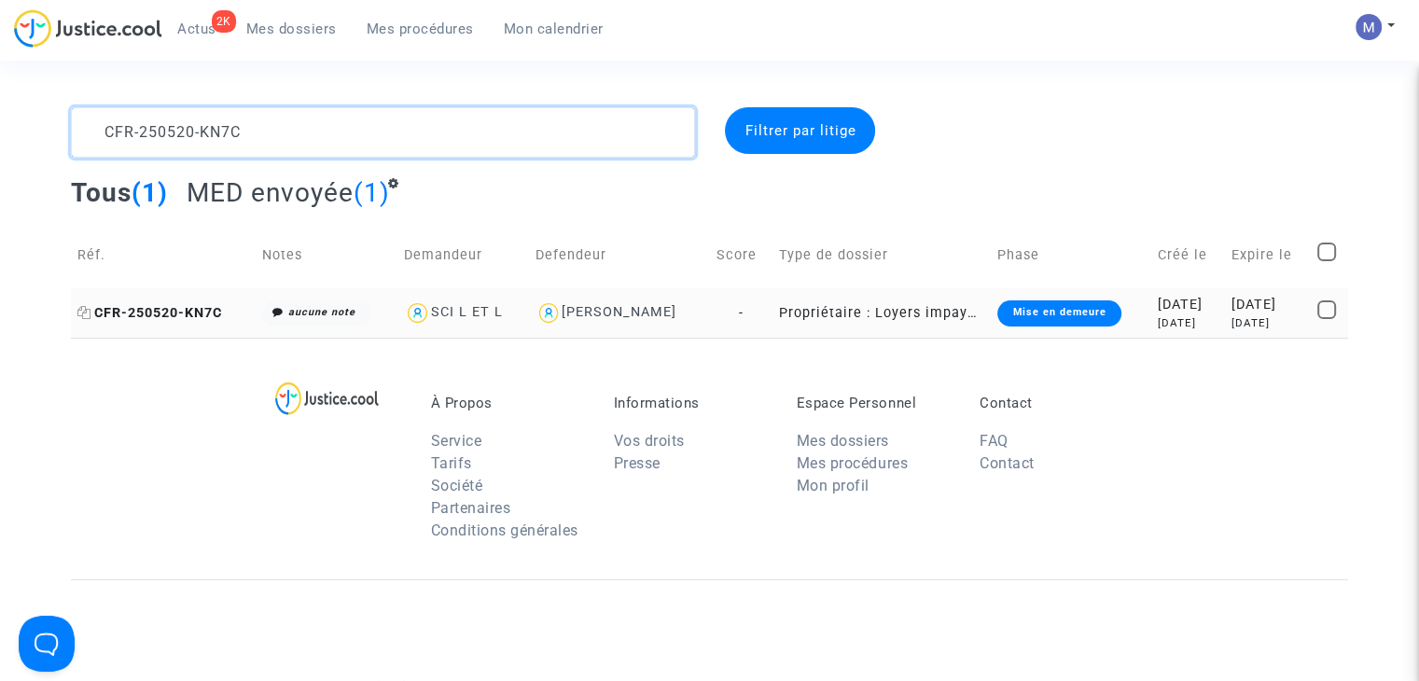
type textarea "CFR-250520-KN7C"
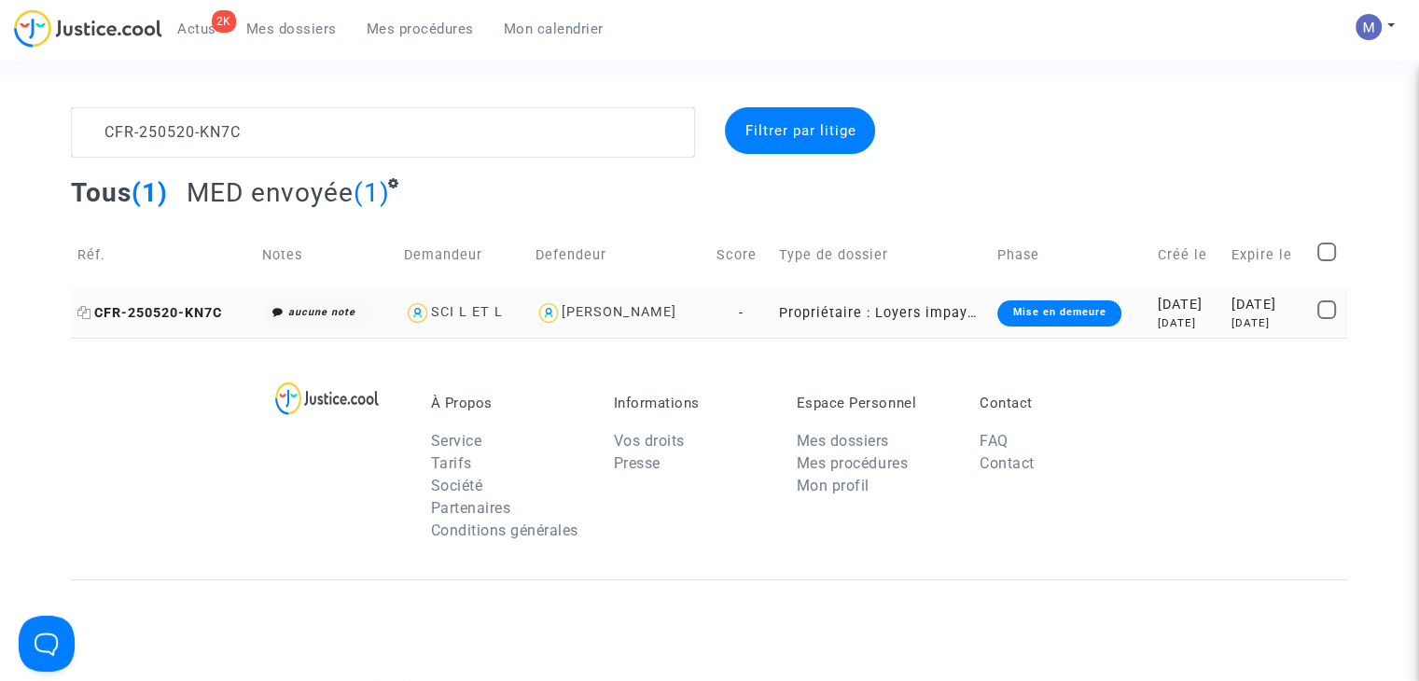
click at [148, 309] on span "CFR-250520-KN7C" at bounding box center [149, 313] width 145 height 16
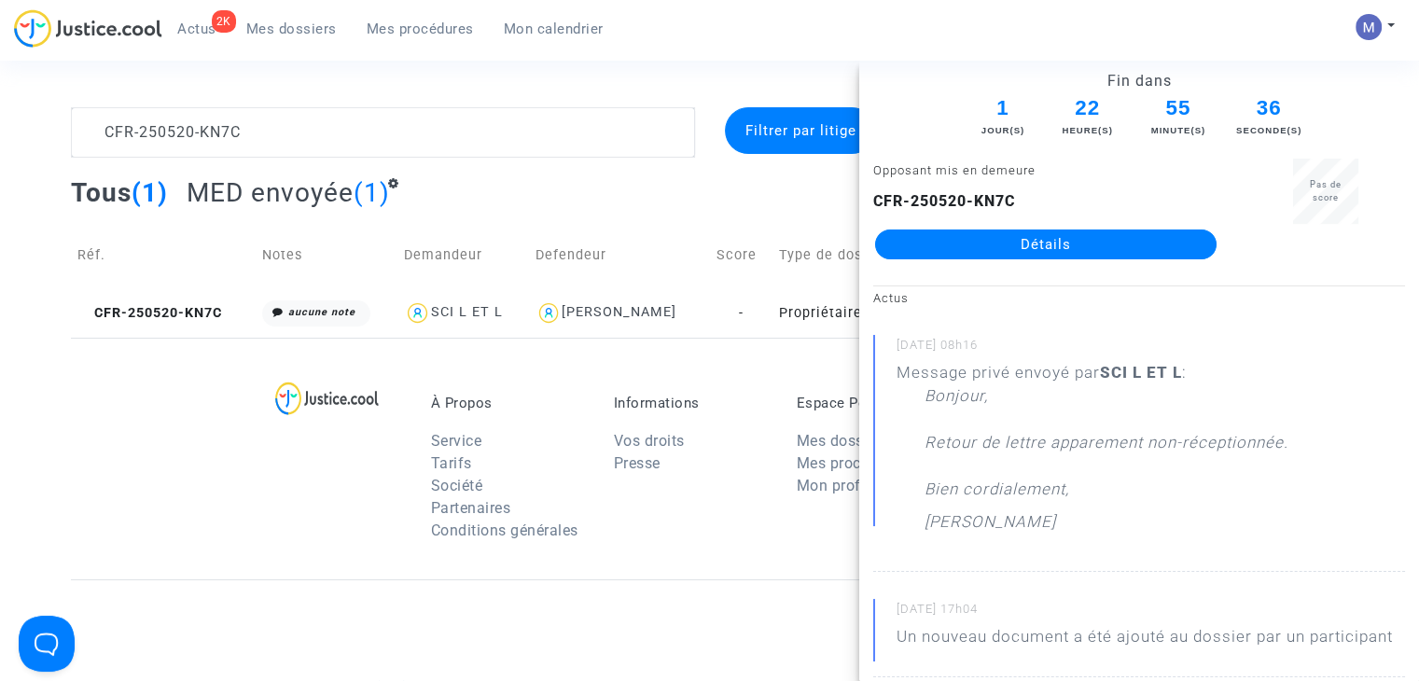
click at [956, 242] on link "Détails" at bounding box center [1046, 245] width 342 height 30
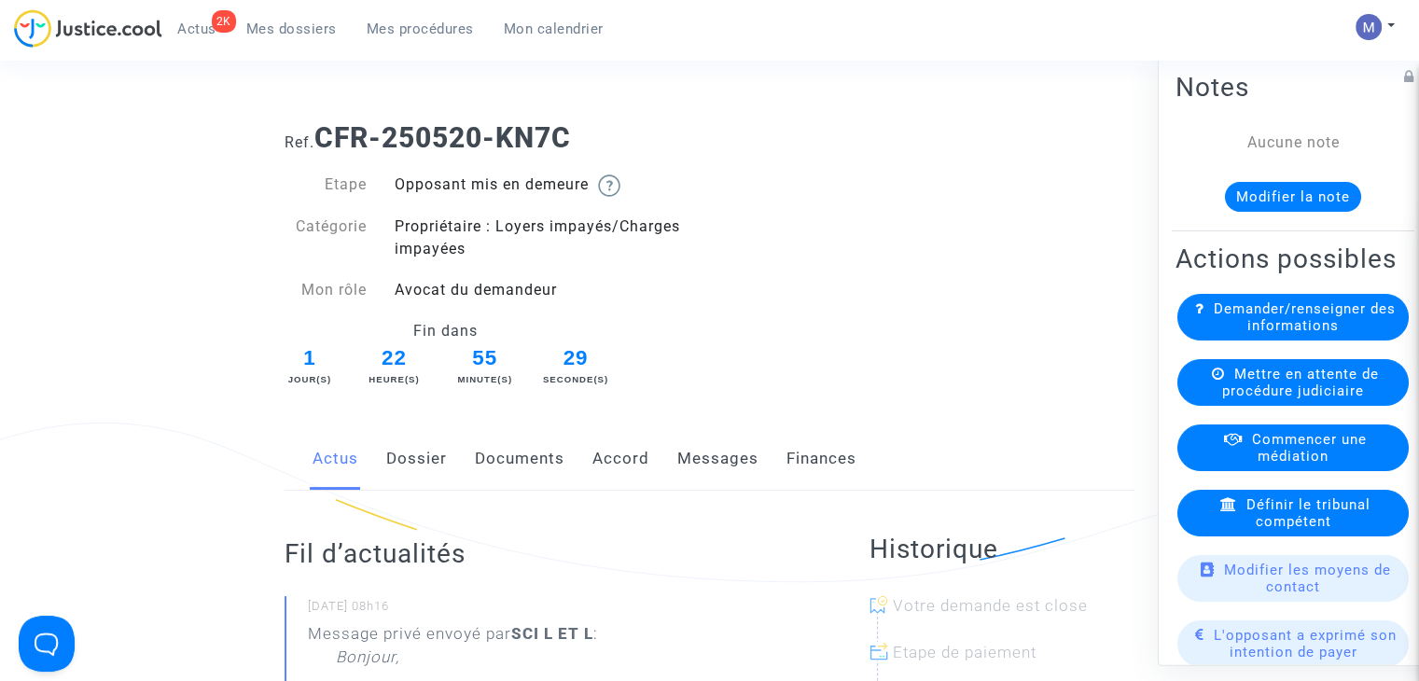
drag, startPoint x: 685, startPoint y: 457, endPoint x: 619, endPoint y: 472, distance: 67.9
click at [683, 457] on link "Messages" at bounding box center [717, 459] width 81 height 62
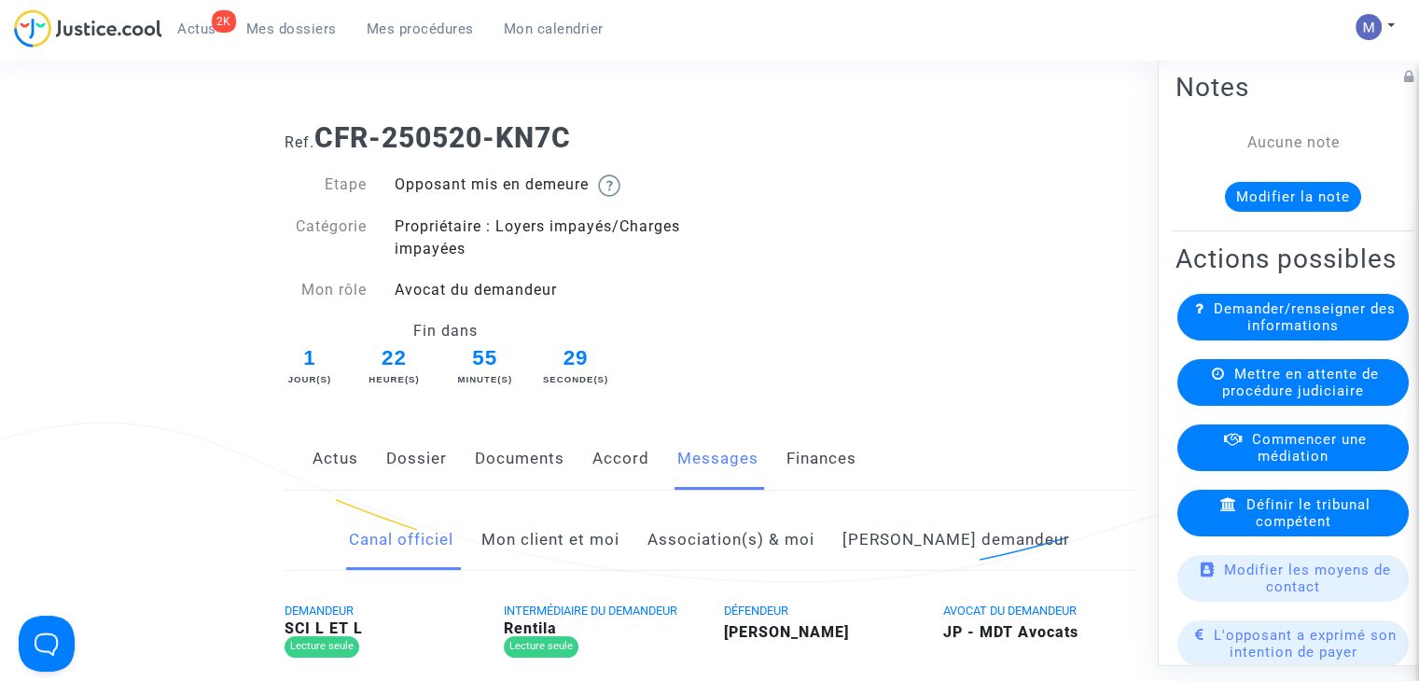
click at [549, 537] on link "Mon client et moi" at bounding box center [551, 541] width 138 height 62
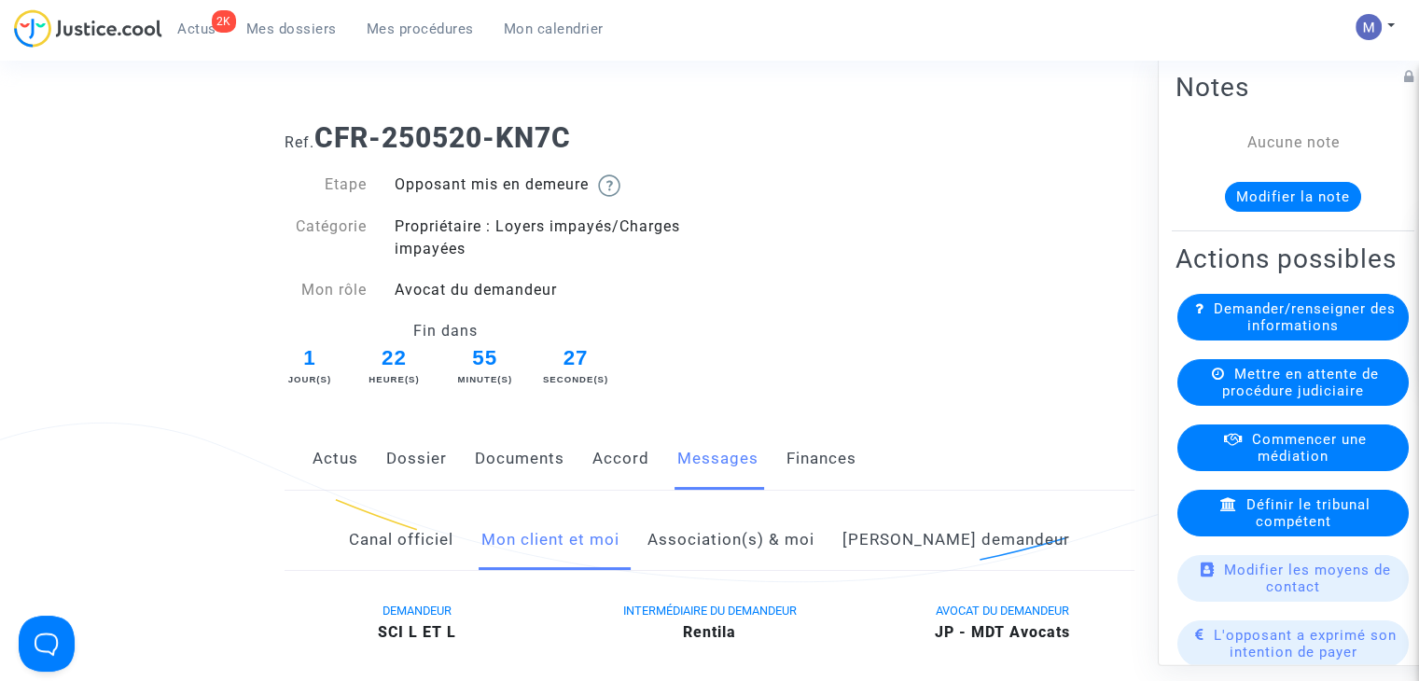
click at [411, 456] on link "Dossier" at bounding box center [416, 459] width 61 height 62
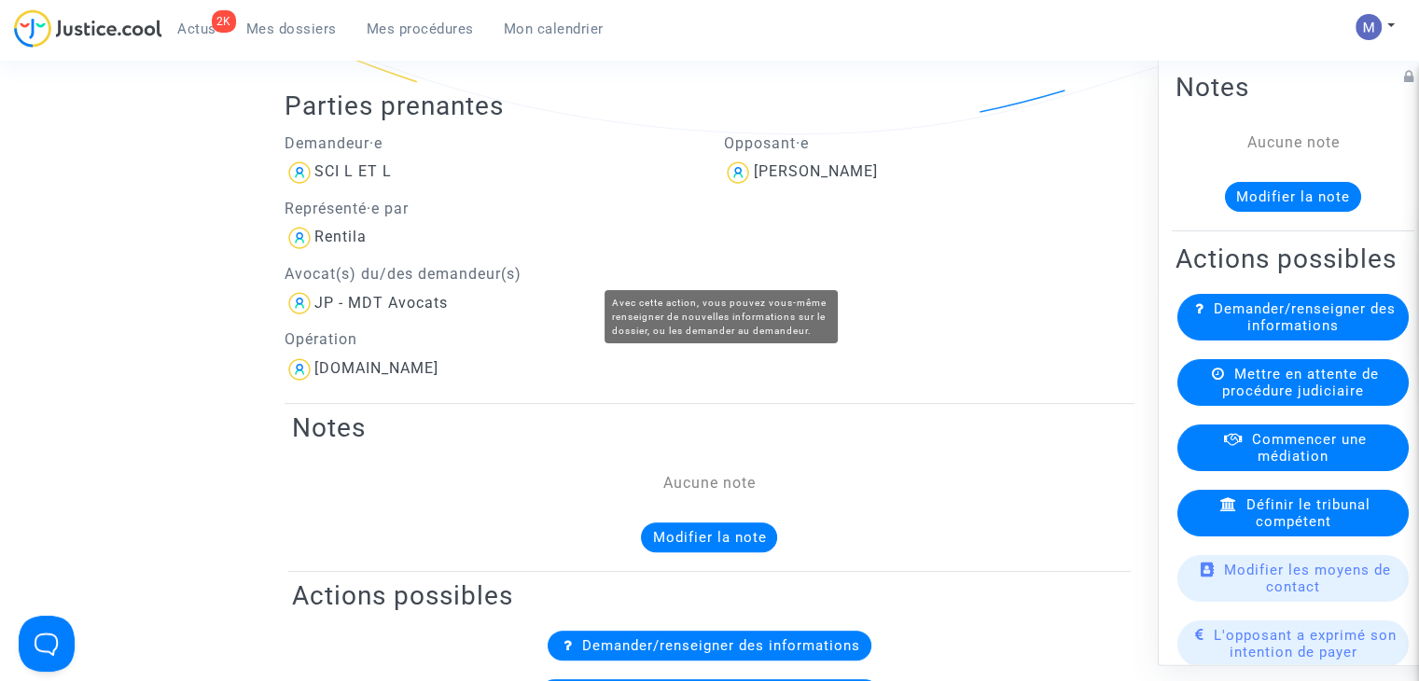
scroll to position [373, 0]
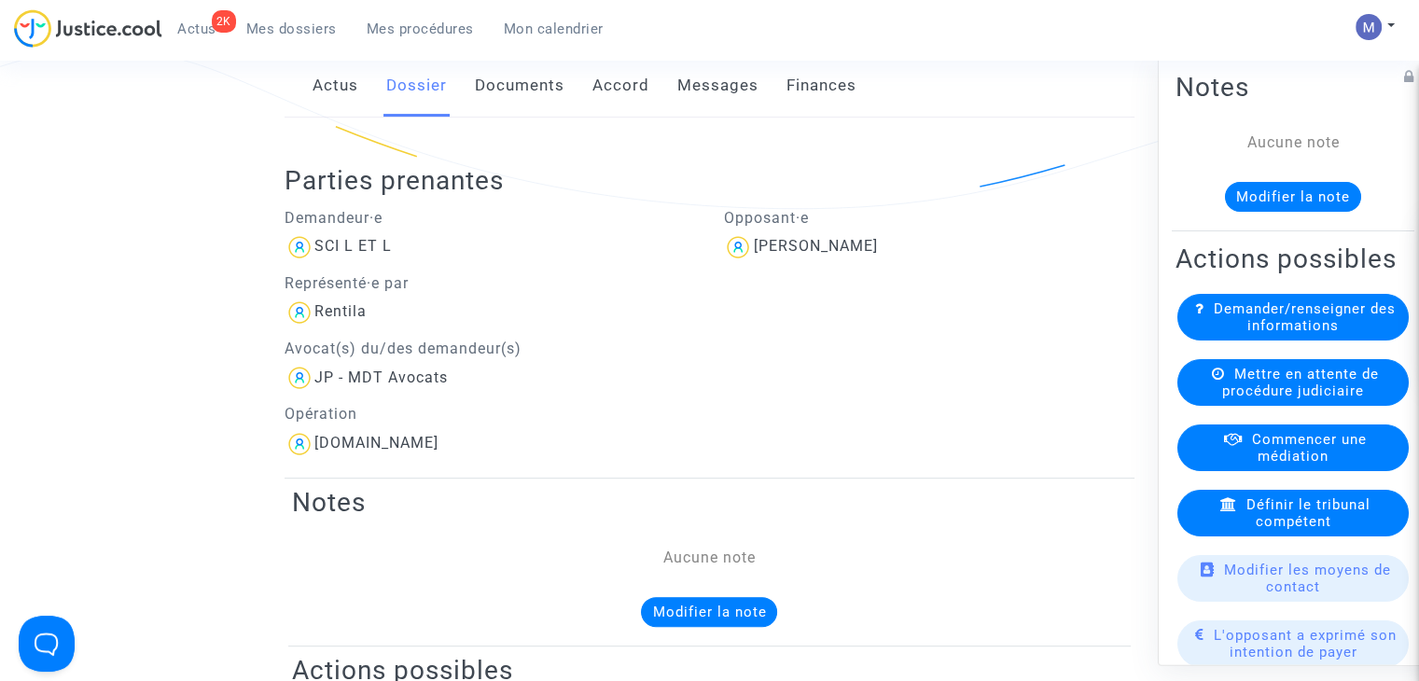
click at [699, 86] on link "Messages" at bounding box center [717, 86] width 81 height 62
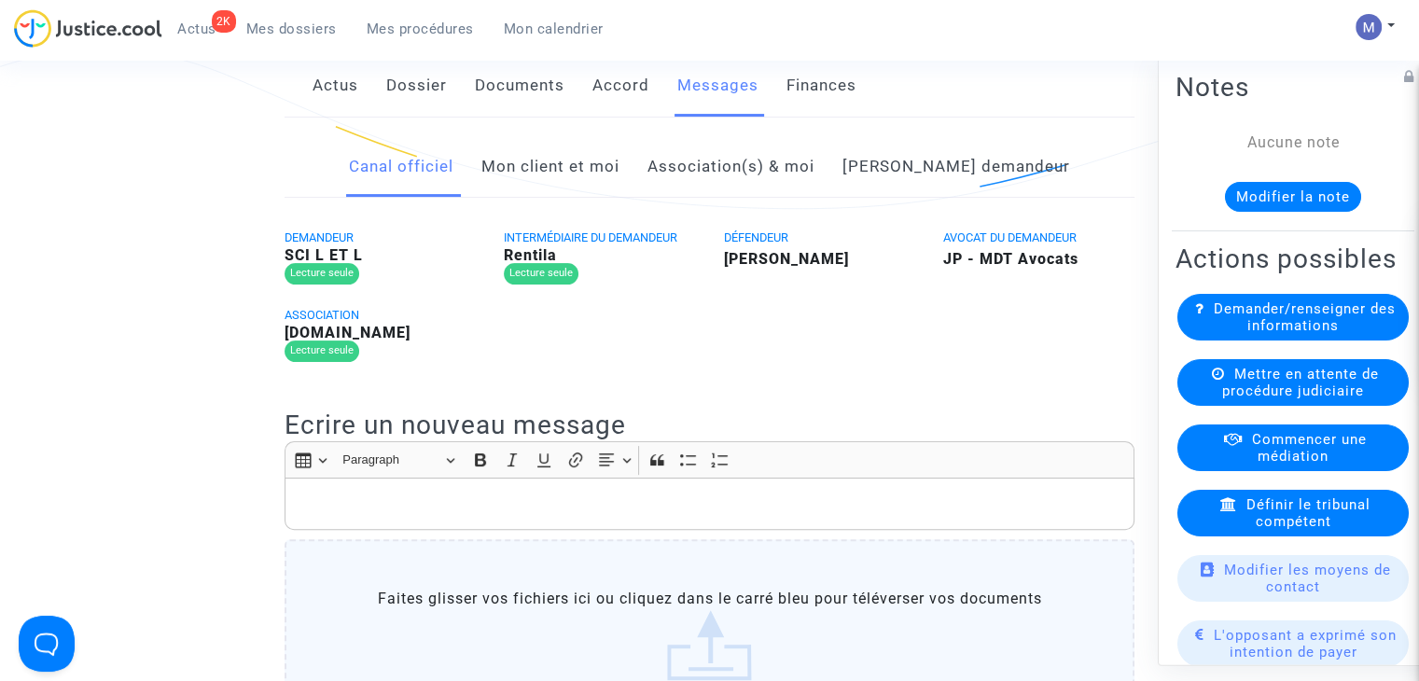
click at [556, 165] on link "Mon client et moi" at bounding box center [551, 167] width 138 height 62
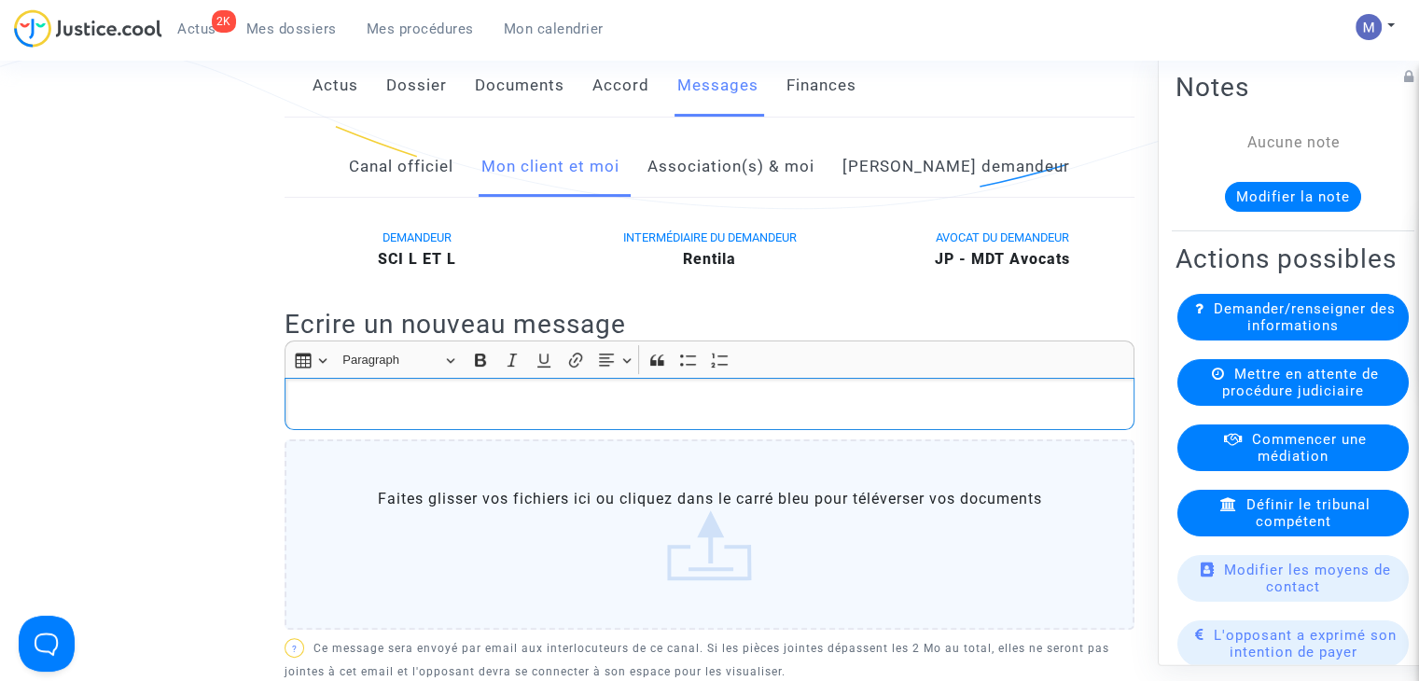
click at [326, 396] on p "Rich Text Editor, main" at bounding box center [710, 403] width 831 height 23
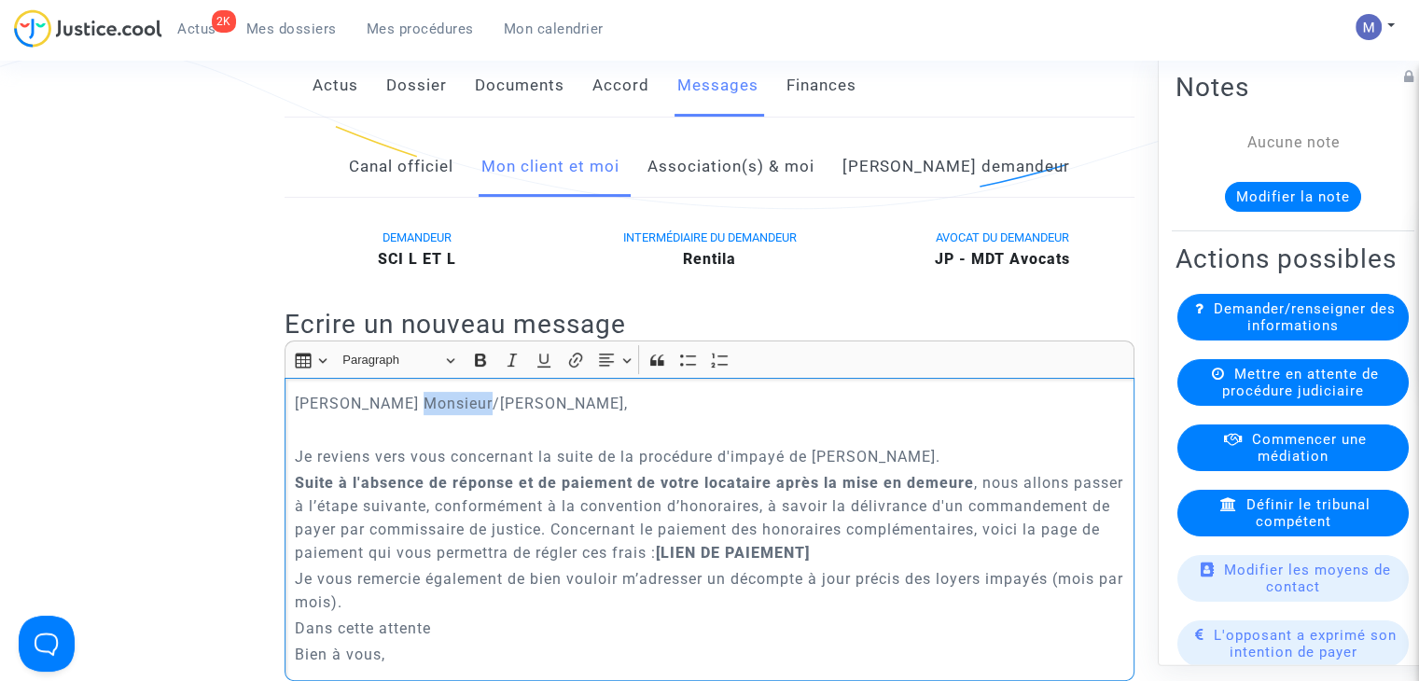
drag, startPoint x: 448, startPoint y: 406, endPoint x: 407, endPoint y: 406, distance: 41.1
click at [407, 406] on p "Cher Monsieur/Madame," at bounding box center [710, 403] width 831 height 23
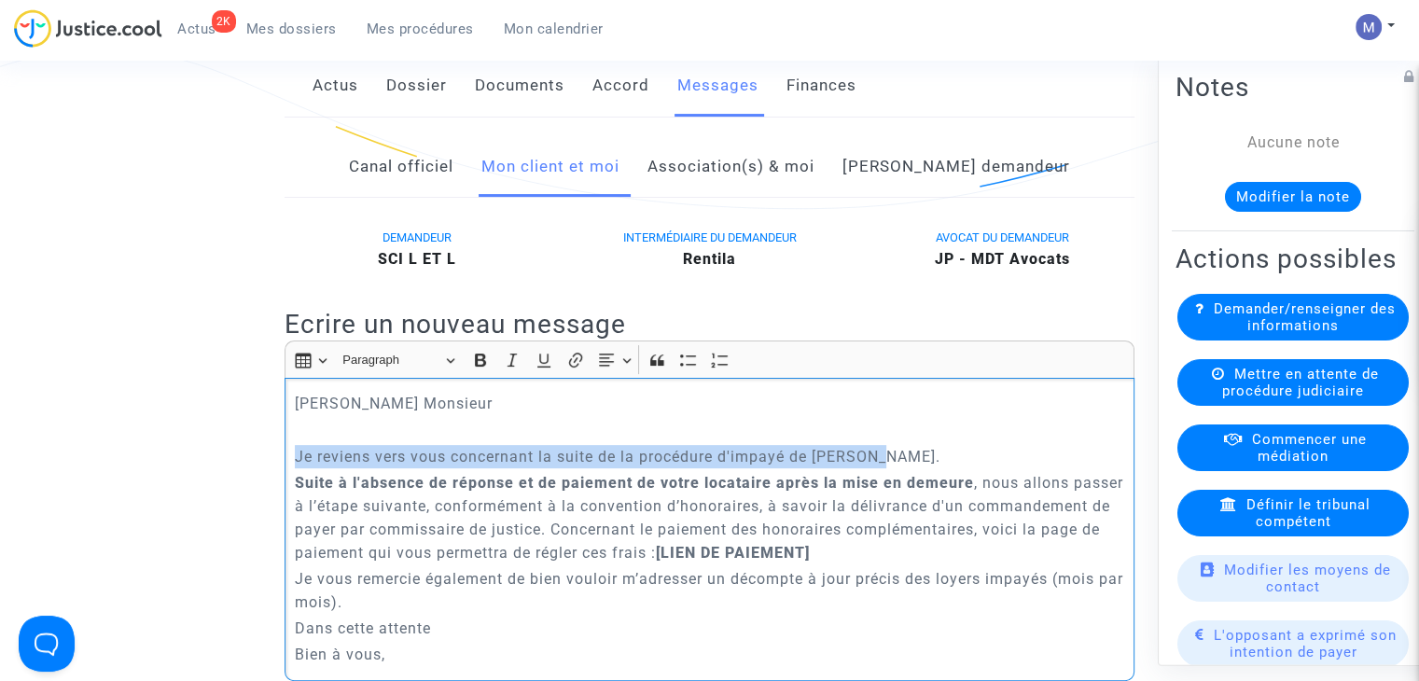
drag, startPoint x: 886, startPoint y: 466, endPoint x: 276, endPoint y: 460, distance: 609.4
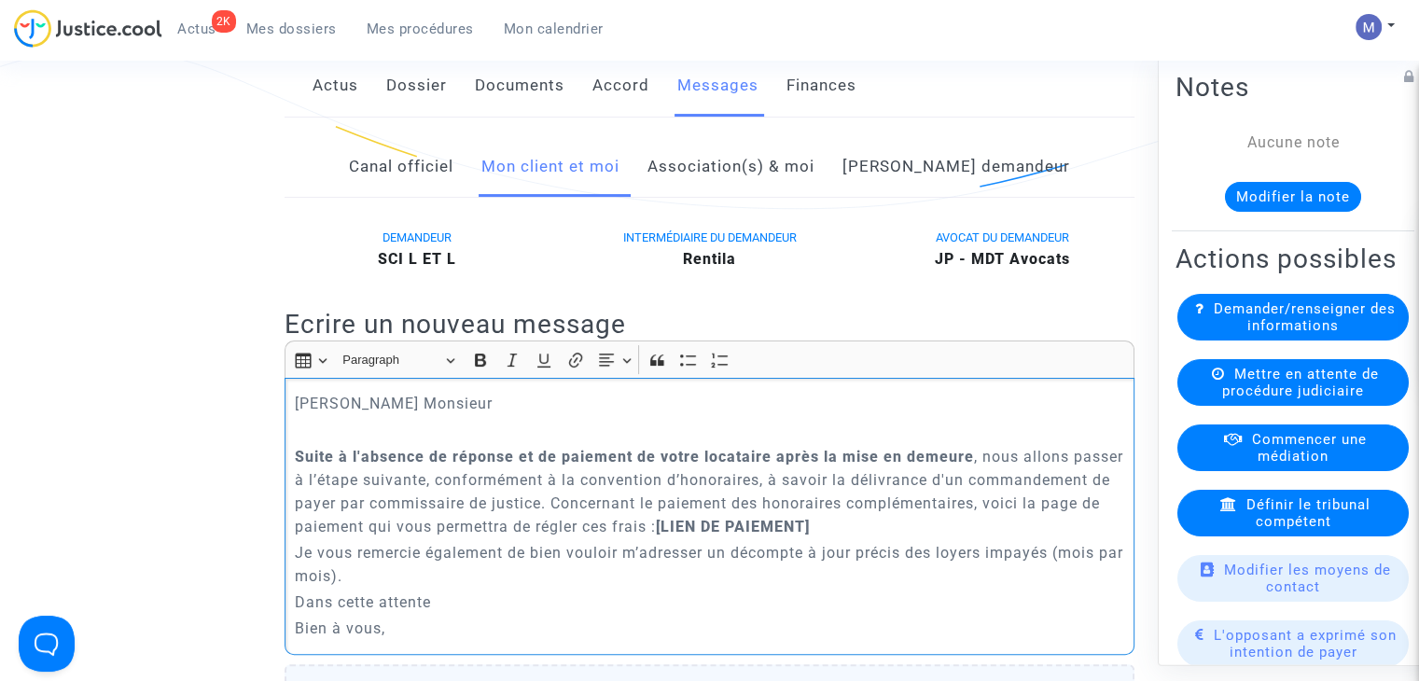
click at [963, 455] on strong "Suite à l'absence de réponse et de paiement de votre locataire après la mise en…" at bounding box center [634, 457] width 679 height 18
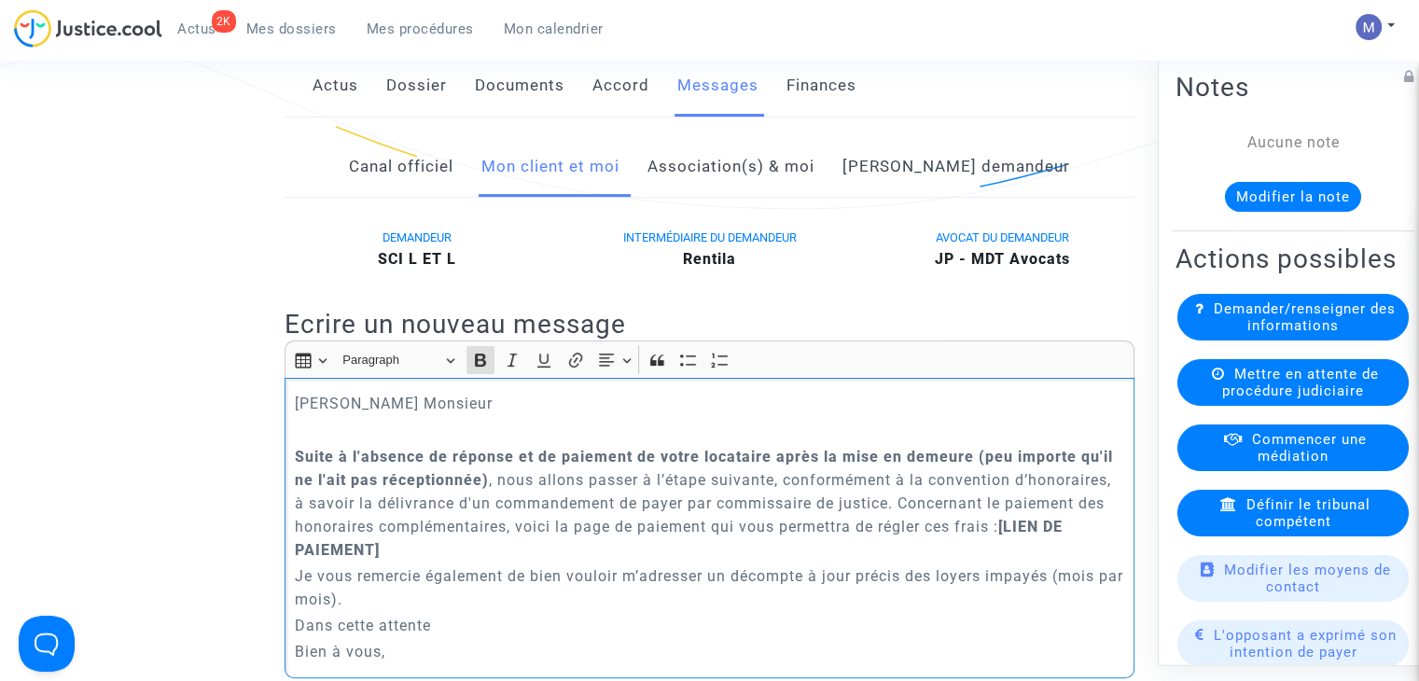
click at [586, 476] on p "Suite à l'absence de réponse et de paiement de votre locataire après la mise en…" at bounding box center [710, 503] width 831 height 117
click at [1001, 506] on p "Suite à l'absence de réponse et de paiement de votre locataire après la mise en…" at bounding box center [710, 503] width 831 height 117
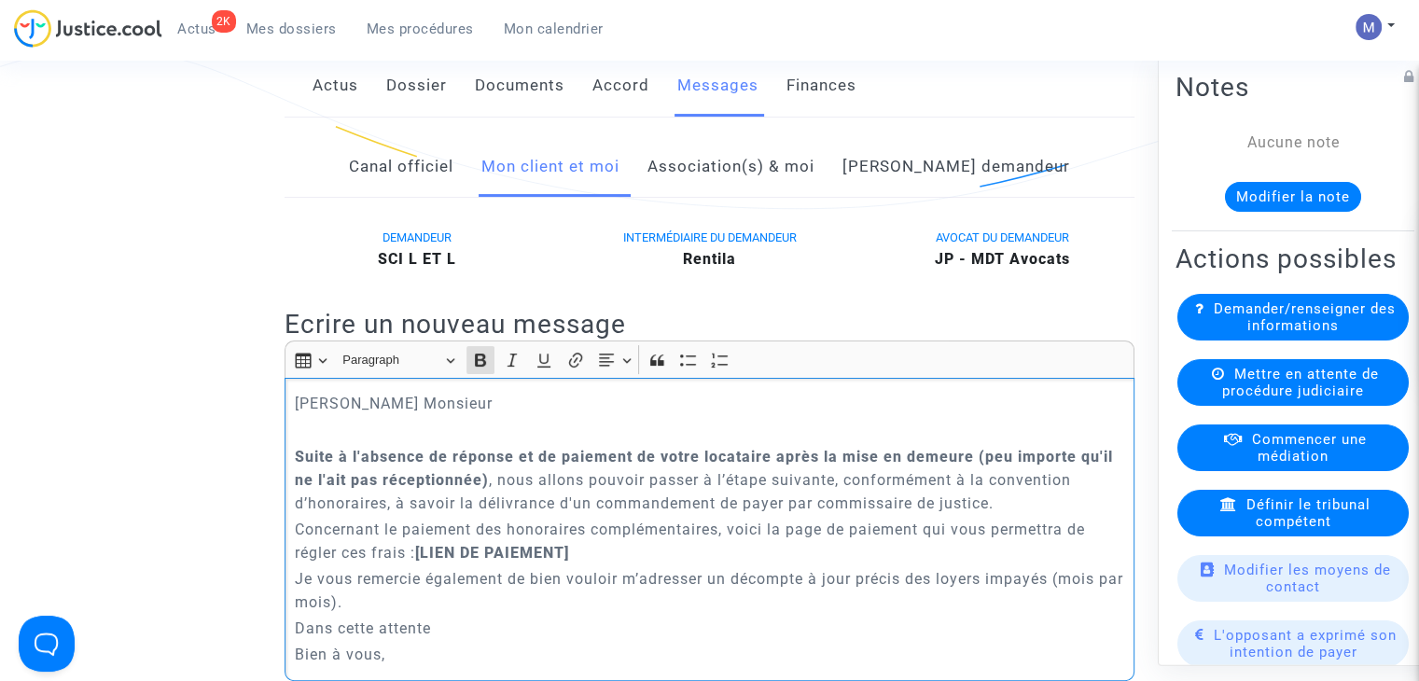
click at [594, 546] on p "Concernant le paiement des honoraires complémentaires, voici la page de paiemen…" at bounding box center [710, 541] width 831 height 47
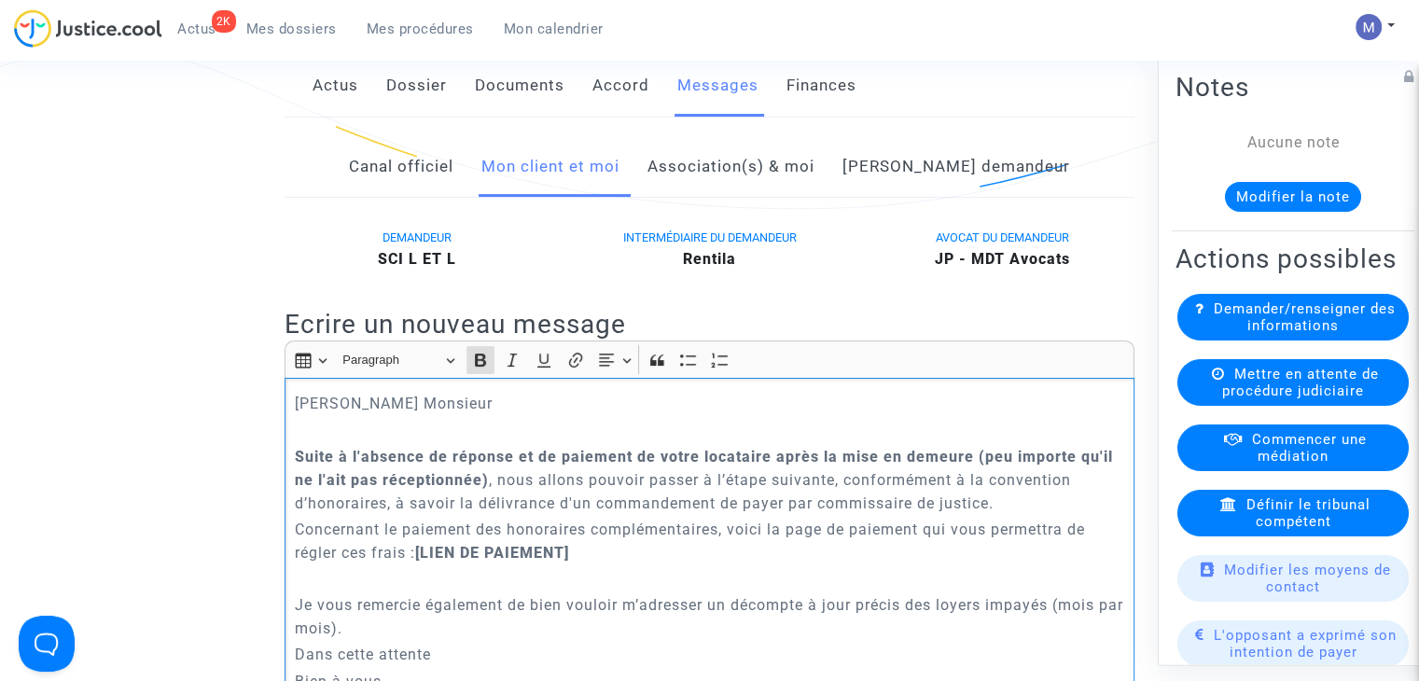
click at [1027, 501] on p "Suite à l'absence de réponse et de paiement de votre locataire après la mise en…" at bounding box center [710, 480] width 831 height 70
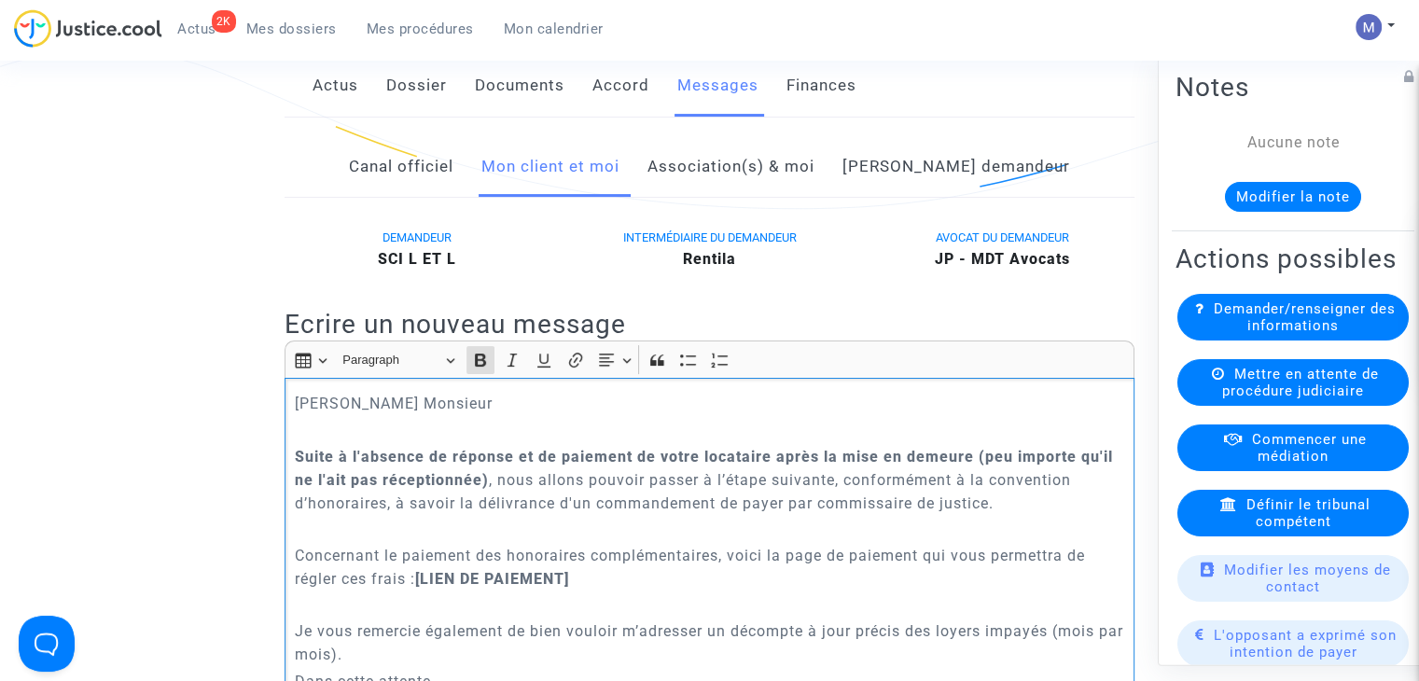
drag, startPoint x: 490, startPoint y: 581, endPoint x: 422, endPoint y: 580, distance: 68.1
click at [422, 580] on p "Concernant le paiement des honoraires complémentaires, voici la page de paiemen…" at bounding box center [710, 567] width 831 height 47
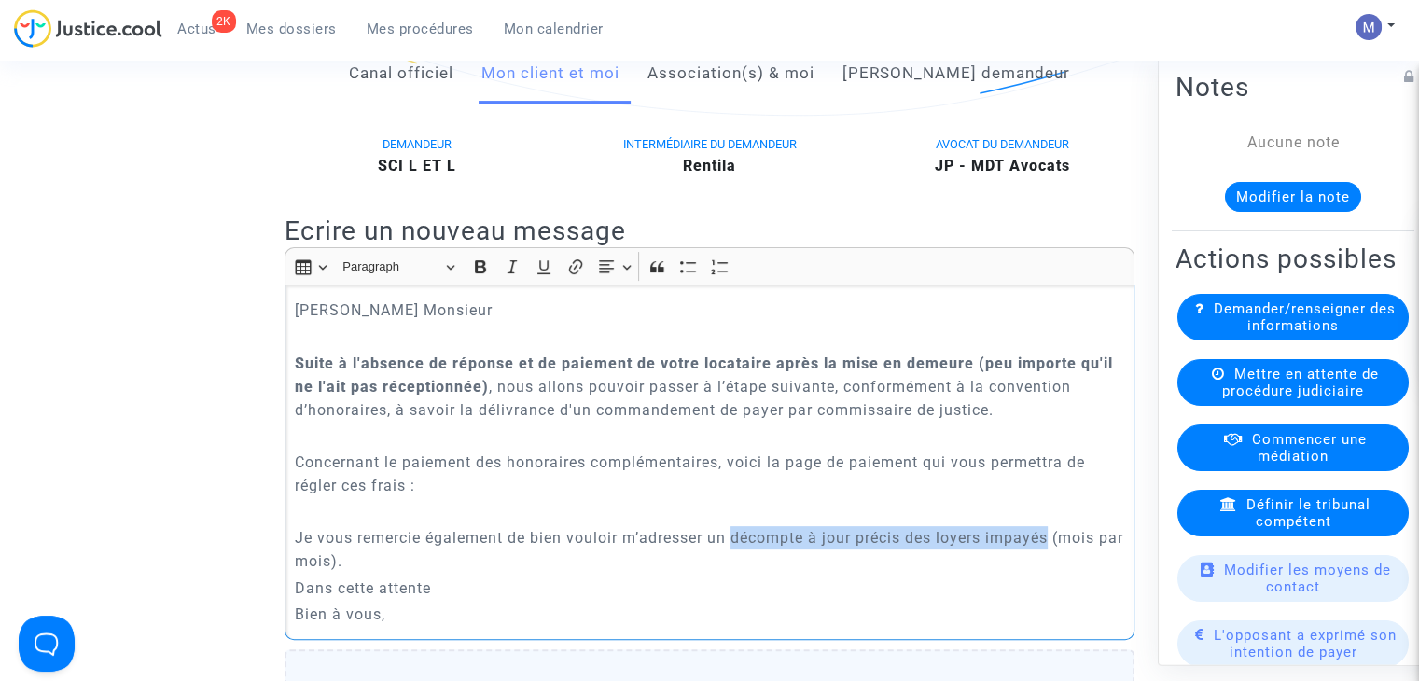
drag, startPoint x: 733, startPoint y: 541, endPoint x: 1054, endPoint y: 534, distance: 320.2
click at [1054, 534] on p "Je vous remercie également de bien vouloir m’adresser un décompte à jour précis…" at bounding box center [710, 549] width 831 height 47
drag, startPoint x: 474, startPoint y: 270, endPoint x: 513, endPoint y: 274, distance: 39.5
click at [475, 270] on icon "Editor toolbar" at bounding box center [480, 266] width 11 height 13
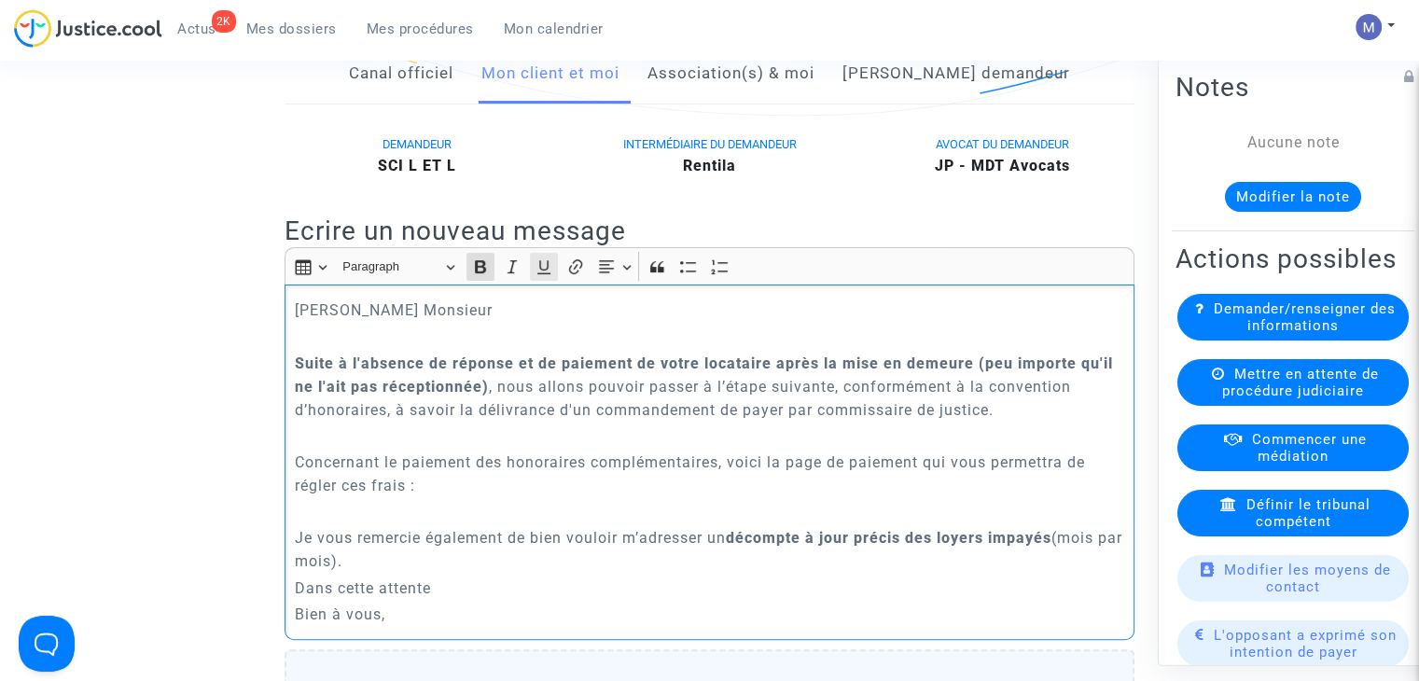
click at [544, 263] on icon "Editor toolbar" at bounding box center [544, 267] width 19 height 19
click at [406, 566] on p "Je vous remercie également de bien vouloir m’adresser un décompte à jour précis…" at bounding box center [710, 549] width 831 height 47
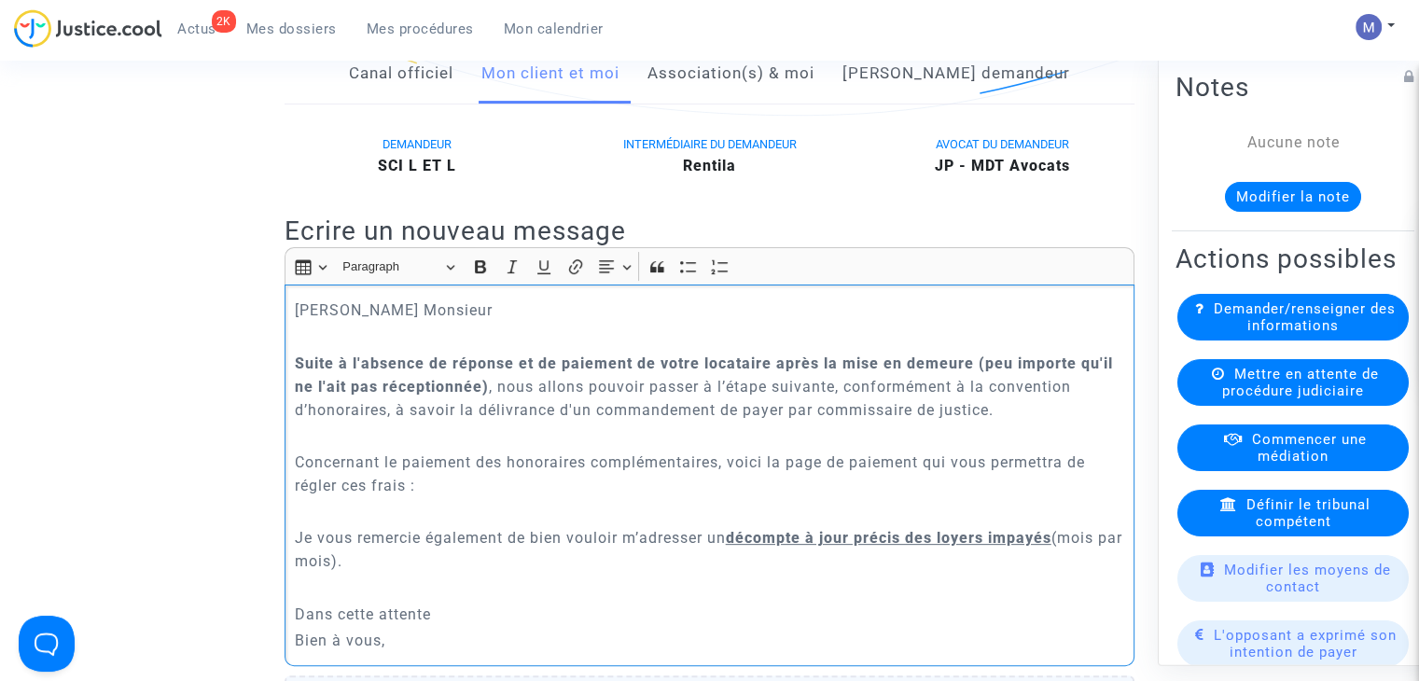
click at [448, 612] on p "Dans cette attente" at bounding box center [710, 614] width 831 height 23
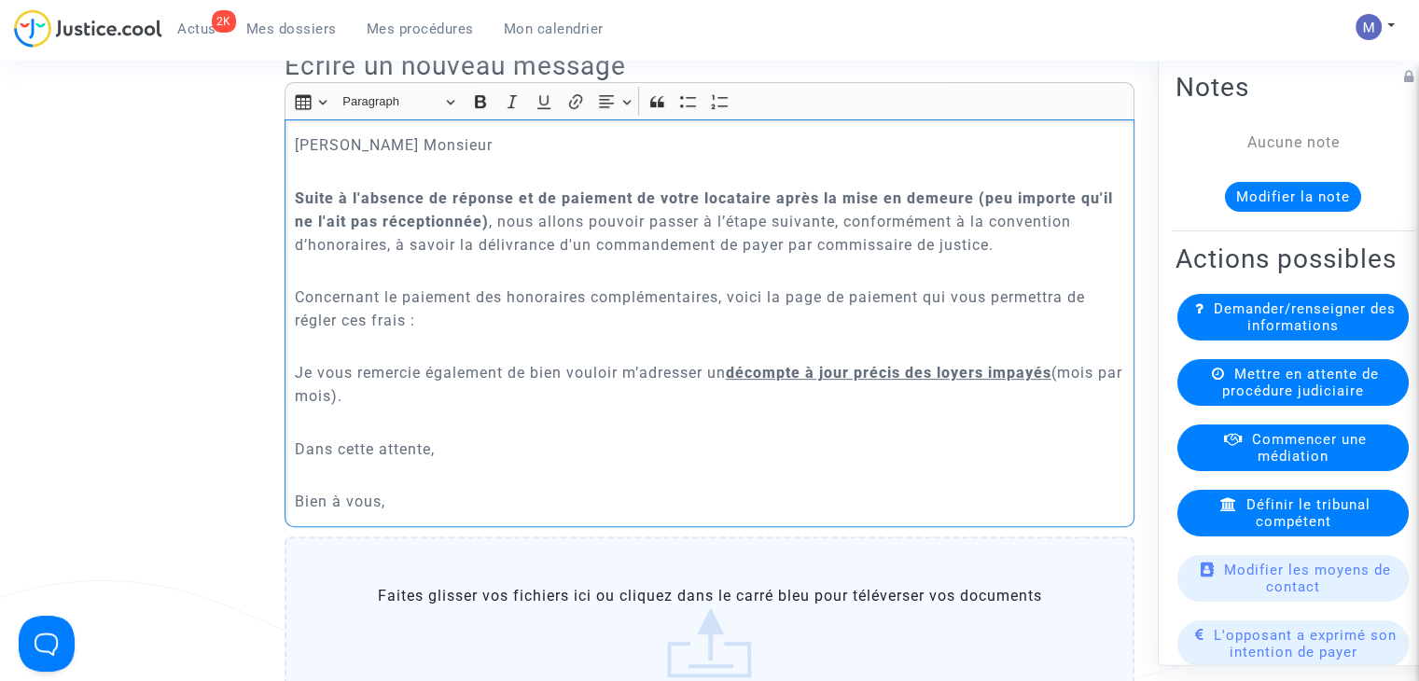
scroll to position [653, 0]
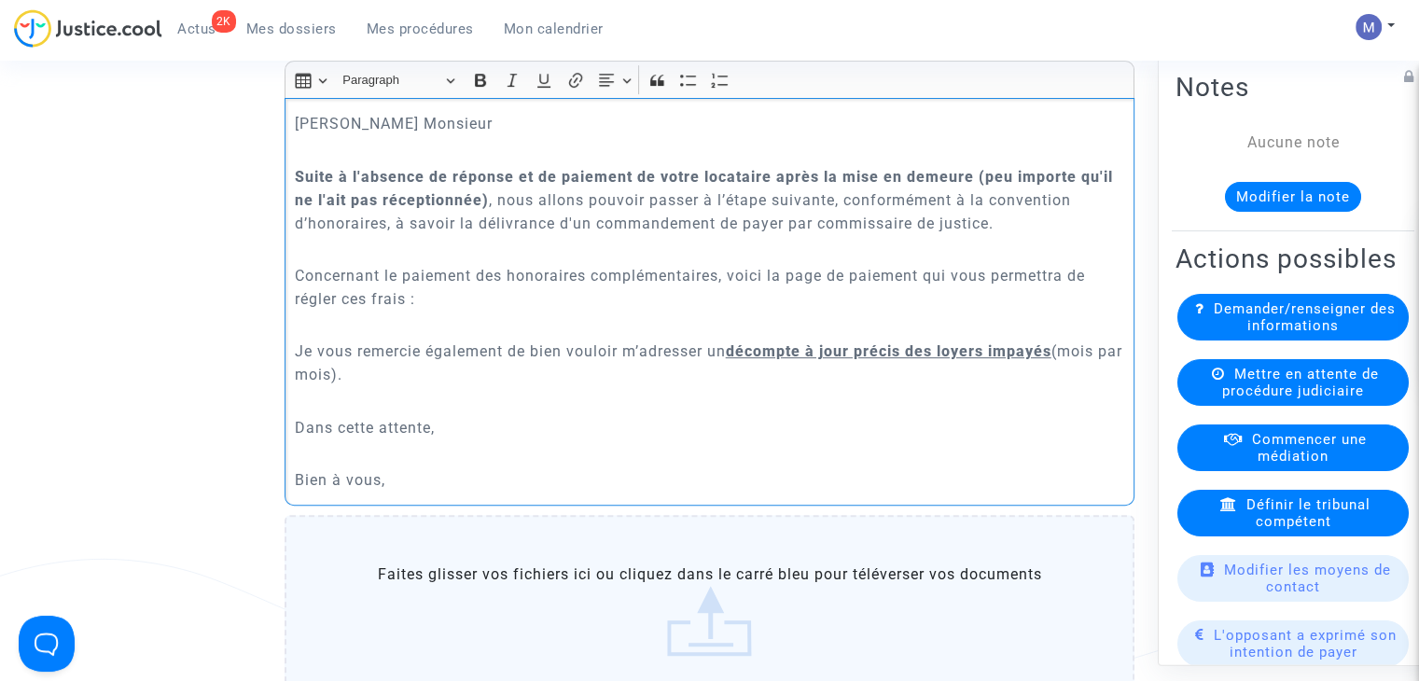
click at [392, 478] on p "Bien à vous," at bounding box center [710, 479] width 831 height 23
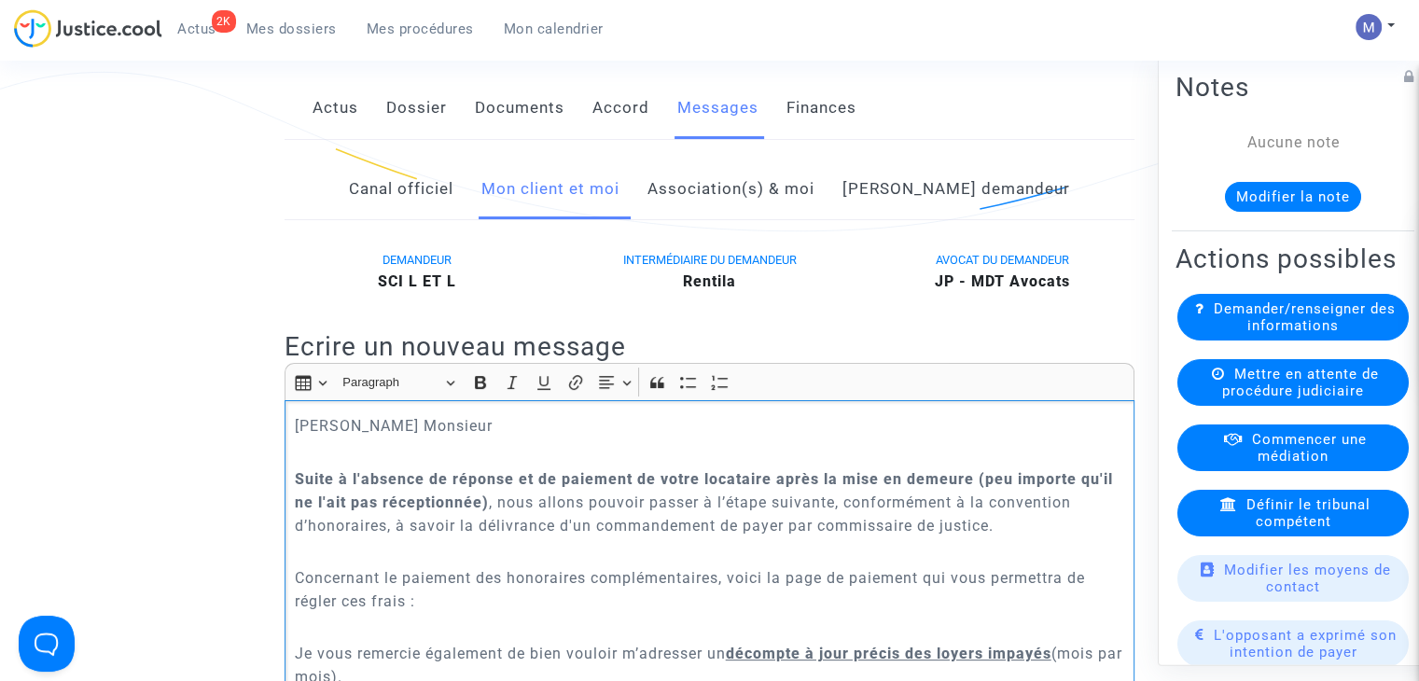
scroll to position [560, 0]
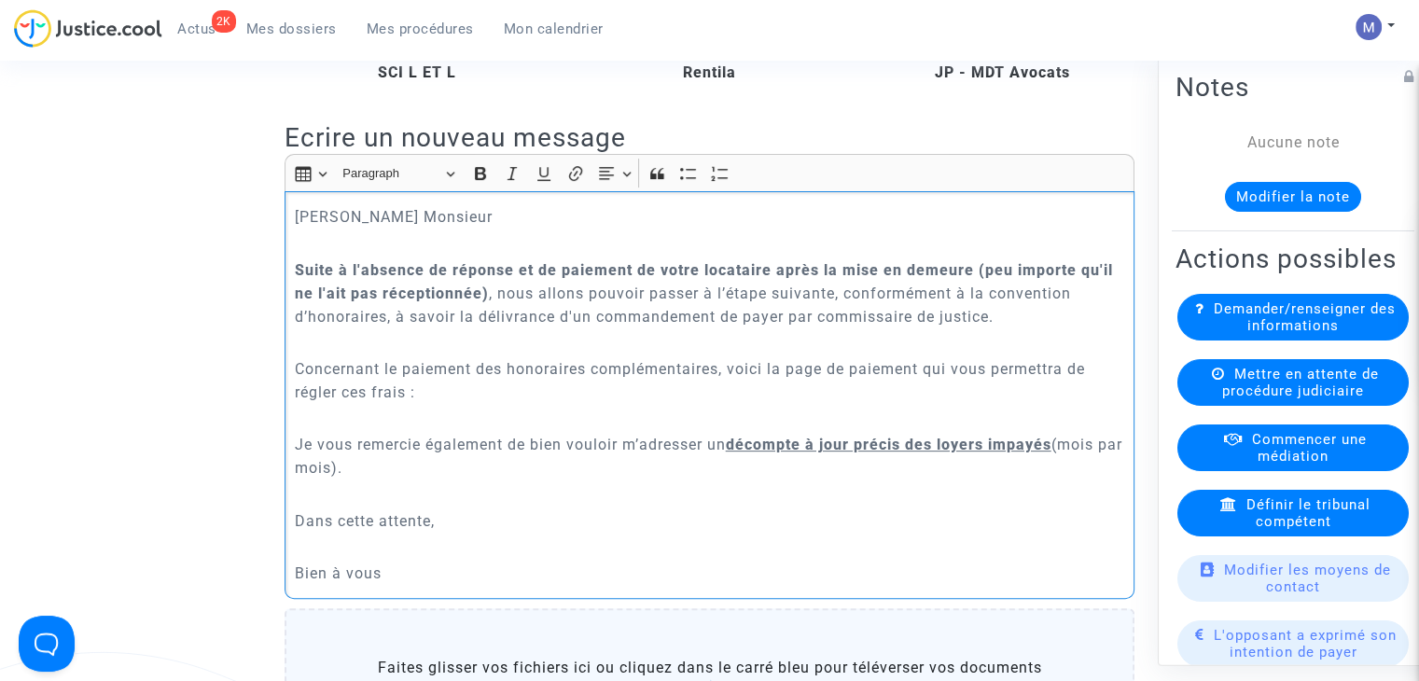
click at [442, 385] on p "Concernant le paiement des honoraires complémentaires, voici la page de paiemen…" at bounding box center [710, 380] width 831 height 47
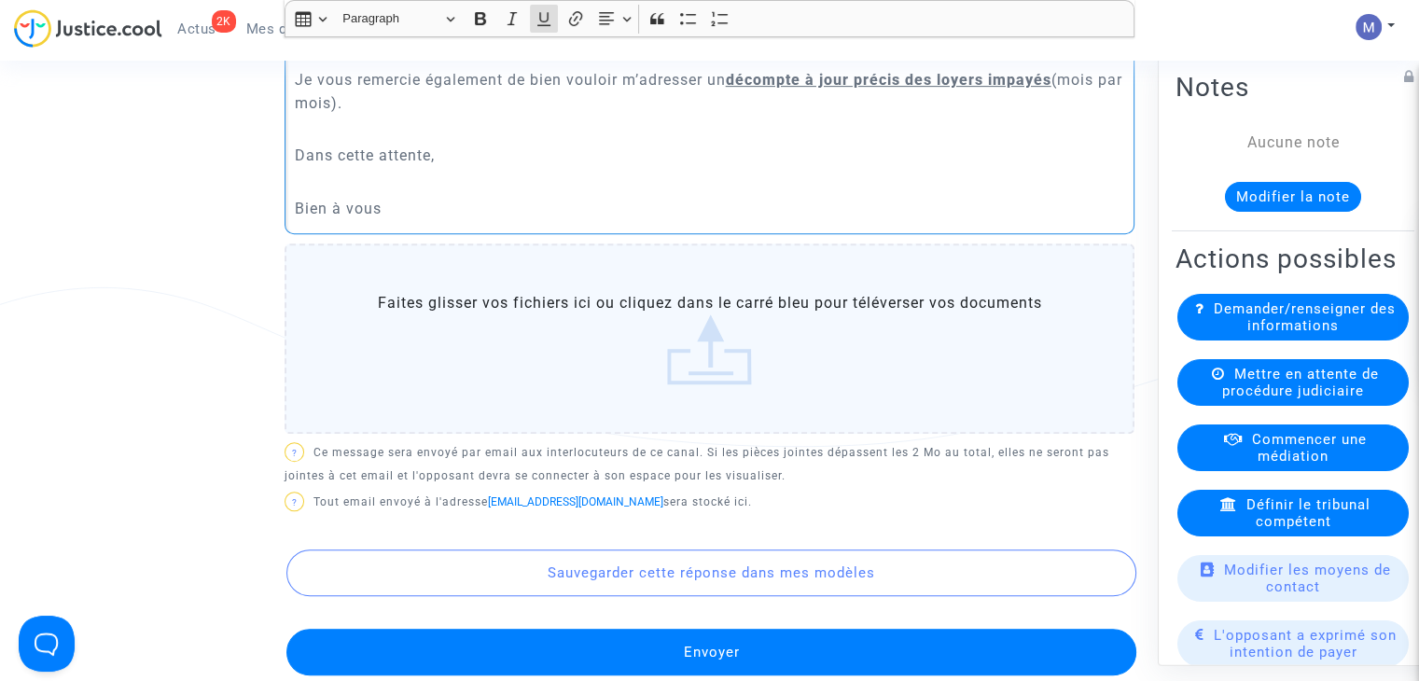
scroll to position [1027, 0]
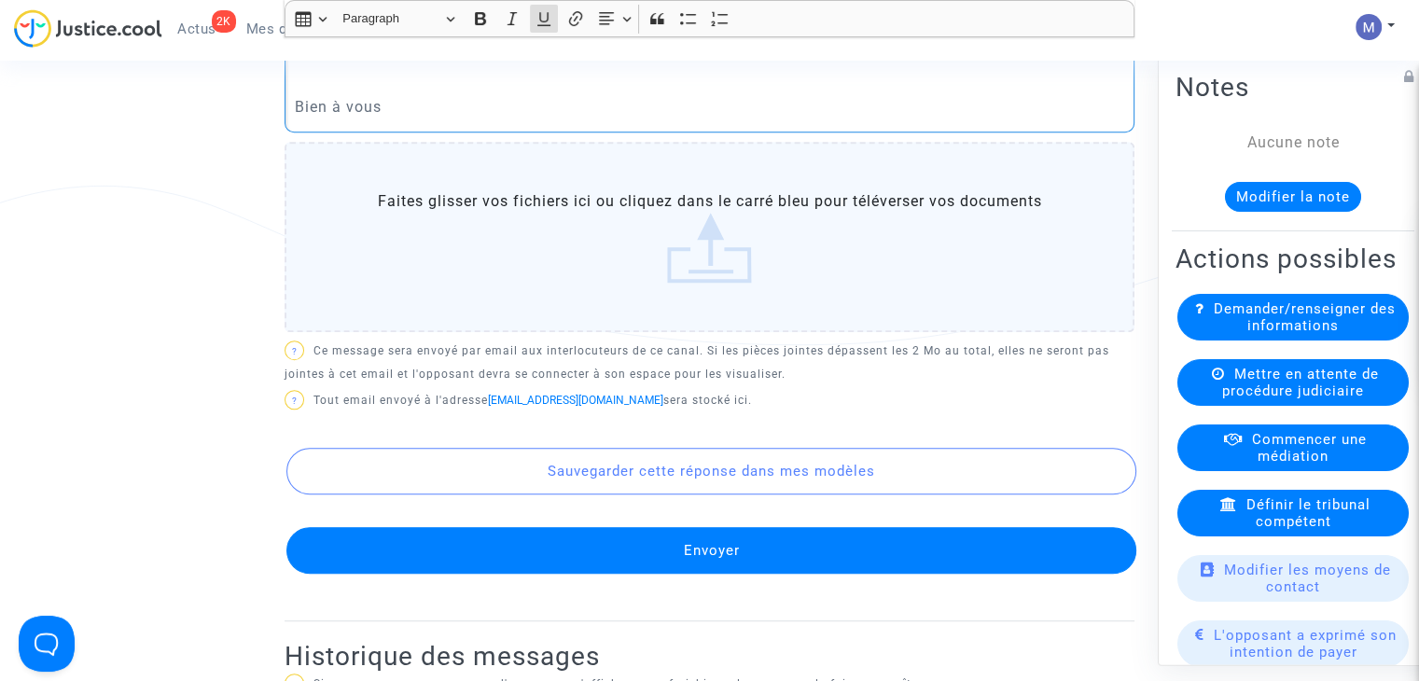
click at [705, 551] on button "Envoyer" at bounding box center [711, 550] width 850 height 47
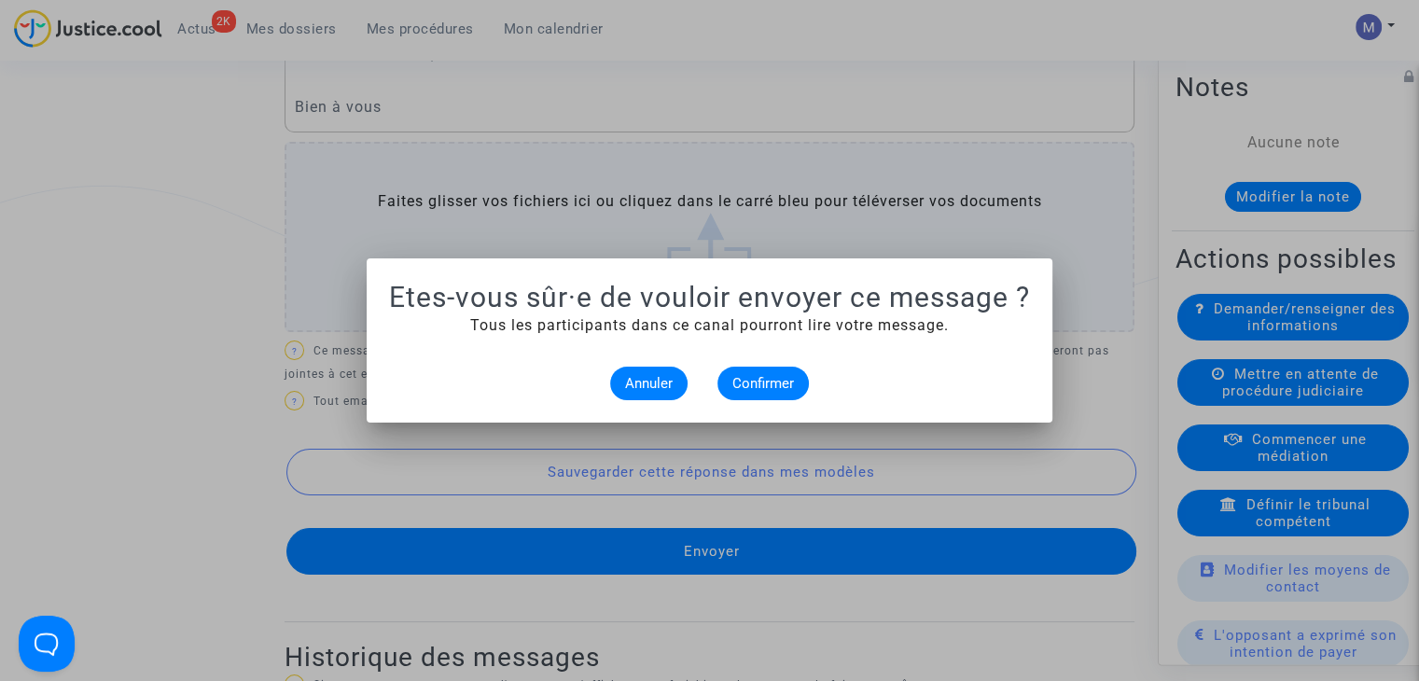
scroll to position [0, 0]
click at [765, 378] on span "Confirmer" at bounding box center [764, 383] width 62 height 17
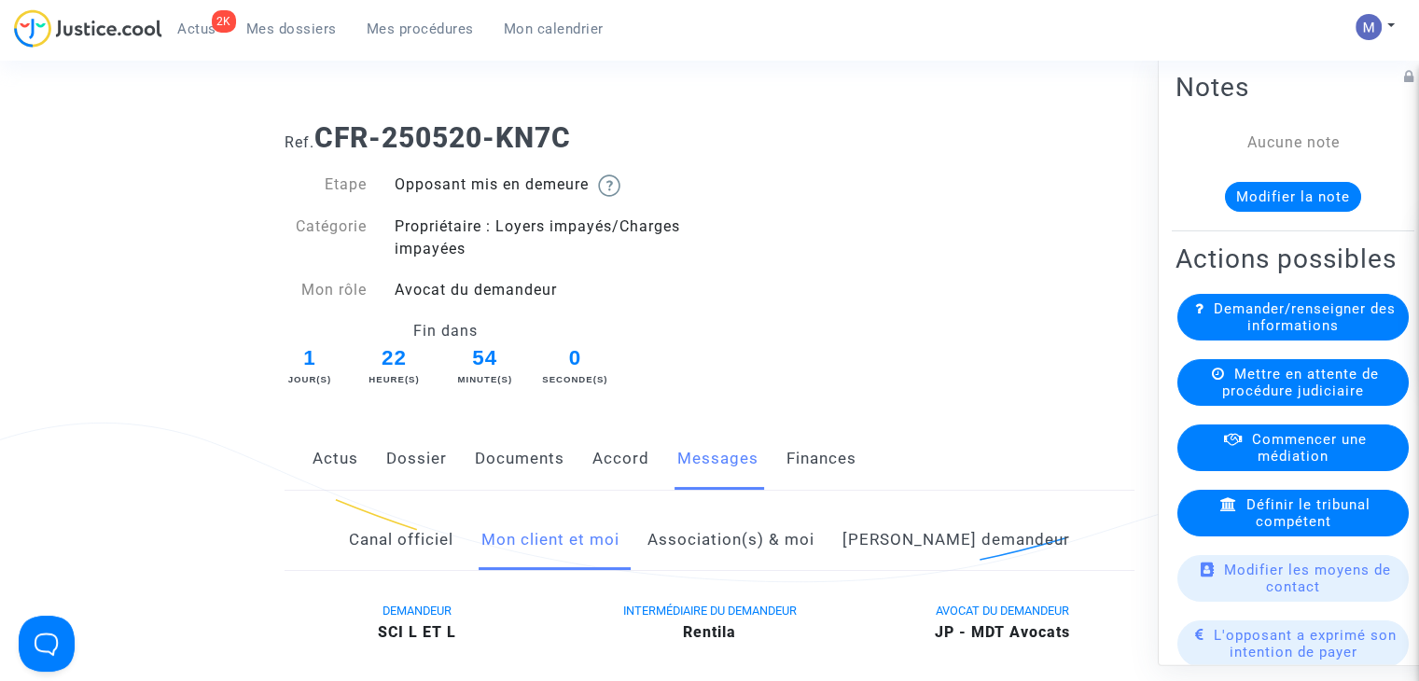
scroll to position [1027, 0]
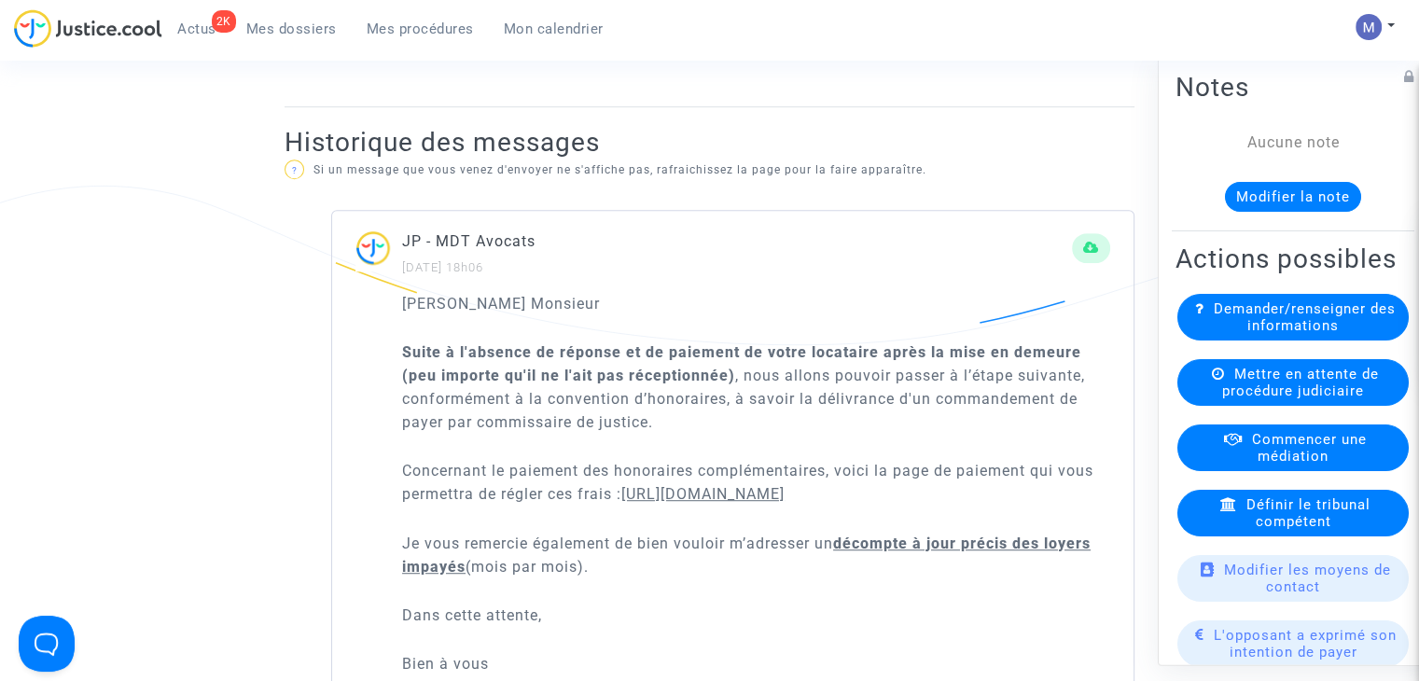
click at [1259, 186] on button "Modifier la note" at bounding box center [1293, 197] width 136 height 30
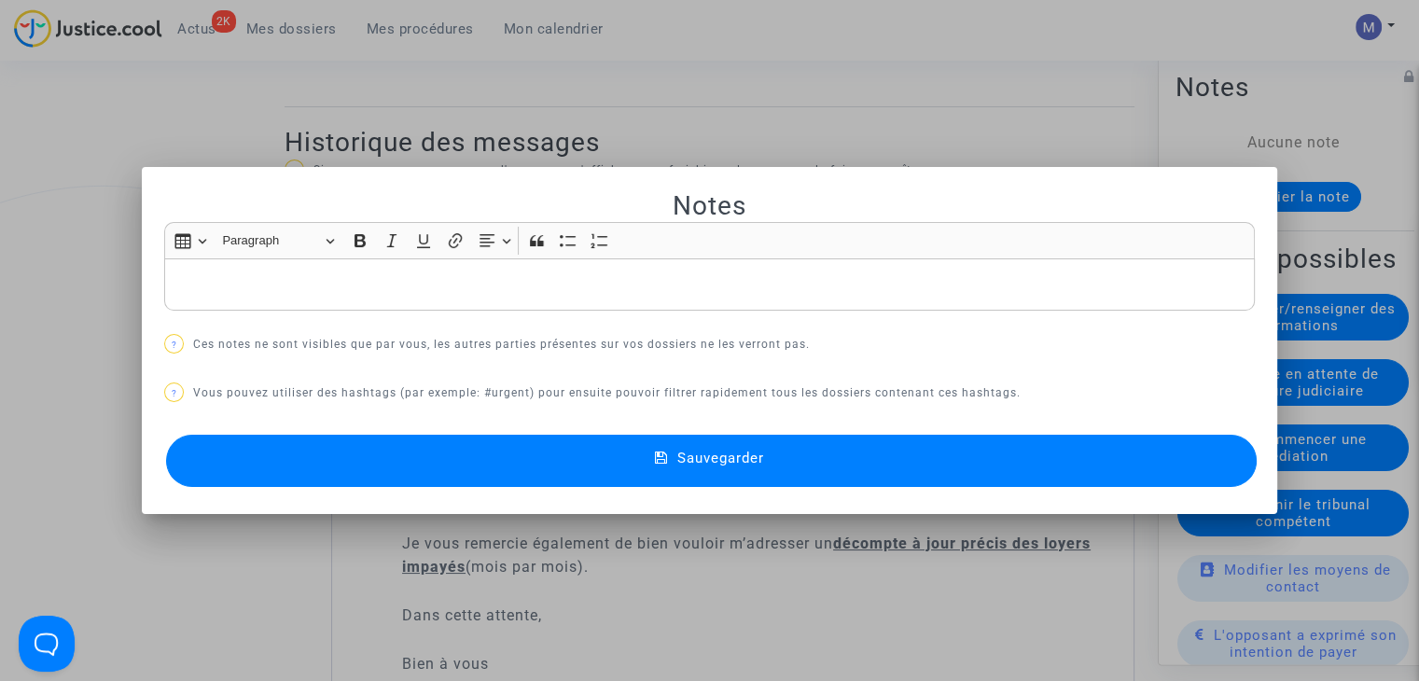
scroll to position [0, 0]
click at [738, 464] on span "Sauvegarder" at bounding box center [720, 458] width 87 height 17
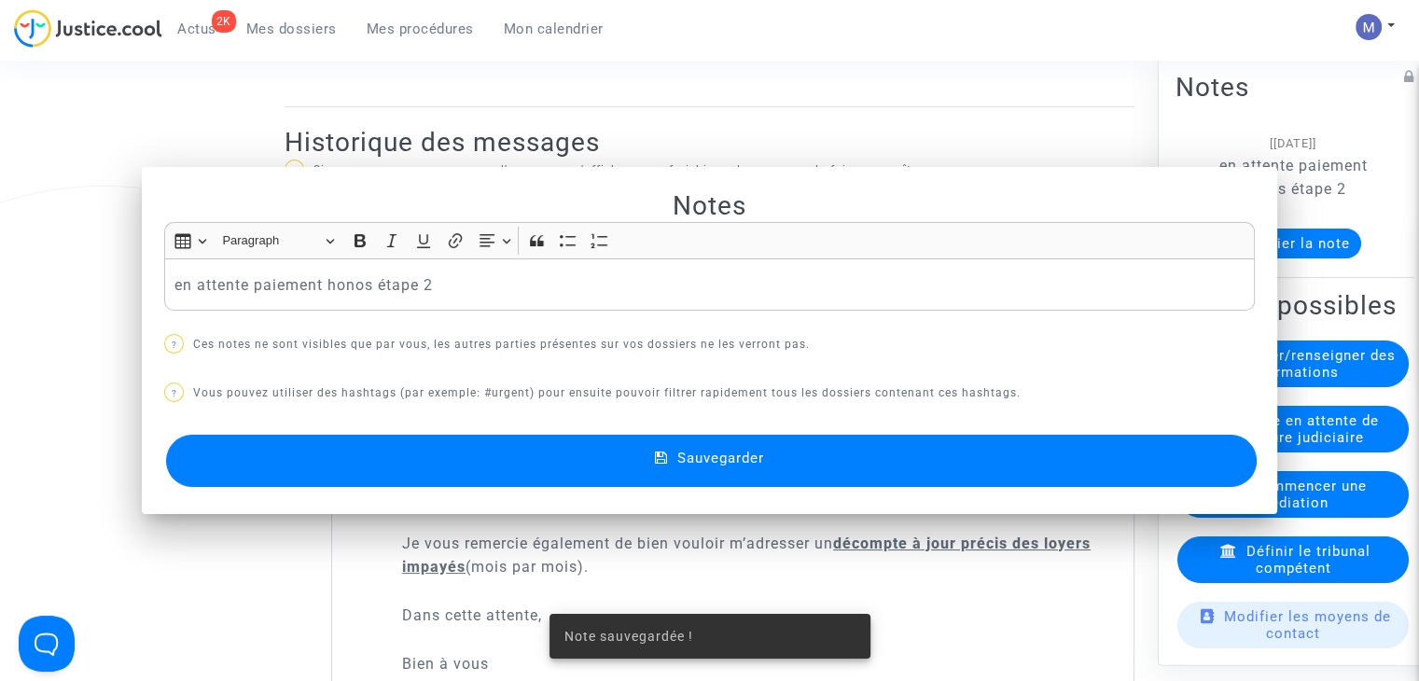
scroll to position [1027, 0]
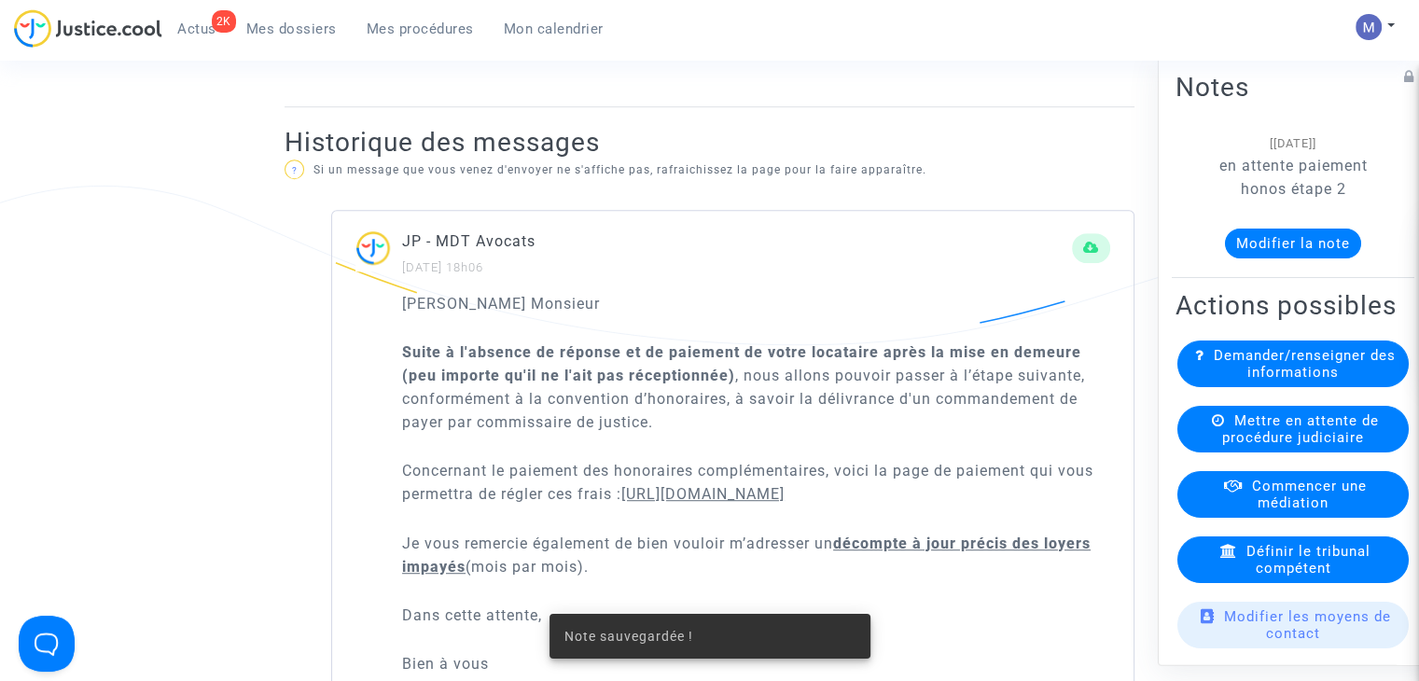
click at [297, 29] on span "Mes dossiers" at bounding box center [291, 29] width 91 height 17
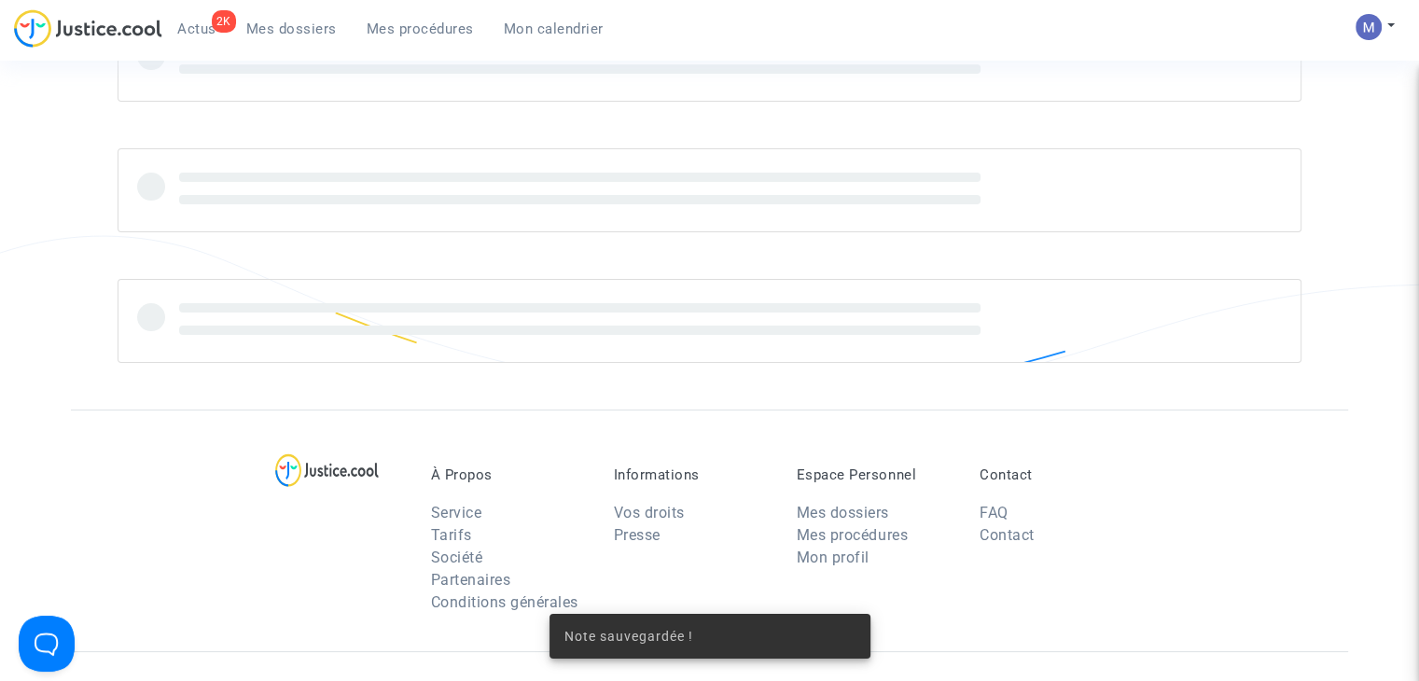
scroll to position [606, 0]
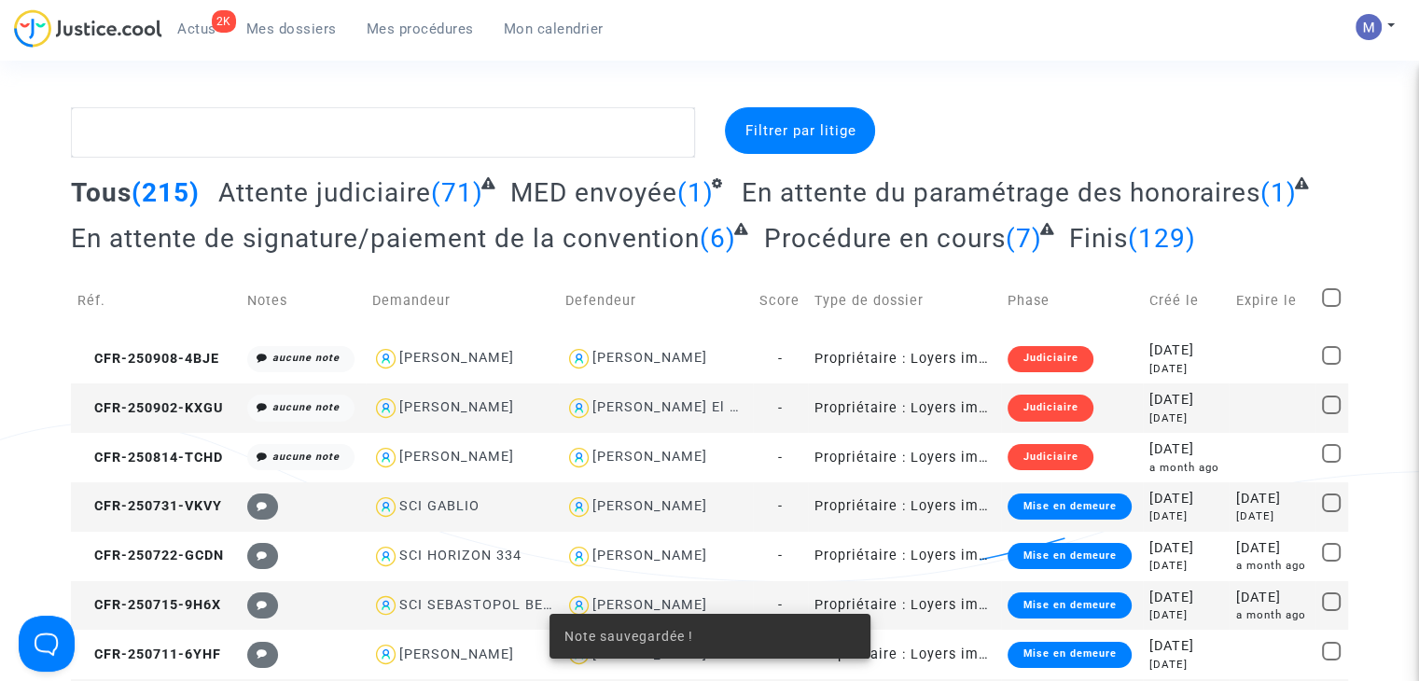
click at [298, 195] on span "Attente judiciaire" at bounding box center [324, 192] width 213 height 31
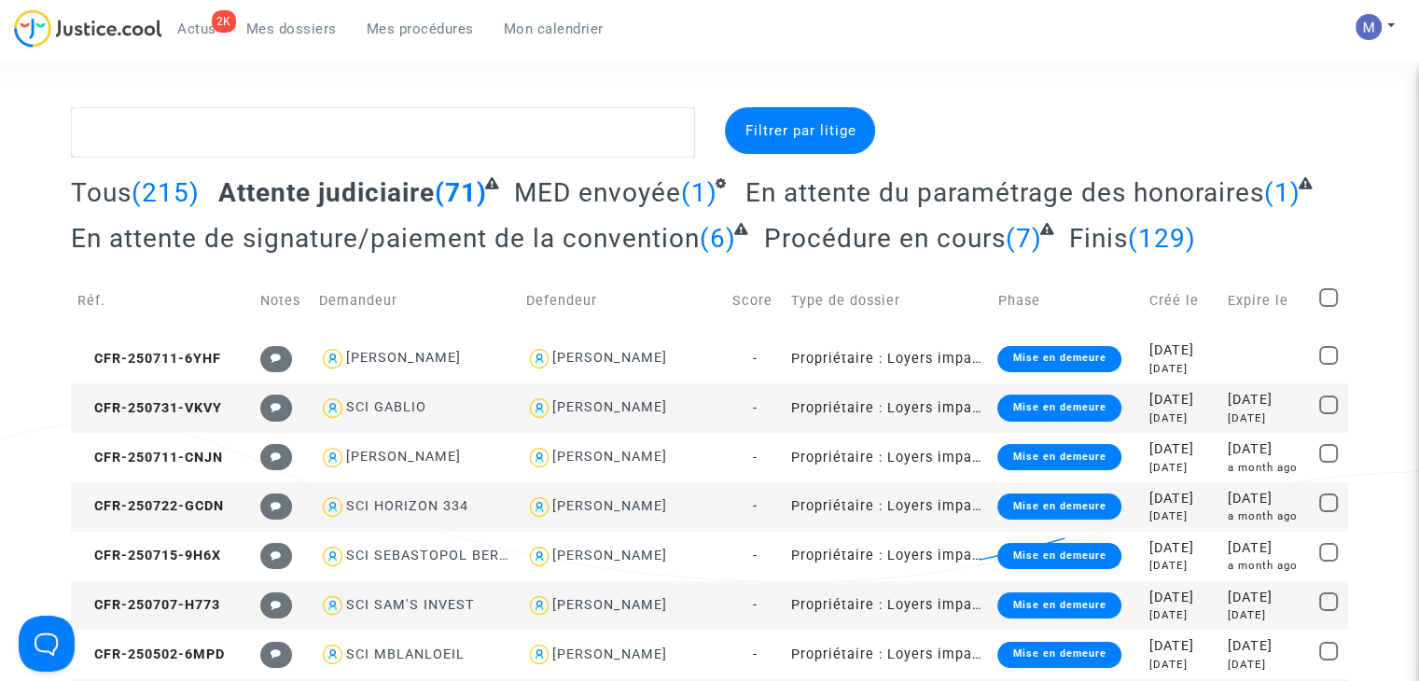
scroll to position [187, 0]
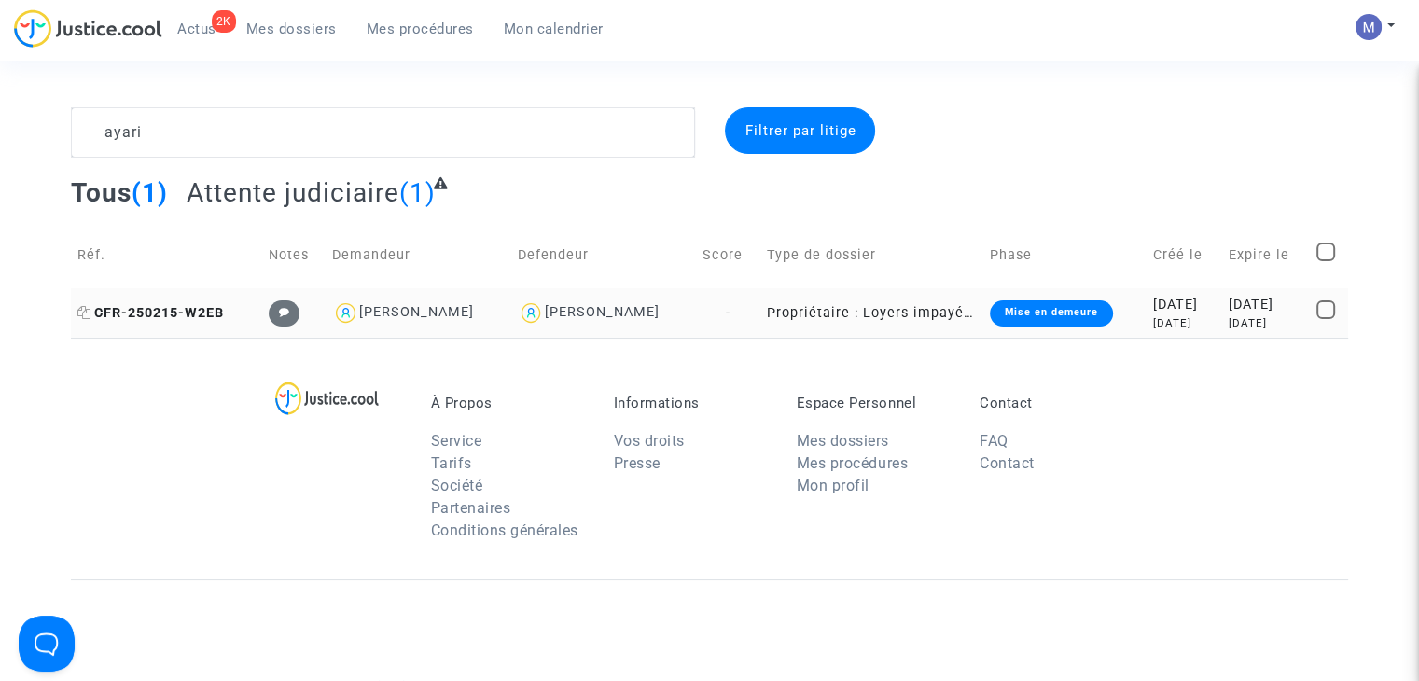
type textarea "ayari"
click at [161, 311] on span "CFR-250215-W2EB" at bounding box center [150, 313] width 147 height 16
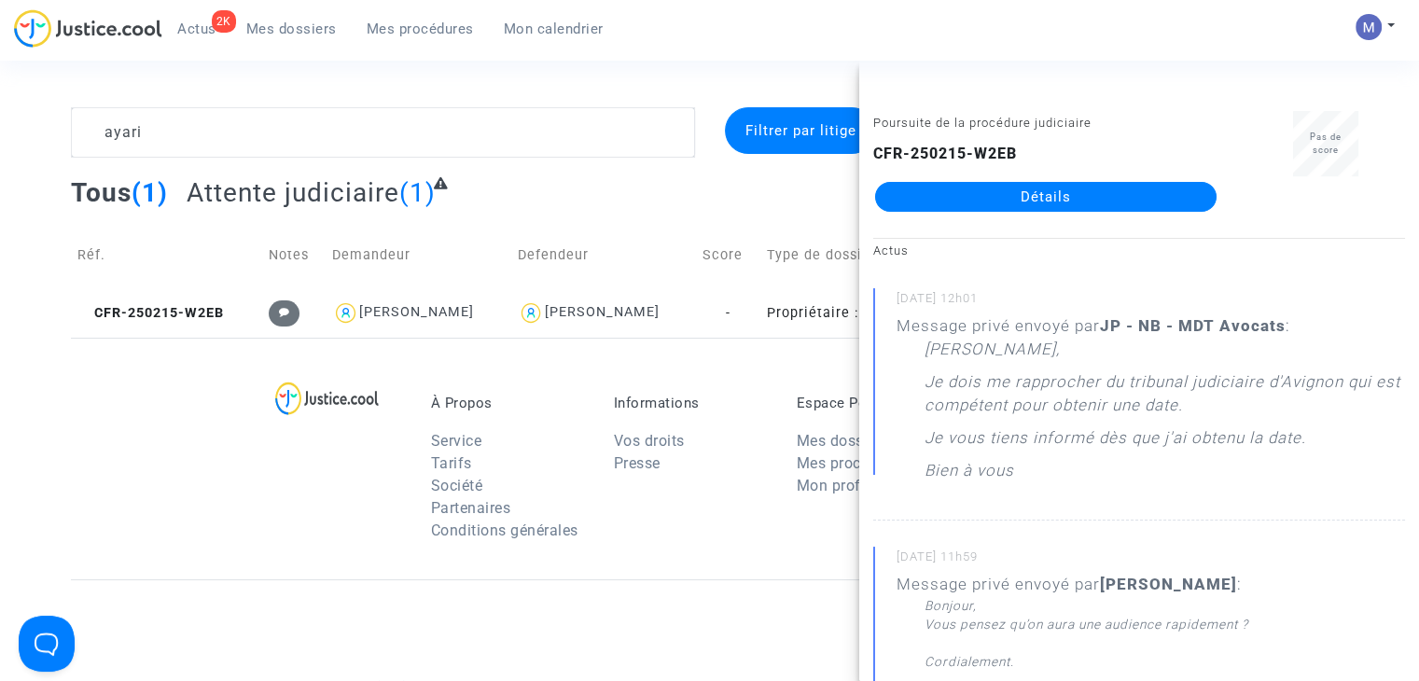
click at [1077, 214] on div "Poursuite de la procédure judiciaire CFR-250215-W2EB Détails" at bounding box center [1045, 170] width 373 height 118
click at [1056, 199] on link "Détails" at bounding box center [1046, 197] width 342 height 30
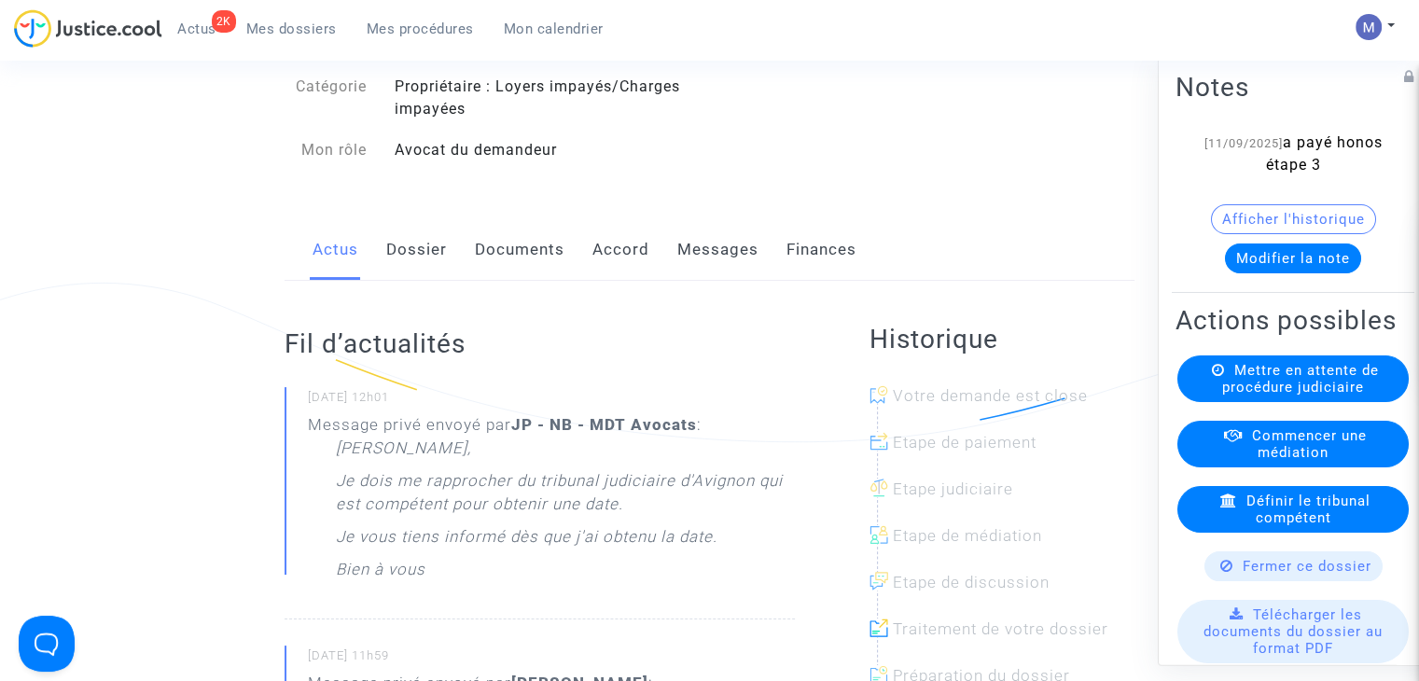
scroll to position [187, 0]
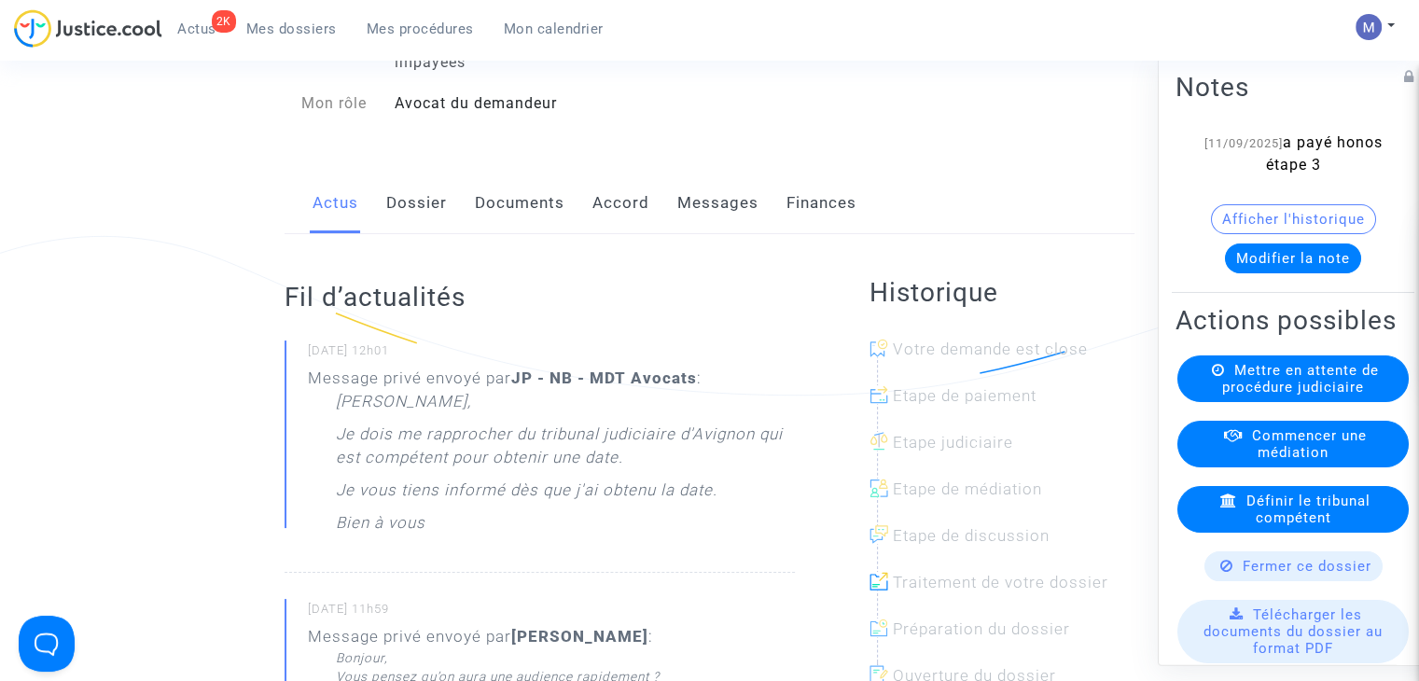
click at [721, 230] on link "Messages" at bounding box center [717, 204] width 81 height 62
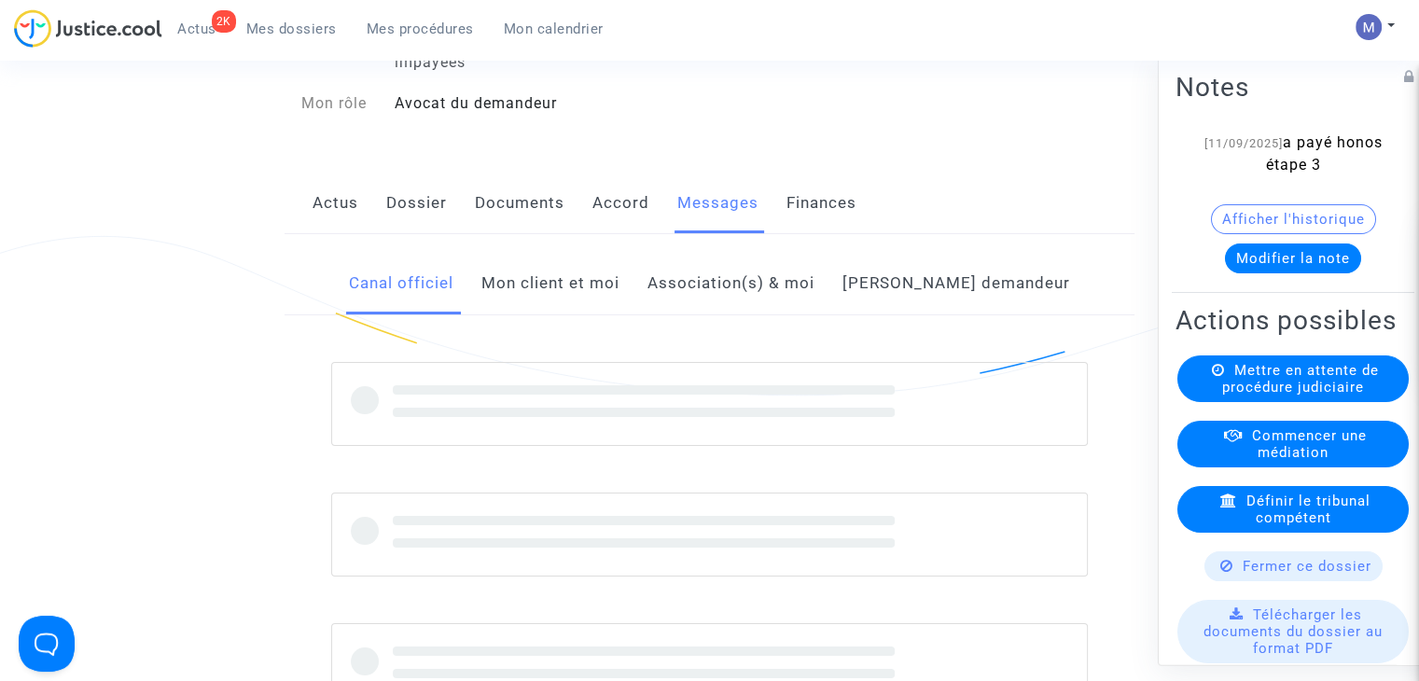
click at [604, 312] on link "Mon client et moi" at bounding box center [551, 284] width 138 height 62
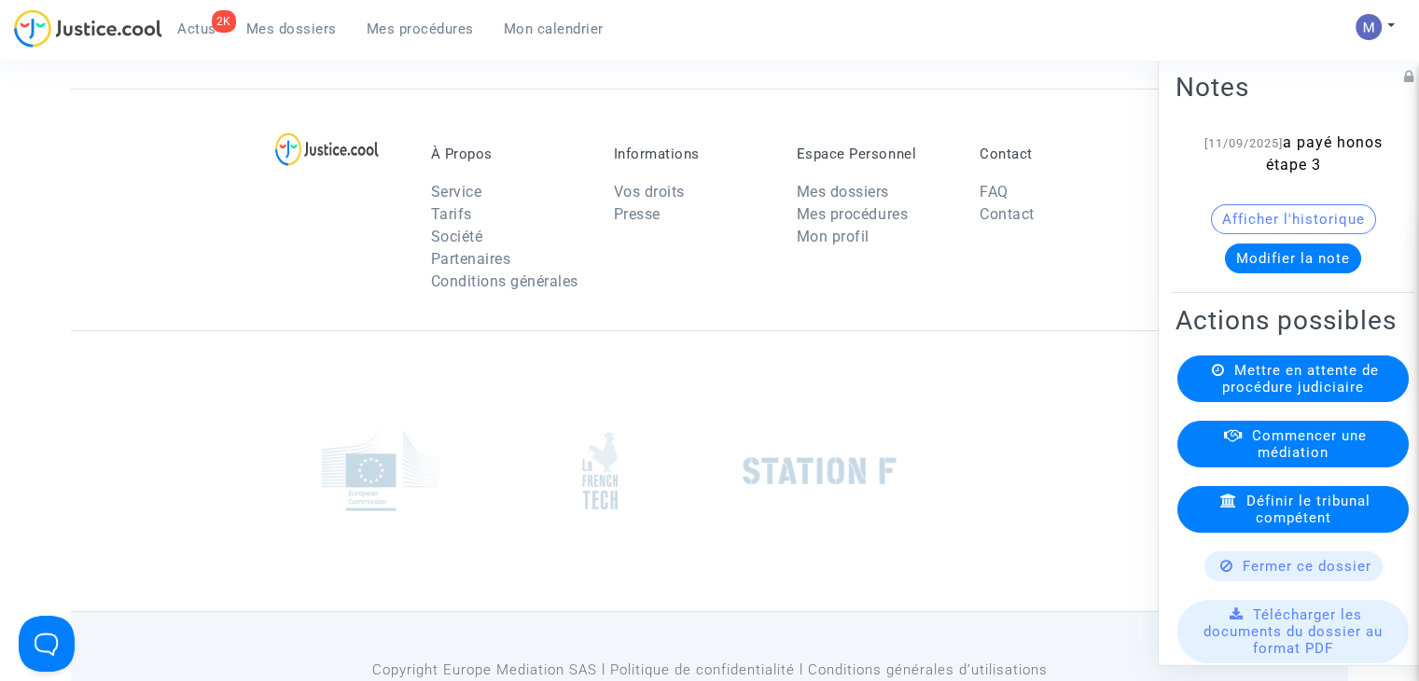
scroll to position [6438, 0]
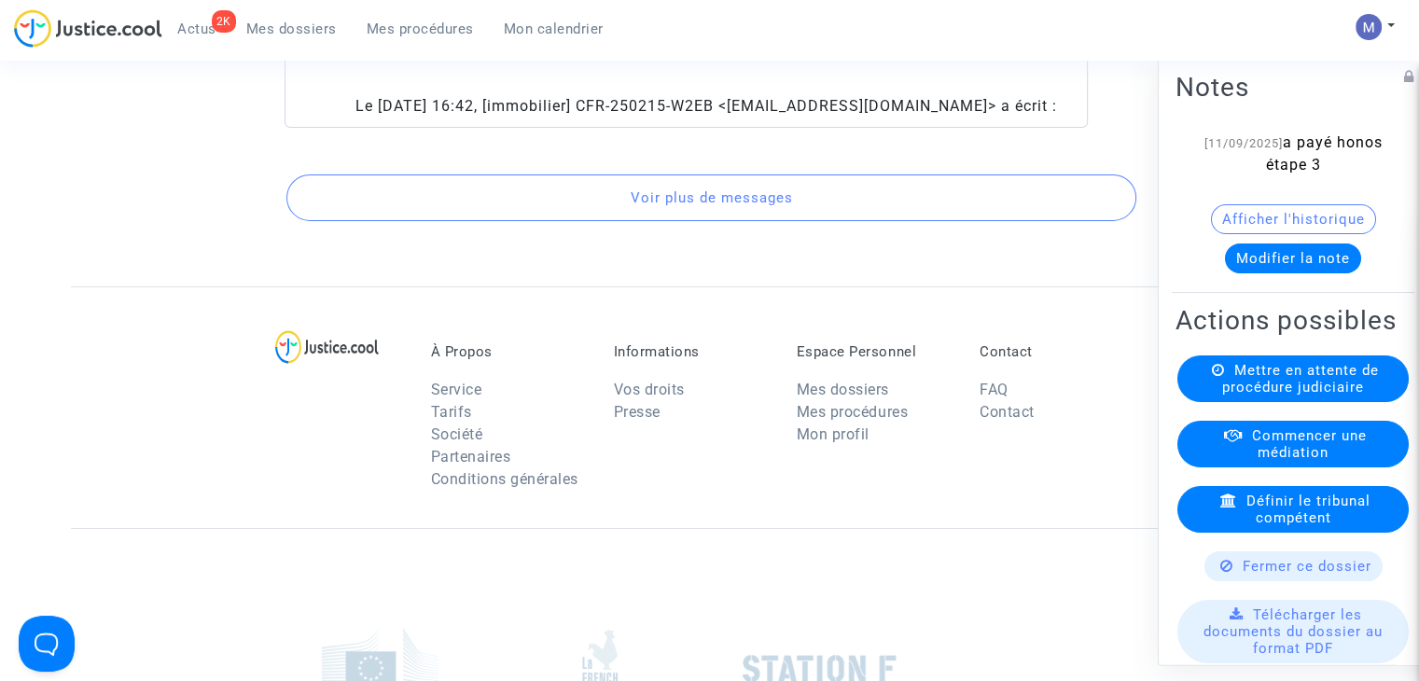
click at [759, 221] on button "Voir plus de messages" at bounding box center [711, 198] width 850 height 47
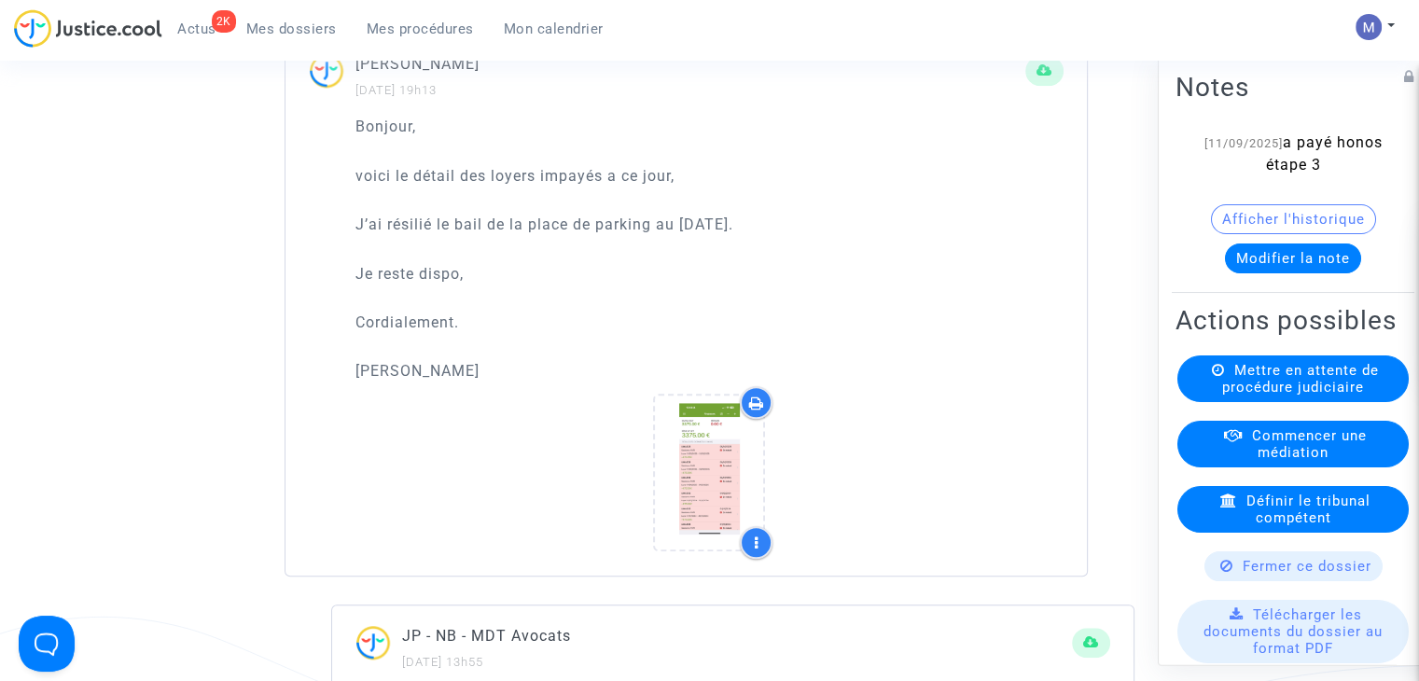
scroll to position [8678, 0]
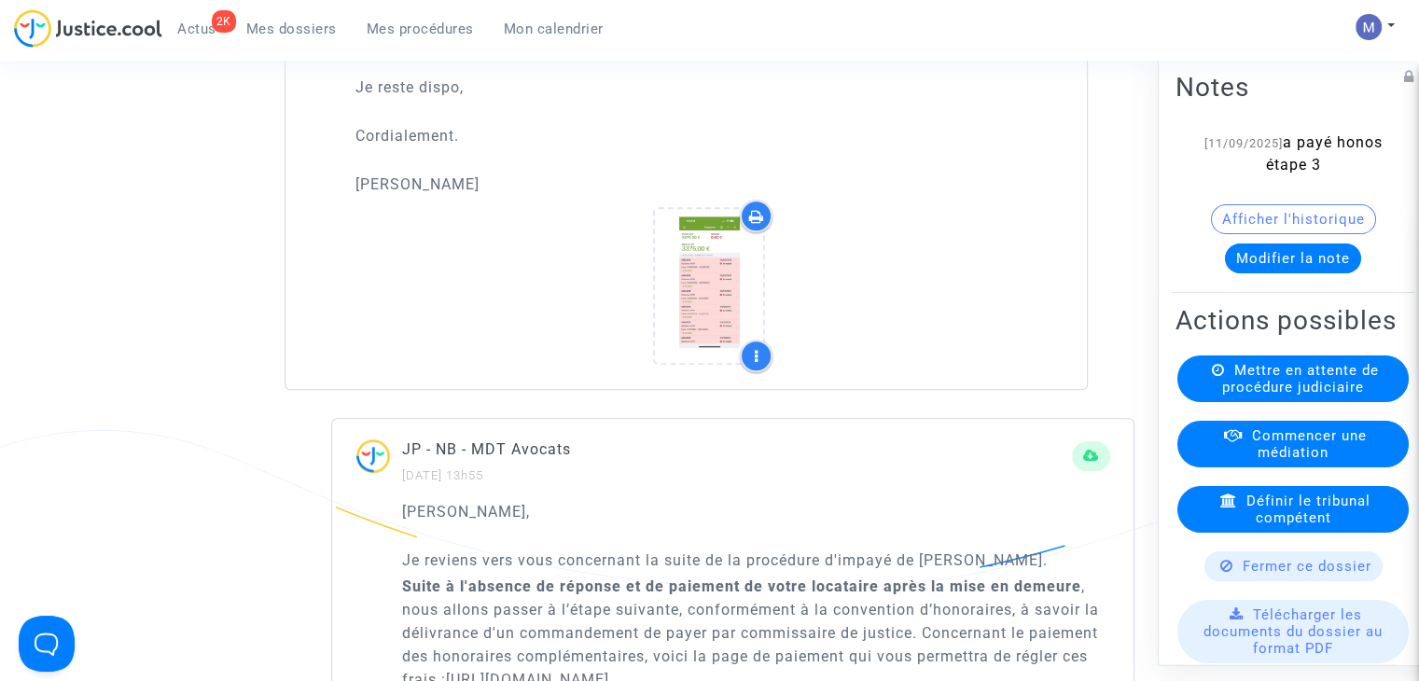
drag, startPoint x: 764, startPoint y: 200, endPoint x: 387, endPoint y: 210, distance: 377.1
click at [387, 49] on p "J’ai résilié le bail de la place de parking au 28/02/2025." at bounding box center [710, 37] width 708 height 23
copy p "résilié le bail de la place de parking au 28/02/2025"
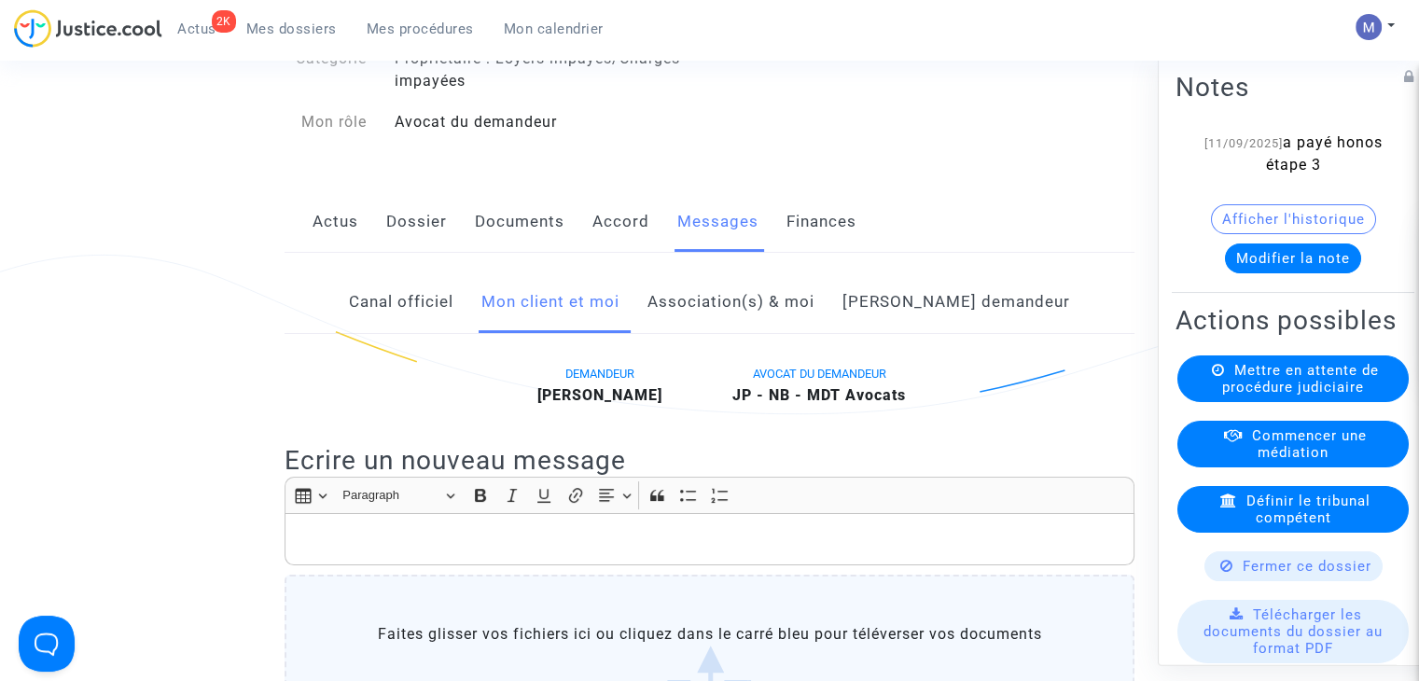
scroll to position [467, 0]
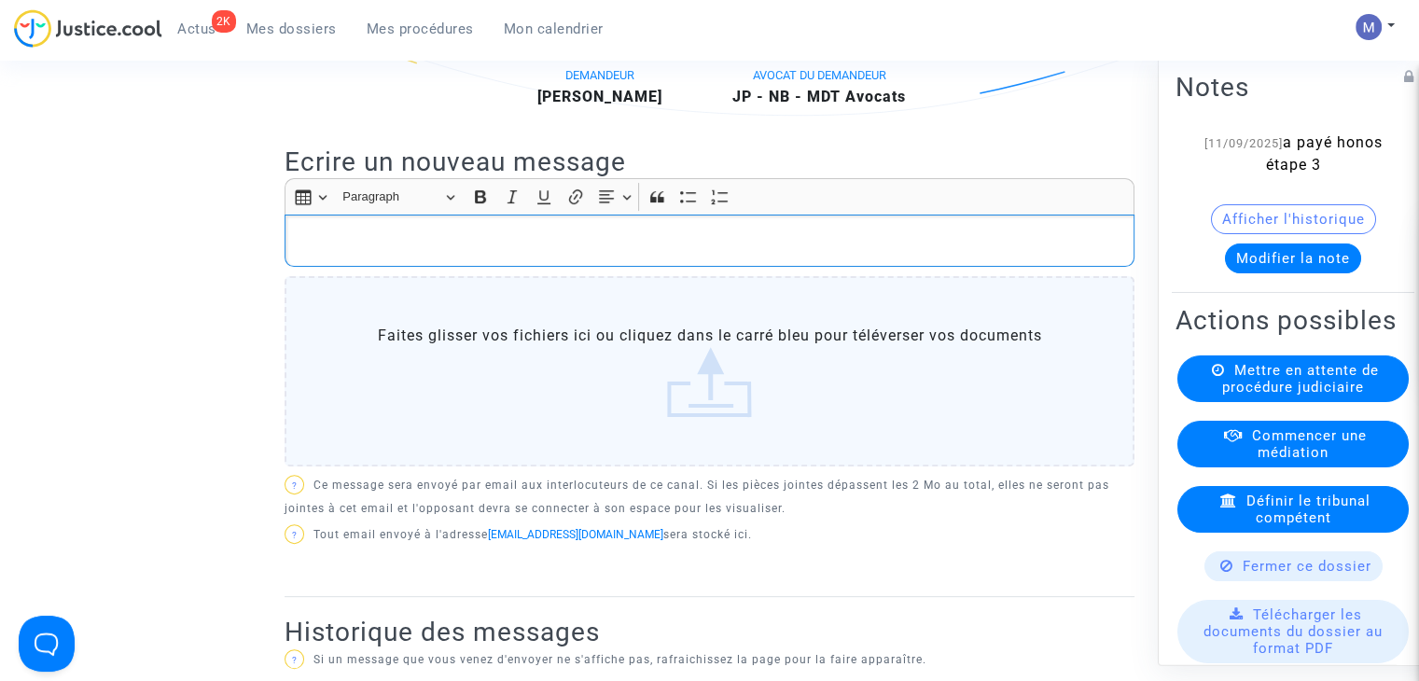
click at [318, 245] on div "Rich Text Editor, main" at bounding box center [710, 241] width 850 height 52
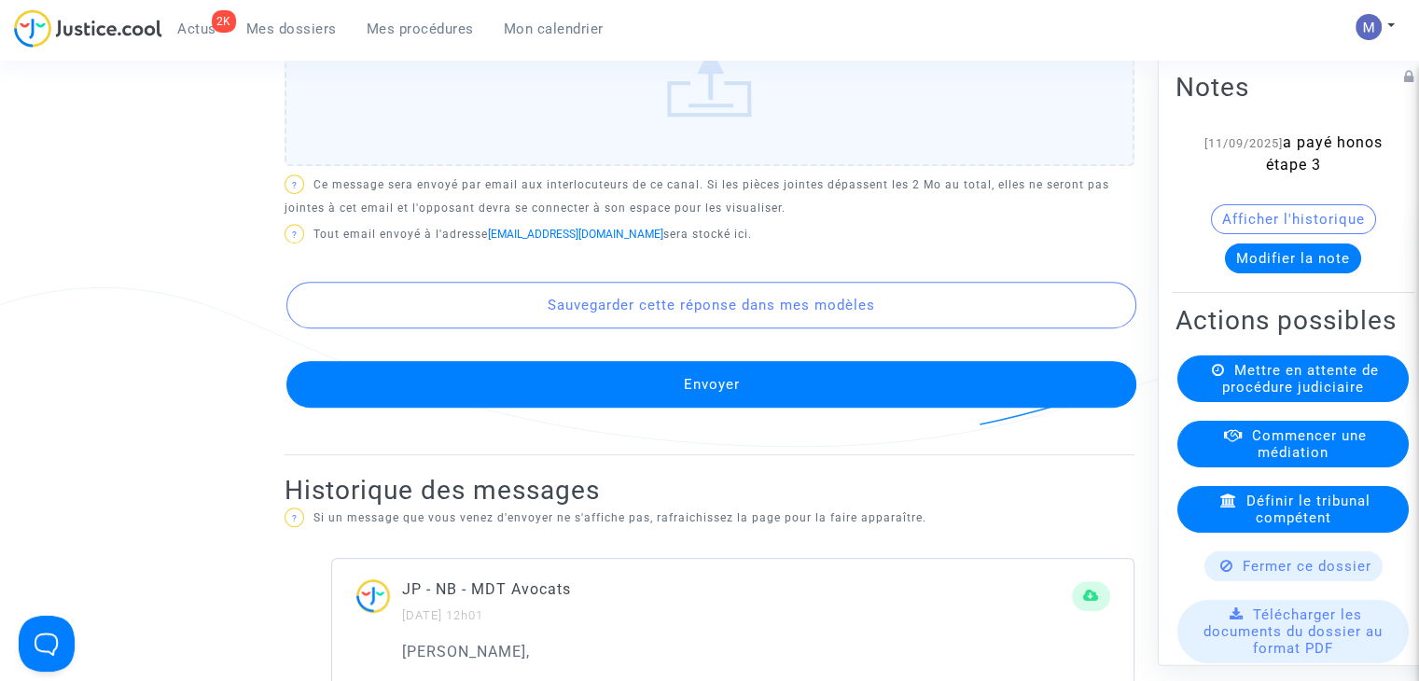
scroll to position [933, 0]
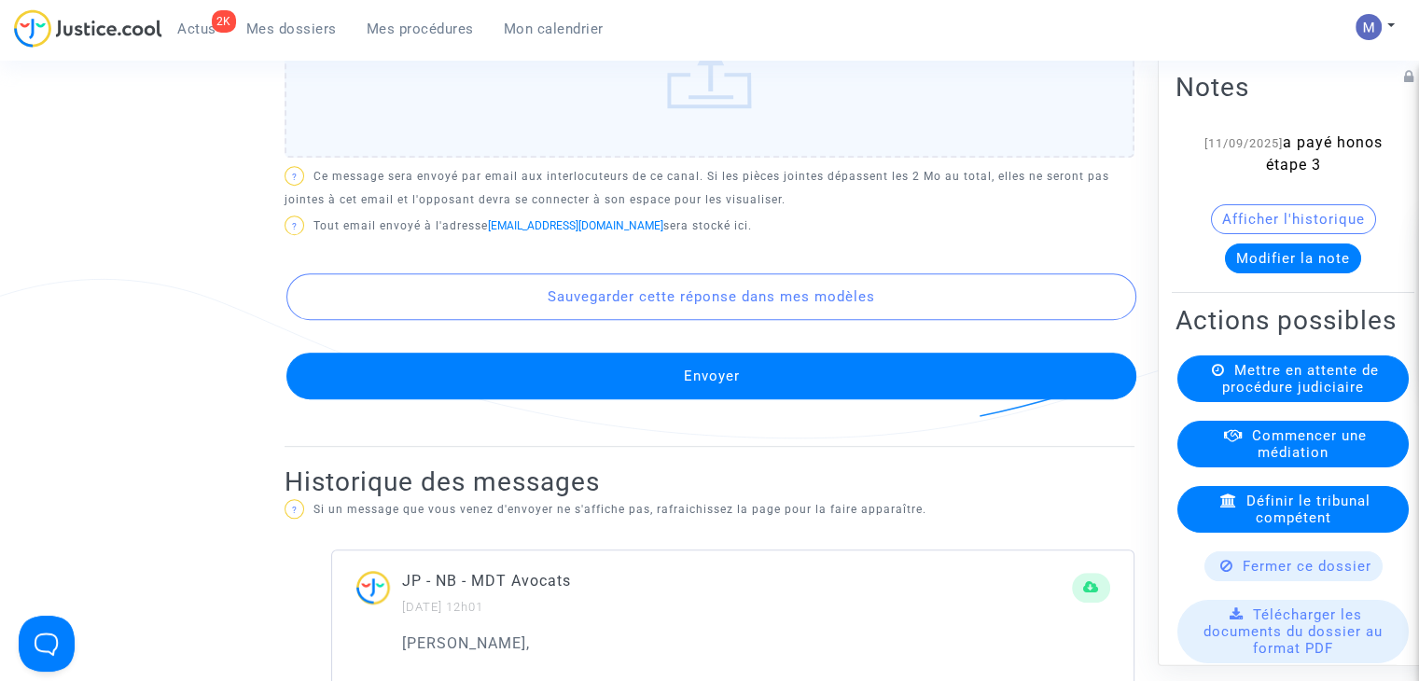
click at [719, 393] on button "Envoyer" at bounding box center [711, 376] width 850 height 47
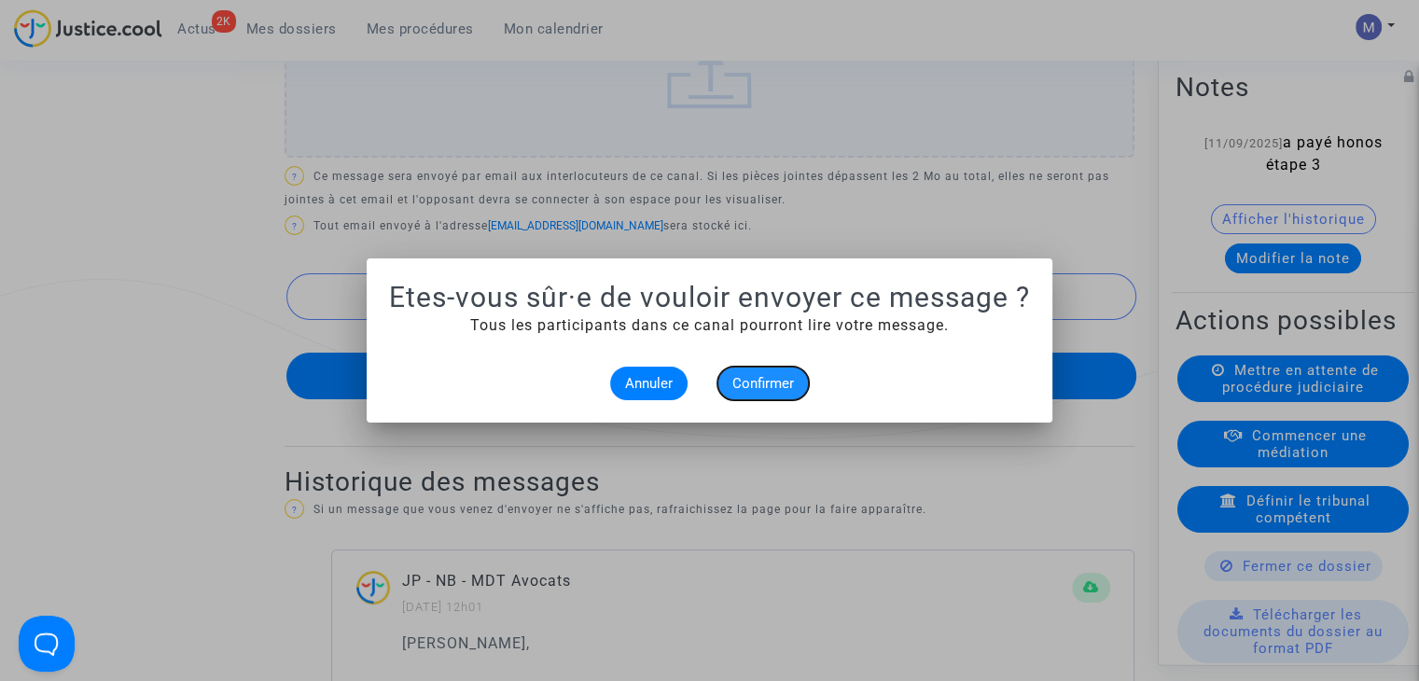
click at [759, 375] on span "Confirmer" at bounding box center [764, 383] width 62 height 17
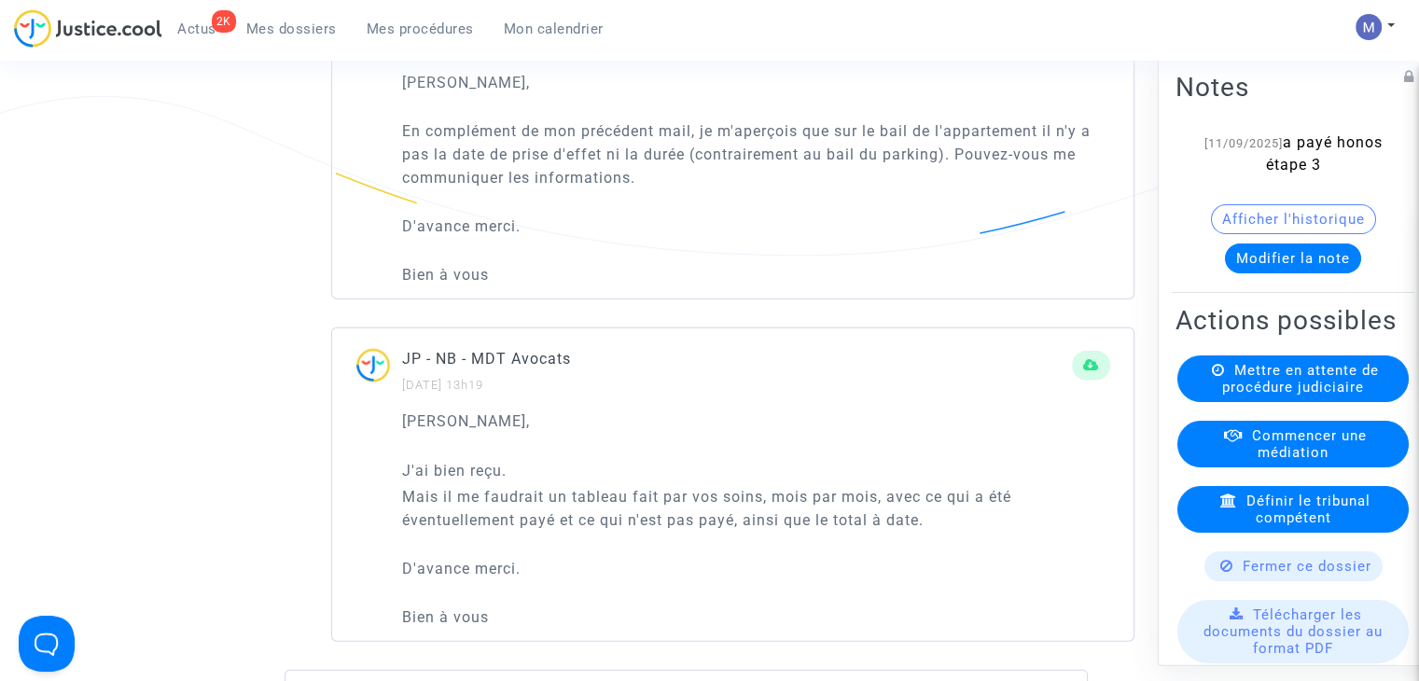
scroll to position [4293, 0]
